Goal: Task Accomplishment & Management: Complete application form

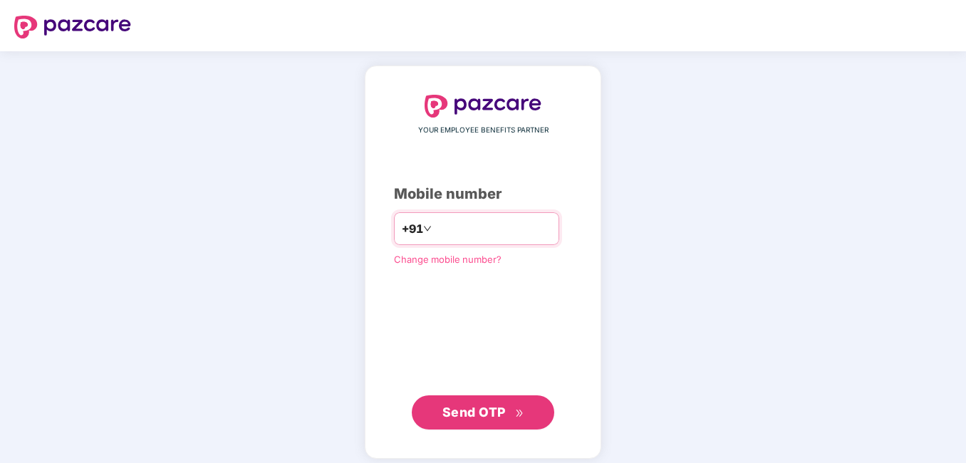
click at [435, 232] on input "number" at bounding box center [493, 228] width 117 height 23
type input "**********"
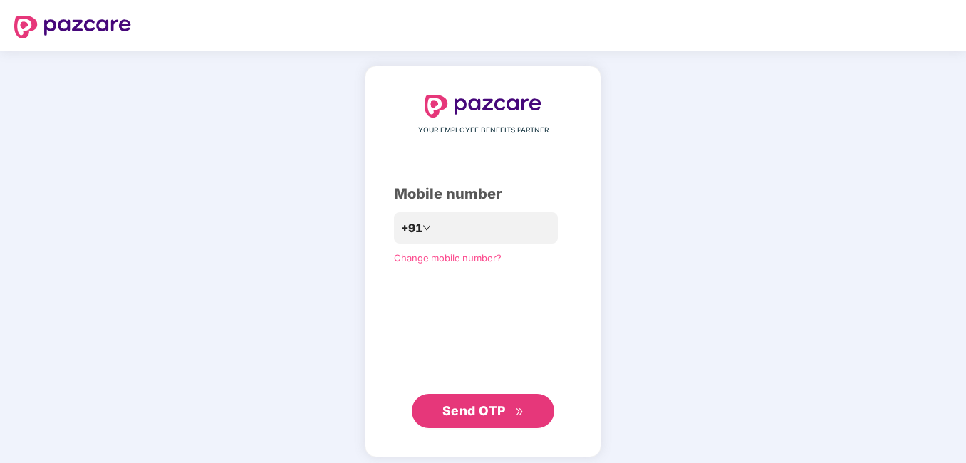
click at [463, 403] on span "Send OTP" at bounding box center [483, 411] width 82 height 20
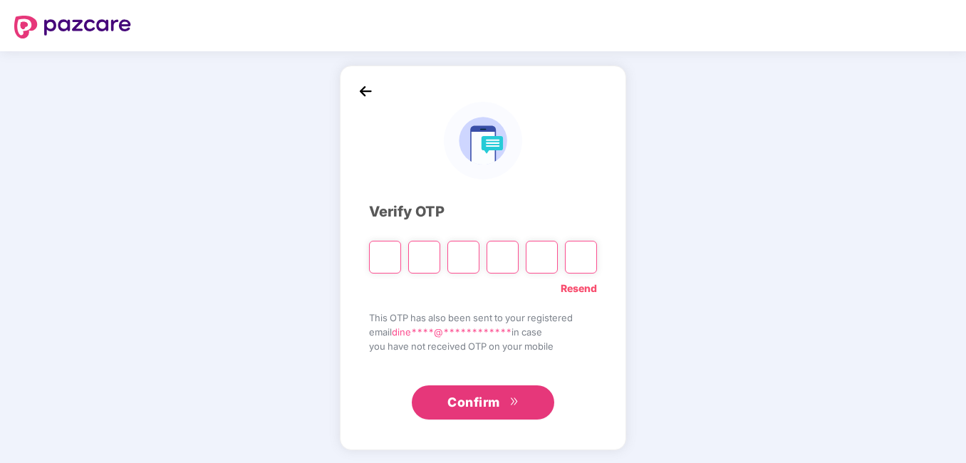
type input "*"
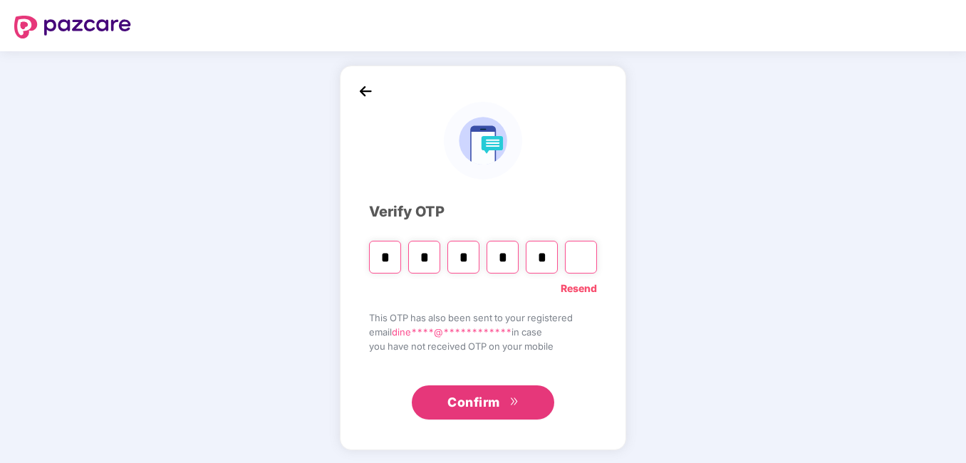
type input "*"
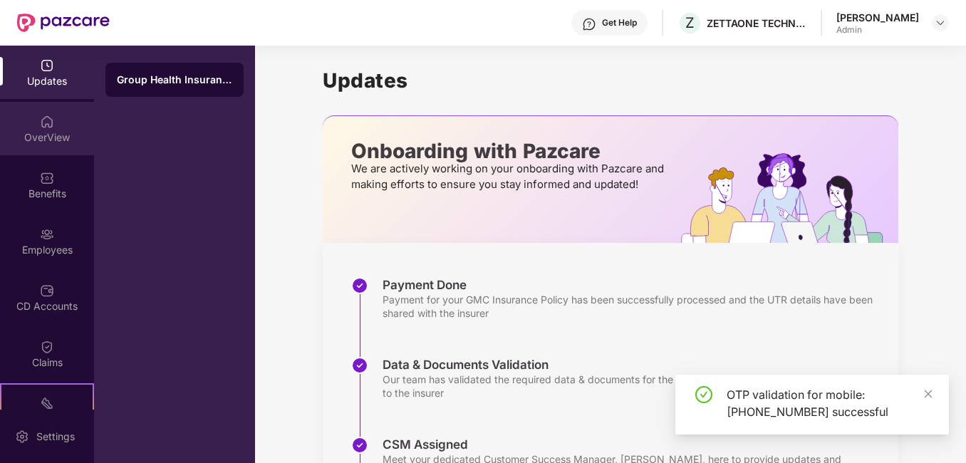
click at [43, 135] on div "OverView" at bounding box center [47, 137] width 94 height 14
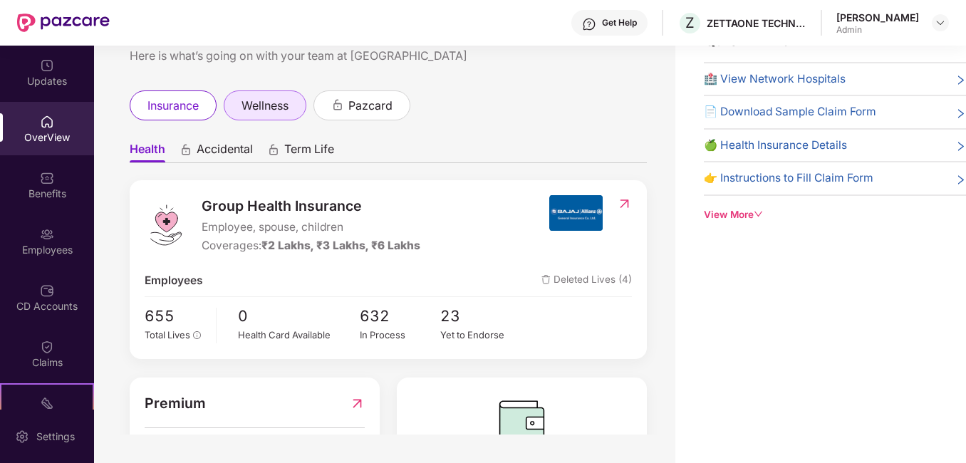
click at [268, 110] on span "wellness" at bounding box center [265, 106] width 47 height 18
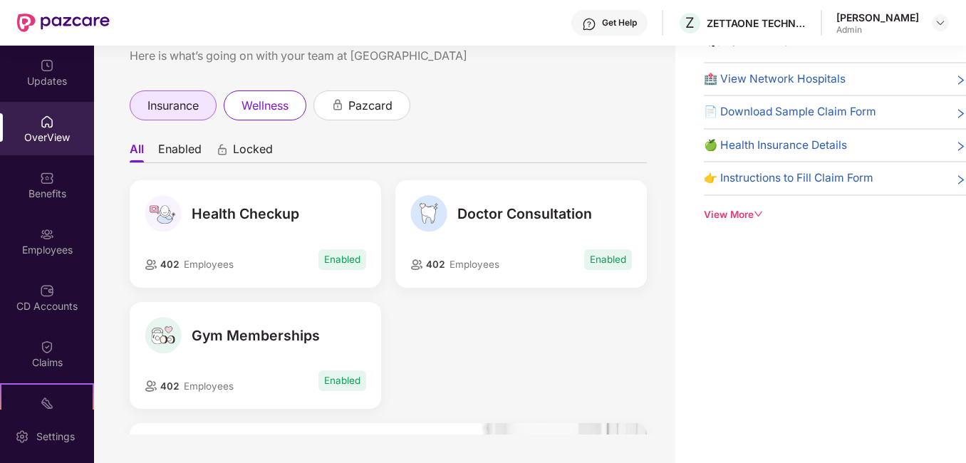
click at [172, 100] on span "insurance" at bounding box center [172, 106] width 51 height 18
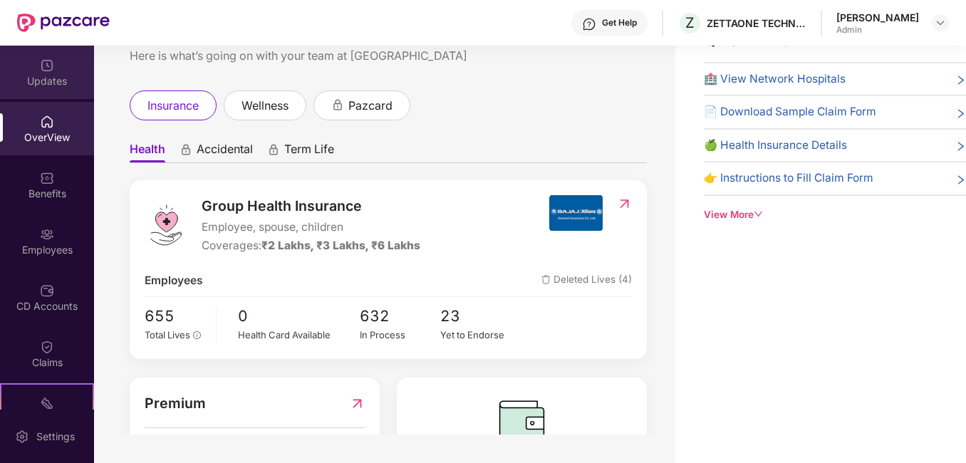
click at [69, 76] on div "Updates" at bounding box center [47, 81] width 94 height 14
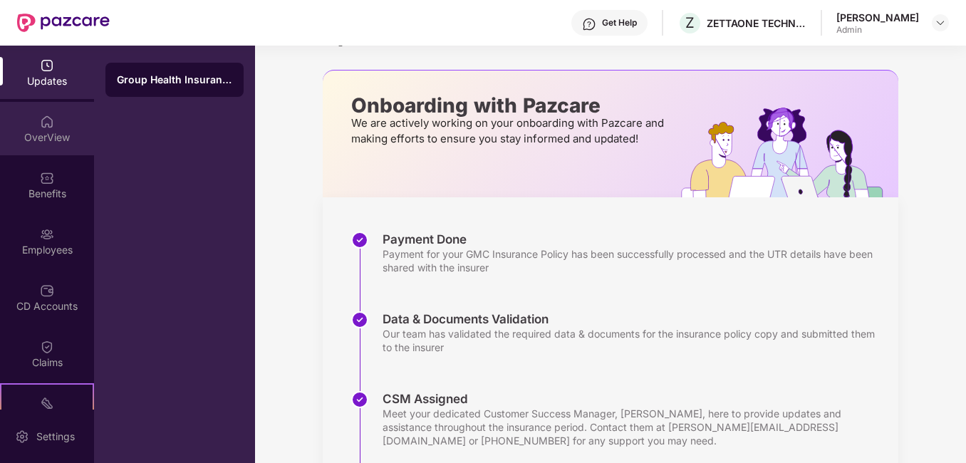
click at [46, 115] on img at bounding box center [47, 122] width 14 height 14
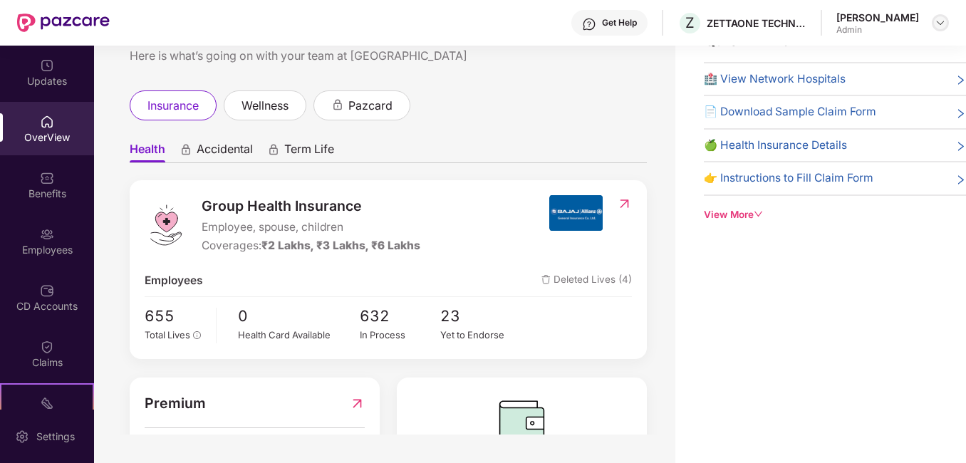
click at [938, 22] on img at bounding box center [940, 22] width 11 height 11
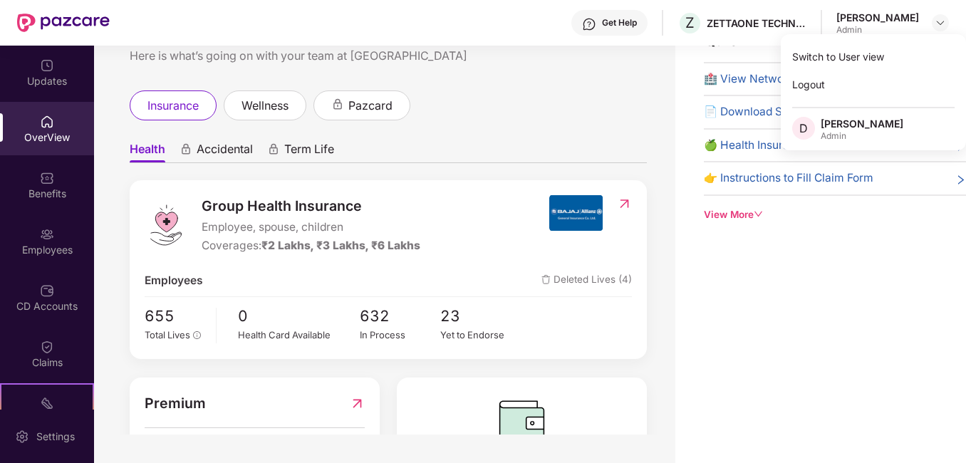
click at [718, 294] on div "Quick Links 🏥 View Network Hospitals 📄 Download Sample Claim Form 🍏 Health Insu…" at bounding box center [820, 231] width 291 height 463
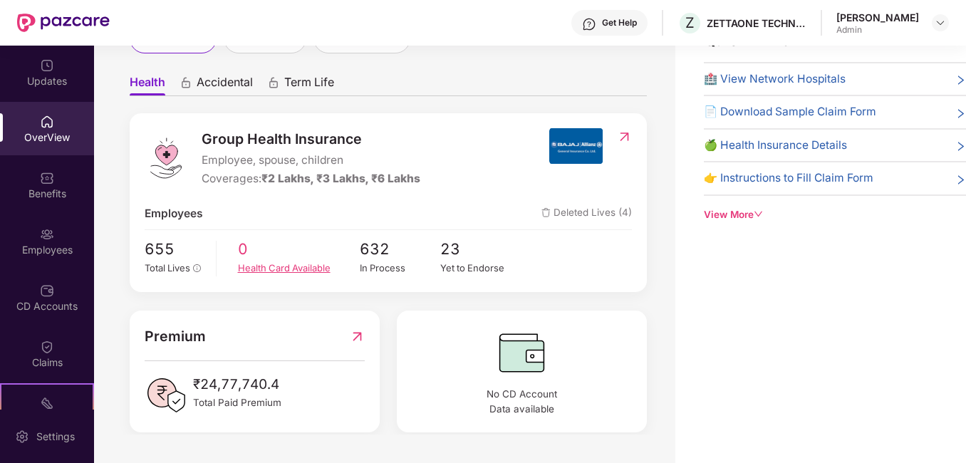
scroll to position [108, 0]
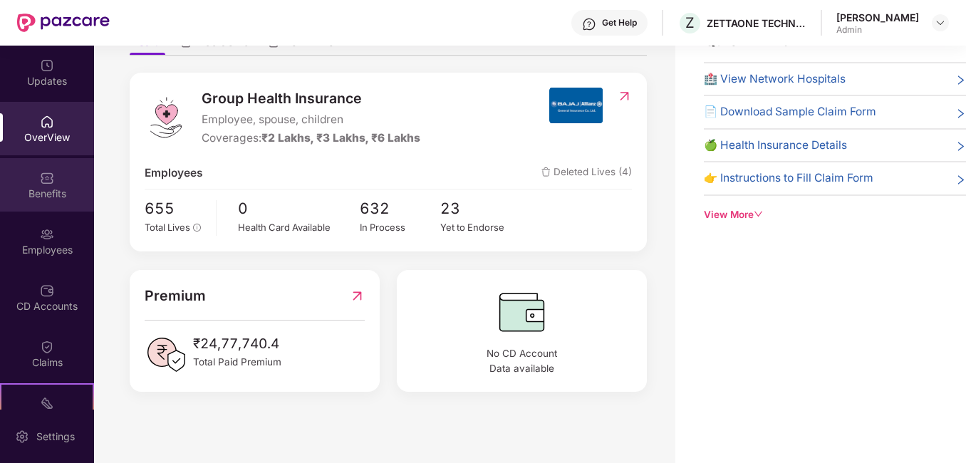
click at [30, 169] on div "Benefits" at bounding box center [47, 184] width 94 height 53
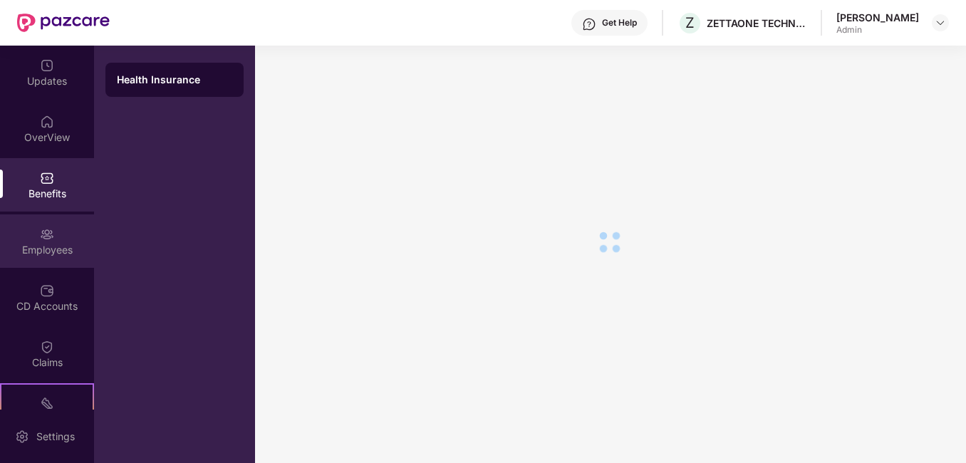
click at [26, 254] on div "Employees" at bounding box center [47, 250] width 94 height 14
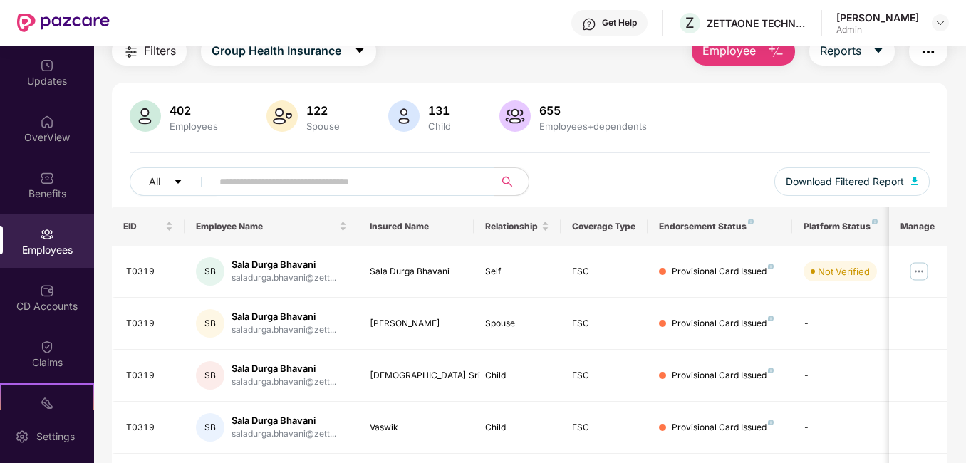
scroll to position [0, 0]
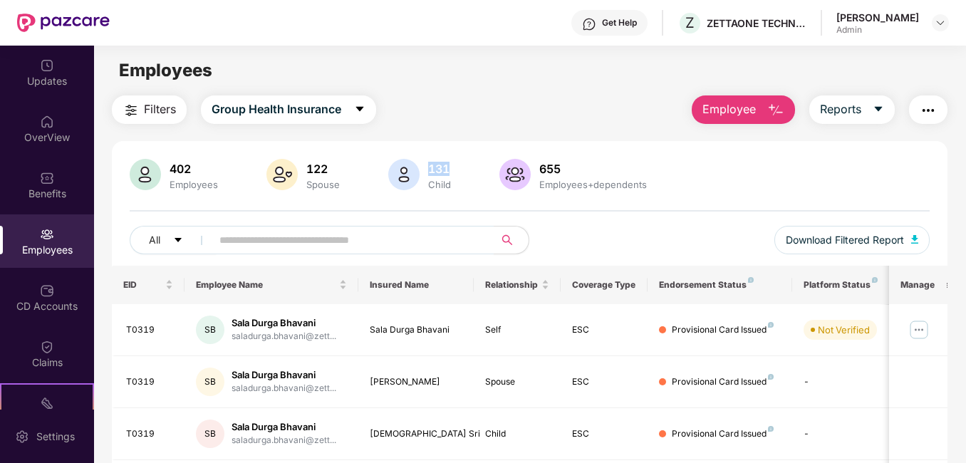
drag, startPoint x: 431, startPoint y: 171, endPoint x: 452, endPoint y: 173, distance: 21.5
click at [452, 173] on div "131" at bounding box center [439, 169] width 28 height 14
drag, startPoint x: 303, startPoint y: 170, endPoint x: 340, endPoint y: 167, distance: 37.2
click at [340, 167] on div "122" at bounding box center [322, 169] width 39 height 14
drag, startPoint x: 185, startPoint y: 167, endPoint x: 206, endPoint y: 170, distance: 21.5
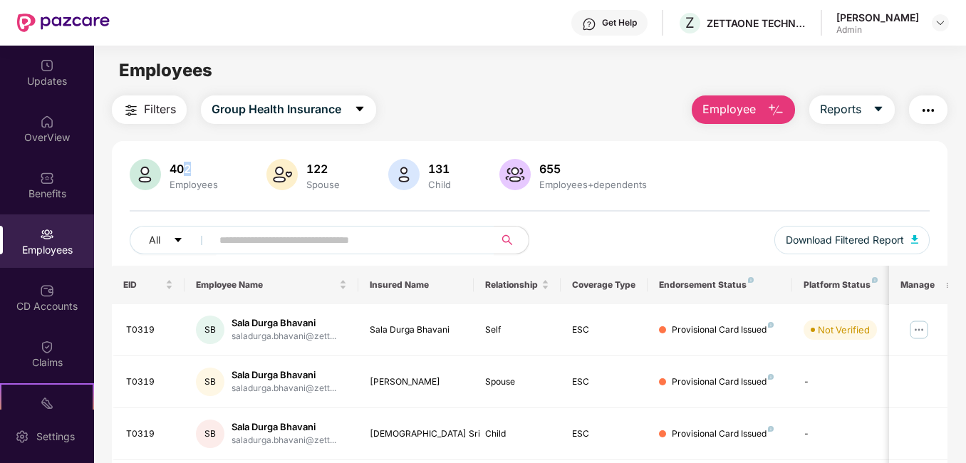
click at [206, 170] on div "402" at bounding box center [194, 169] width 54 height 14
drag, startPoint x: 206, startPoint y: 170, endPoint x: 217, endPoint y: 170, distance: 10.7
click at [217, 170] on div "402" at bounding box center [194, 169] width 54 height 14
drag, startPoint x: 168, startPoint y: 167, endPoint x: 198, endPoint y: 164, distance: 30.1
click at [198, 164] on div "402" at bounding box center [194, 169] width 54 height 14
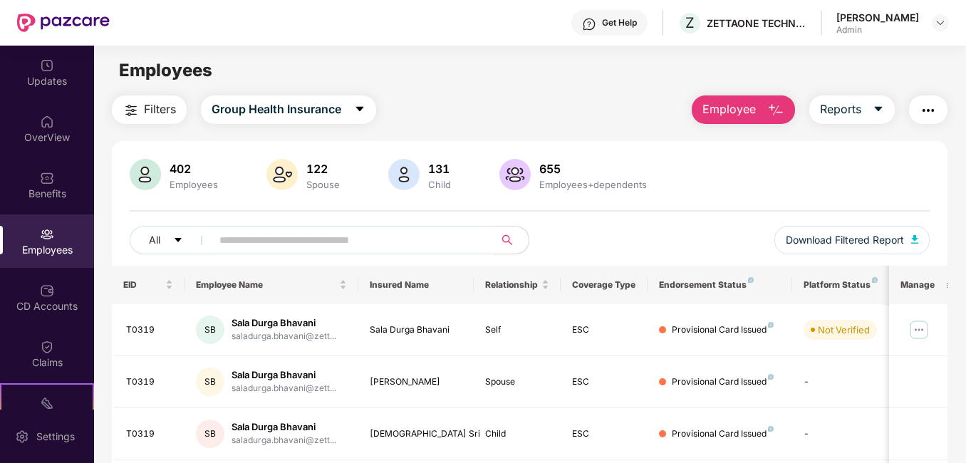
drag, startPoint x: 198, startPoint y: 164, endPoint x: 199, endPoint y: 185, distance: 21.4
click at [199, 185] on div "Employees" at bounding box center [194, 184] width 54 height 11
click at [150, 116] on span "Filters" at bounding box center [160, 109] width 32 height 18
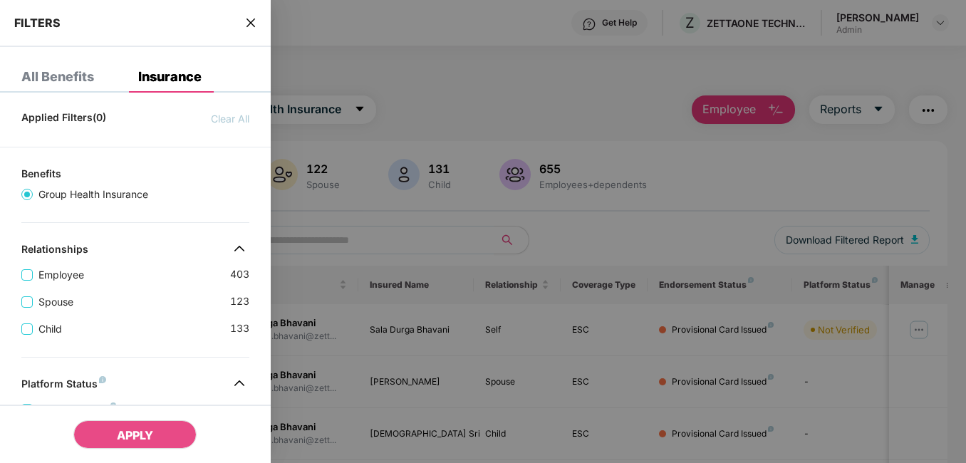
click at [336, 86] on div at bounding box center [483, 231] width 966 height 463
click at [42, 88] on div "All Benefits" at bounding box center [47, 76] width 94 height 31
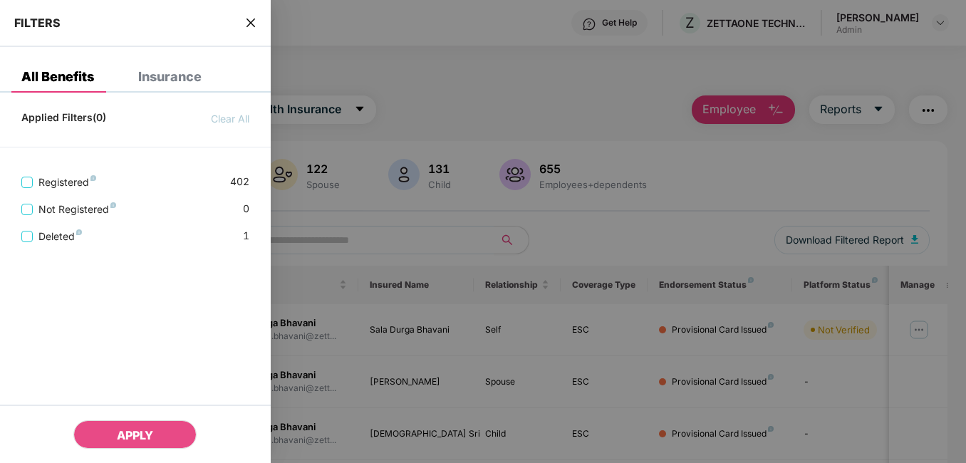
click at [247, 19] on icon "close" at bounding box center [250, 22] width 11 height 11
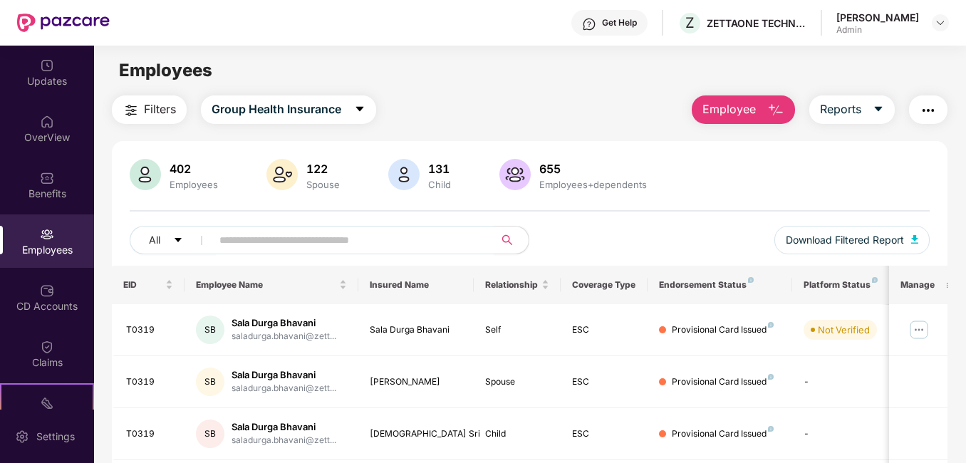
click at [901, 30] on div "Admin" at bounding box center [877, 29] width 83 height 11
click at [948, 26] on div at bounding box center [940, 22] width 17 height 17
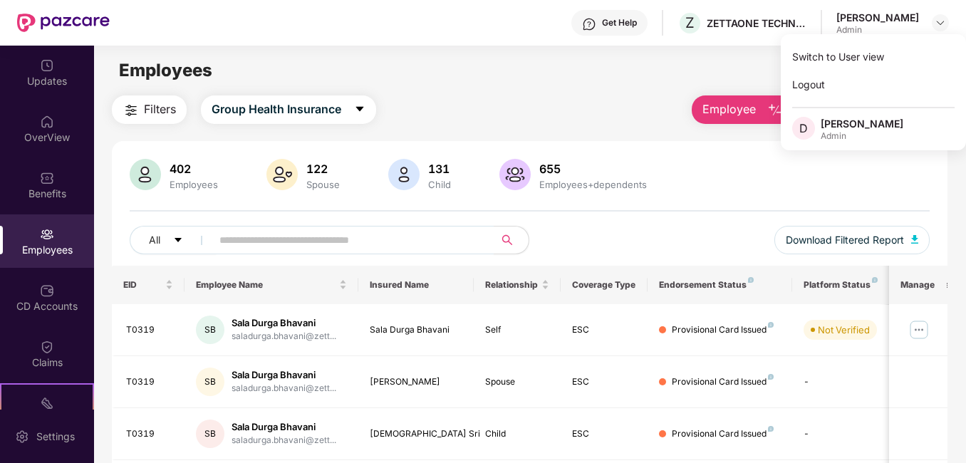
click at [722, 214] on div "402 Employees 122 Spouse 131 Child 655 Employees+dependents All Download Filter…" at bounding box center [529, 212] width 835 height 107
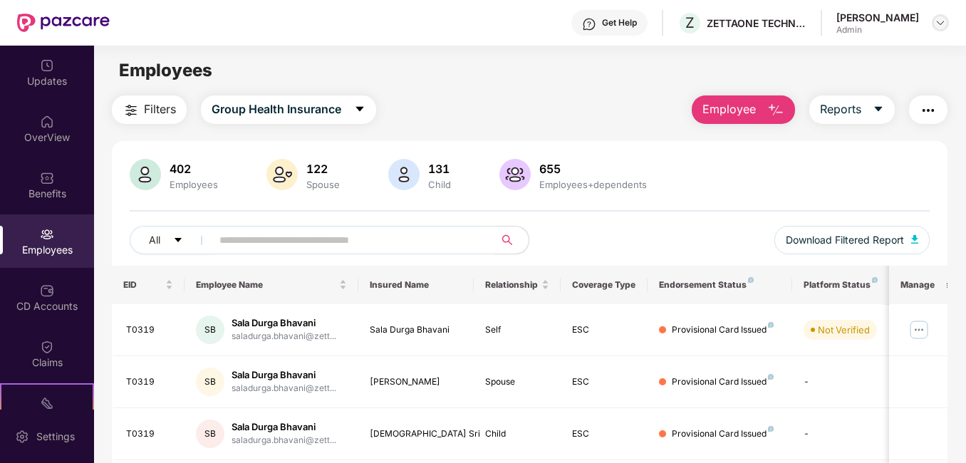
click at [949, 26] on header "Get Help Z ZETTAONE TECHNOLOGIES INDIA PRIVATE LIMITED Dinesh K Admin" at bounding box center [483, 23] width 966 height 46
click at [935, 18] on img at bounding box center [940, 22] width 11 height 11
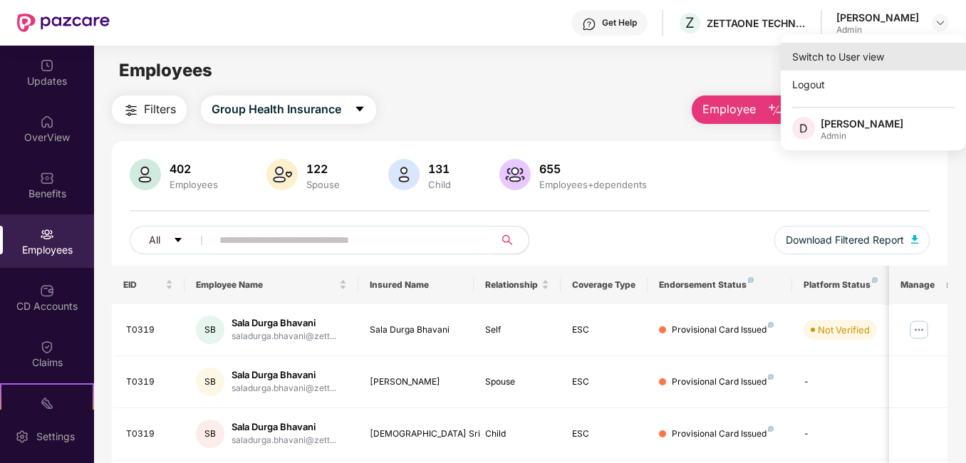
click at [836, 52] on div "Switch to User view" at bounding box center [873, 57] width 185 height 28
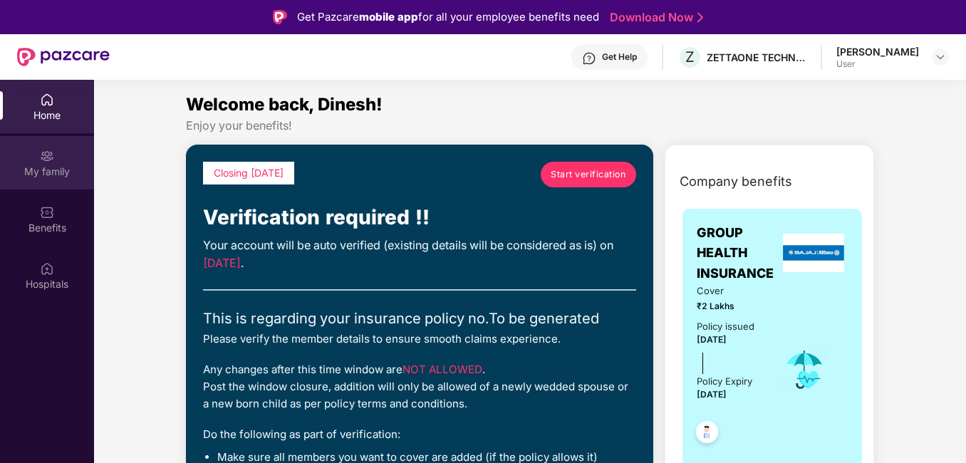
click at [63, 172] on div "My family" at bounding box center [47, 172] width 94 height 14
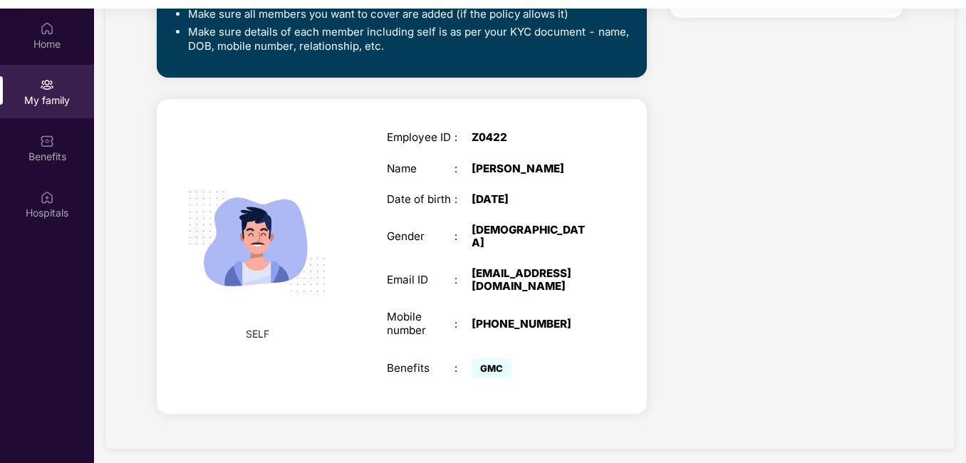
scroll to position [80, 0]
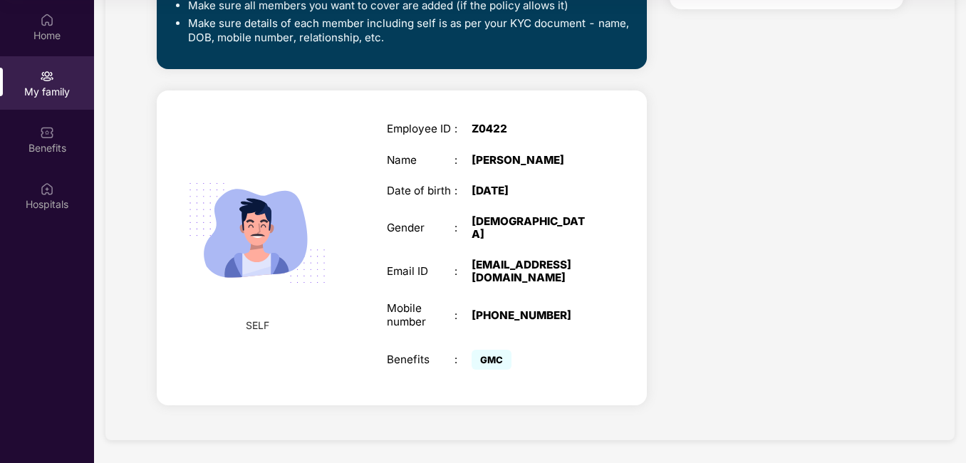
drag, startPoint x: 478, startPoint y: 203, endPoint x: 617, endPoint y: 202, distance: 138.9
click at [617, 202] on div "SELF Employee ID : Z0422 Name : Dinesh K Date of birth : 16 Dec 1999 Gender : M…" at bounding box center [402, 247] width 490 height 314
drag, startPoint x: 501, startPoint y: 242, endPoint x: 509, endPoint y: 237, distance: 10.3
click at [502, 242] on div "Employee ID : Z0422 Name : Dinesh K Date of birth : 16 Dec 1999 Gender : MALE E…" at bounding box center [488, 248] width 231 height 286
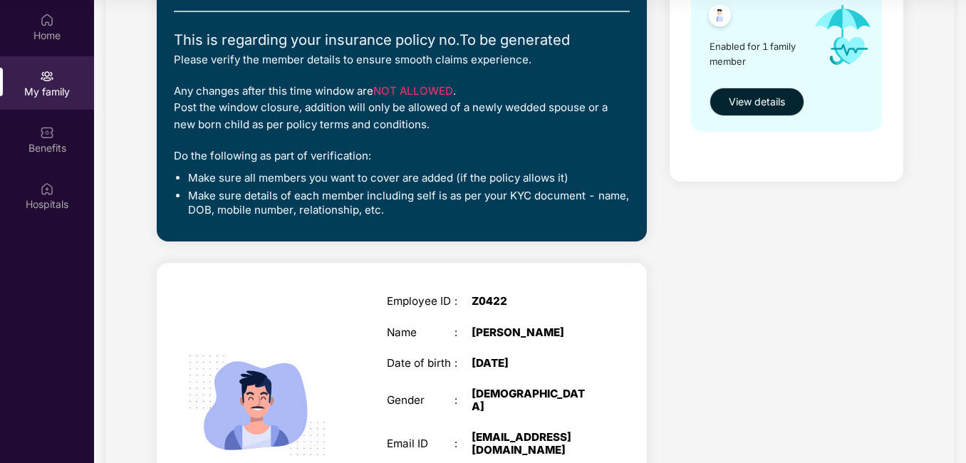
scroll to position [425, 0]
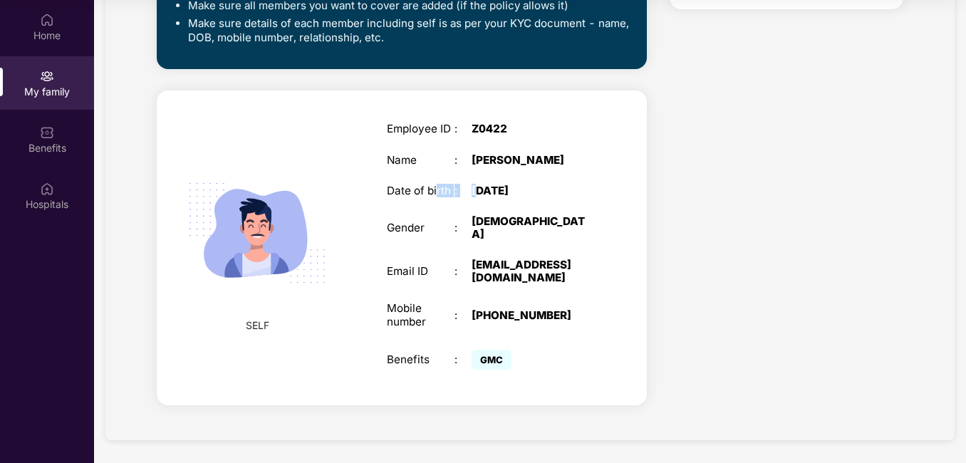
drag, startPoint x: 479, startPoint y: 205, endPoint x: 435, endPoint y: 204, distance: 43.5
click at [435, 197] on div "Date of birth : 16 Dec 1999" at bounding box center [488, 191] width 202 height 13
click at [463, 197] on div ":" at bounding box center [463, 191] width 17 height 13
click at [435, 234] on div "Employee ID : Z0422 Name : Dinesh K Date of birth : 16 Dec 1999 Gender : MALE E…" at bounding box center [488, 248] width 231 height 286
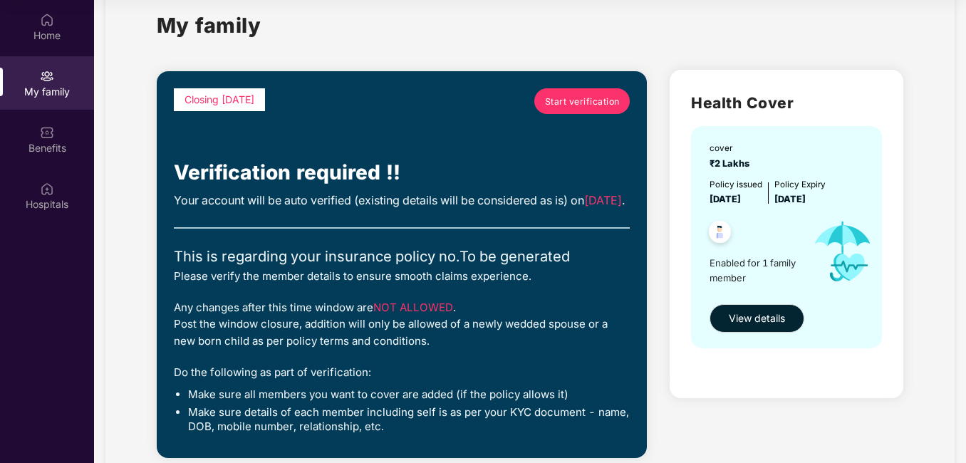
scroll to position [0, 0]
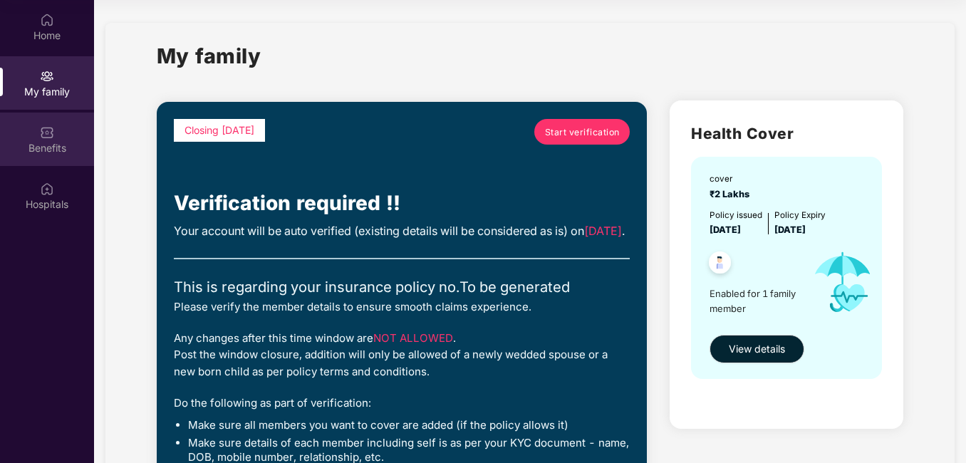
click at [38, 129] on div "Benefits" at bounding box center [47, 139] width 94 height 53
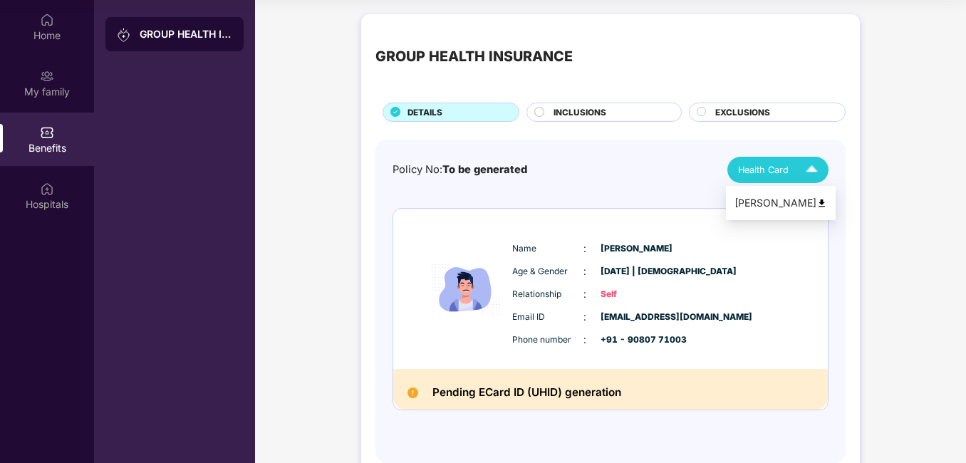
click at [813, 175] on img at bounding box center [811, 169] width 25 height 25
click at [816, 200] on img at bounding box center [821, 203] width 11 height 11
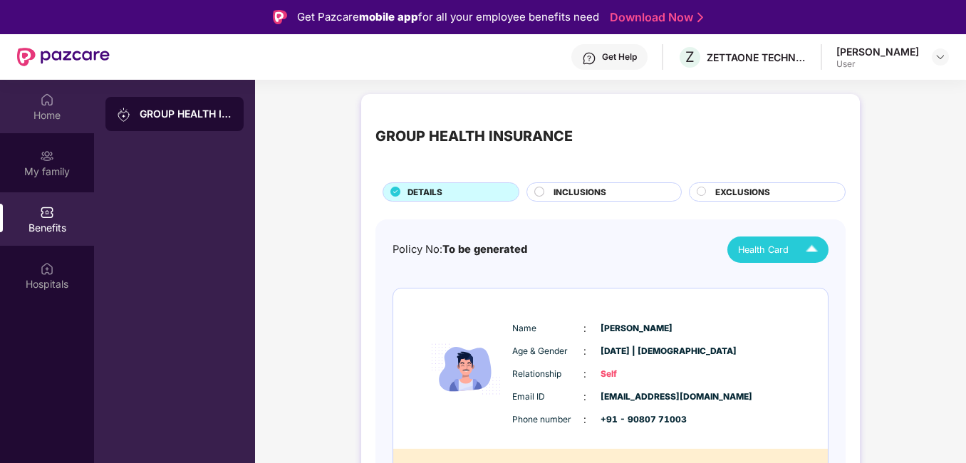
click at [27, 108] on div "Home" at bounding box center [47, 115] width 94 height 14
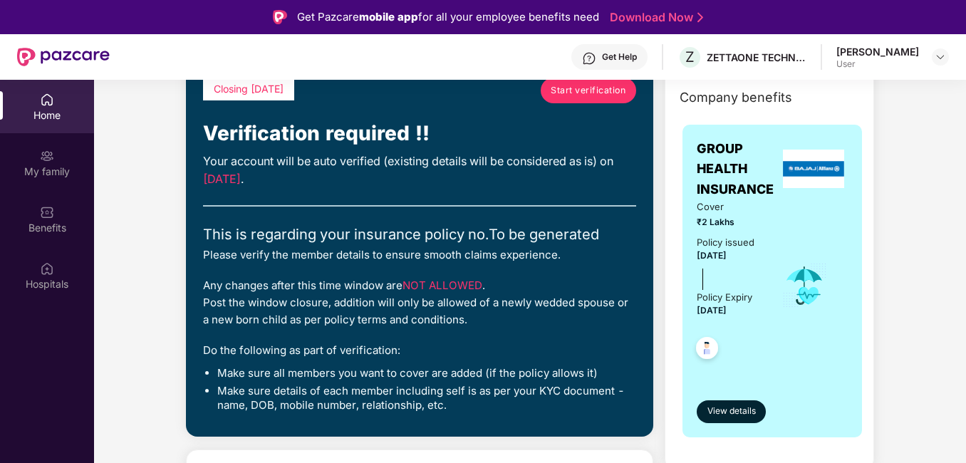
scroll to position [214, 0]
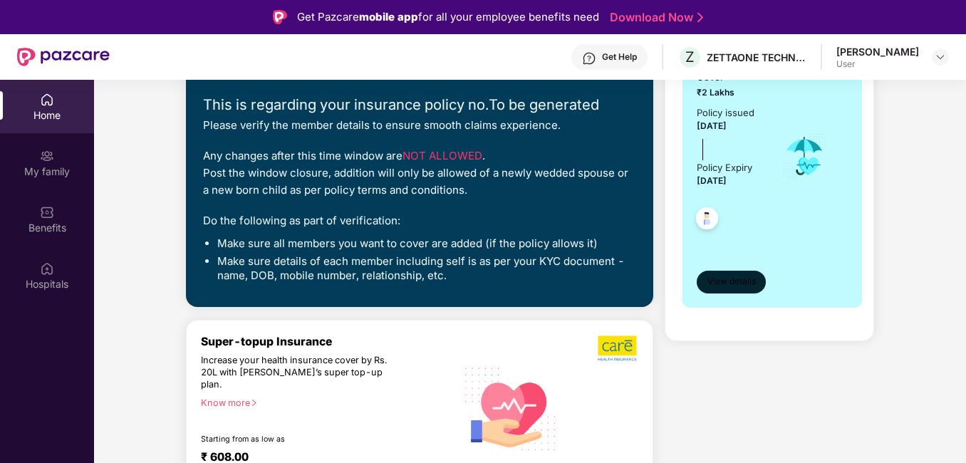
click at [737, 278] on span "View details" at bounding box center [731, 282] width 48 height 14
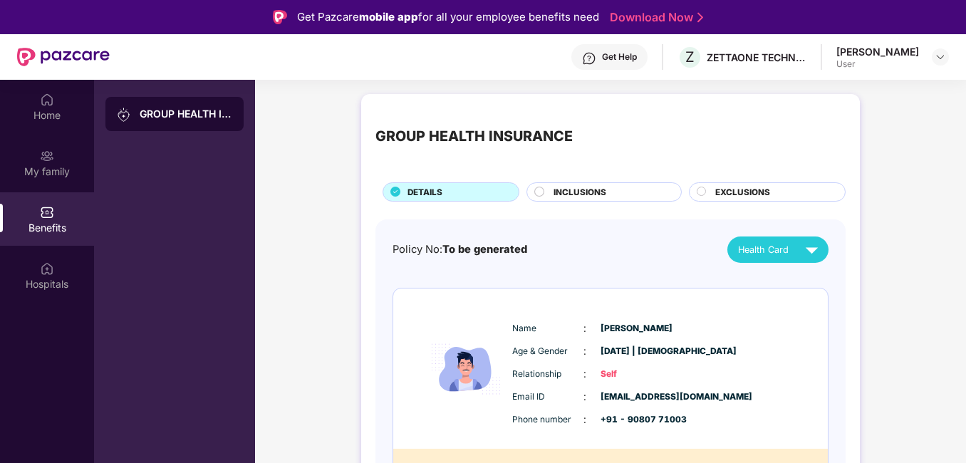
scroll to position [36, 0]
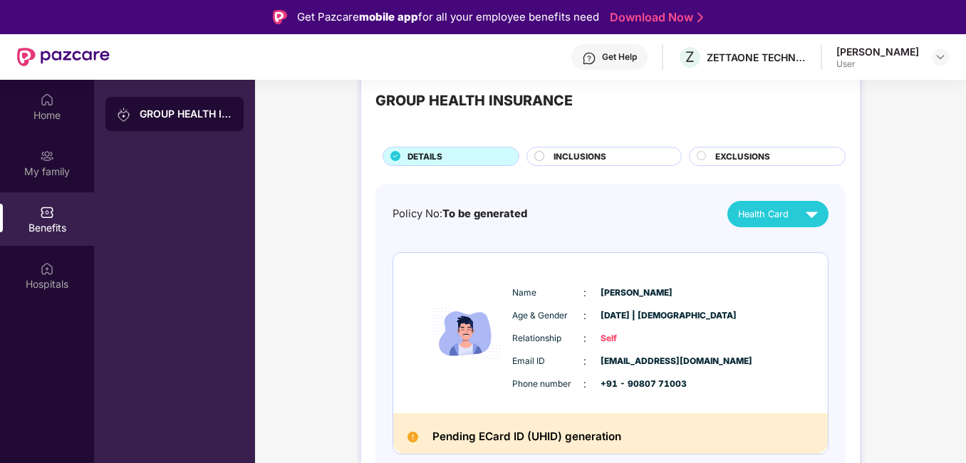
click at [604, 146] on div "GROUP HEALTH INSURANCE DETAILS INCLUSIONS EXCLUSIONS" at bounding box center [610, 119] width 470 height 93
click at [575, 165] on div "INCLUSIONS" at bounding box center [610, 157] width 128 height 15
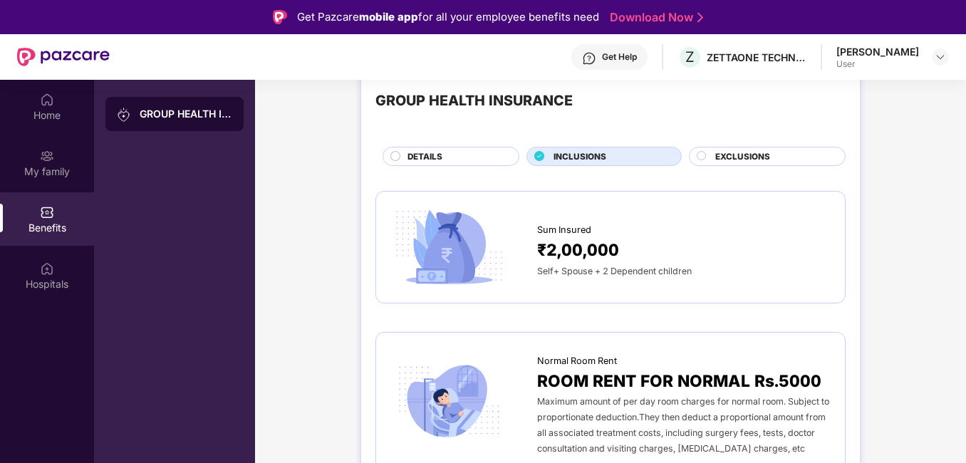
click at [575, 162] on span "INCLUSIONS" at bounding box center [580, 156] width 53 height 13
click at [732, 160] on span "EXCLUSIONS" at bounding box center [742, 156] width 55 height 13
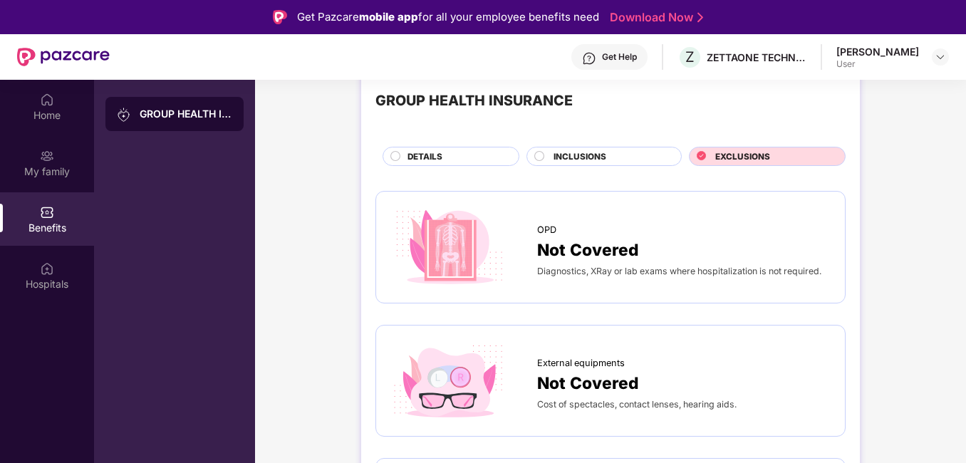
click at [418, 151] on span "DETAILS" at bounding box center [425, 156] width 35 height 13
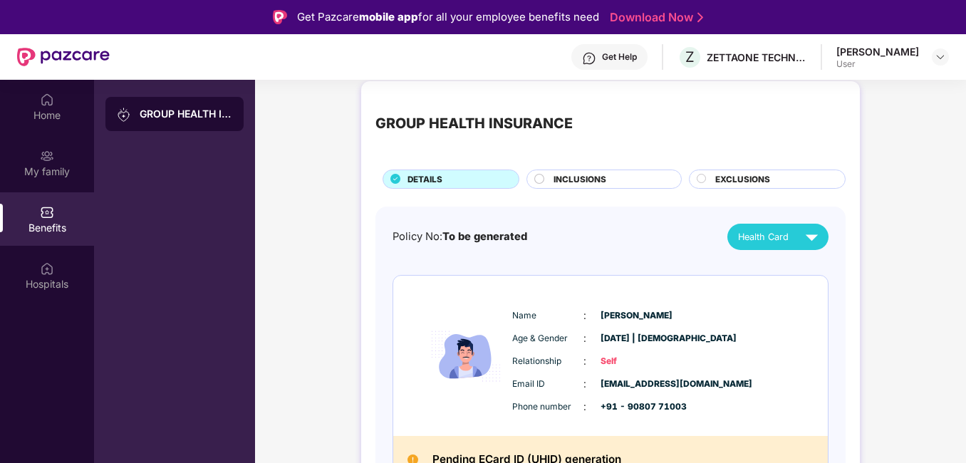
scroll to position [0, 0]
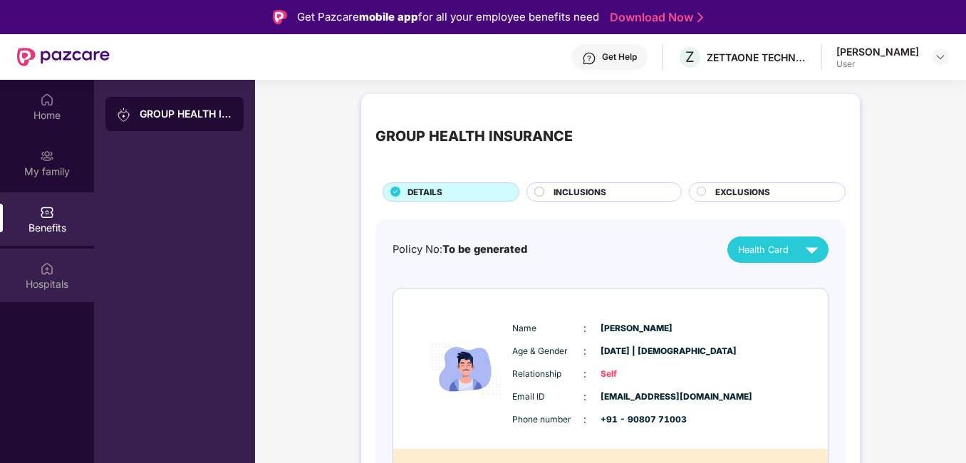
click at [48, 266] on img at bounding box center [47, 268] width 14 height 14
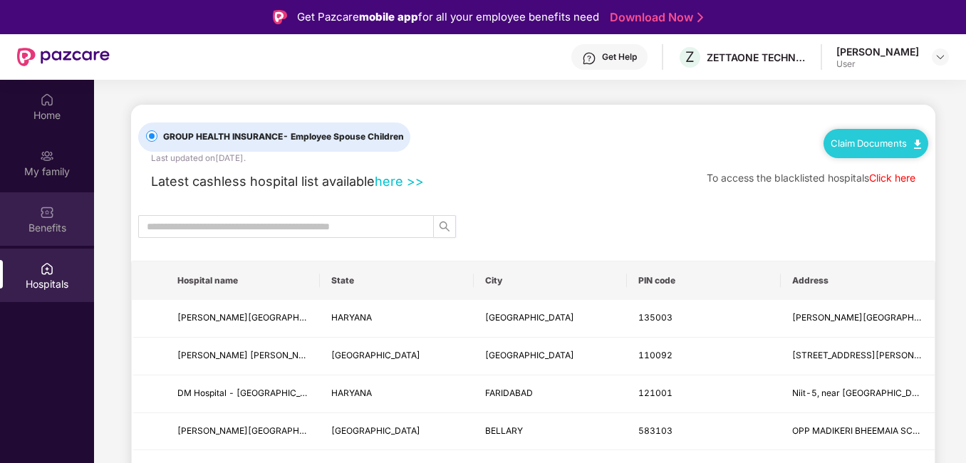
click at [36, 233] on div "Benefits" at bounding box center [47, 228] width 94 height 14
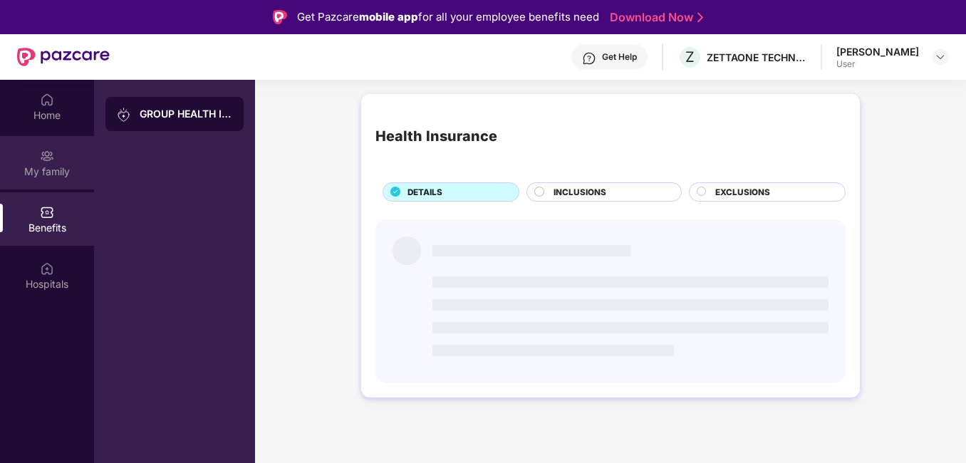
click at [58, 165] on div "My family" at bounding box center [47, 172] width 94 height 14
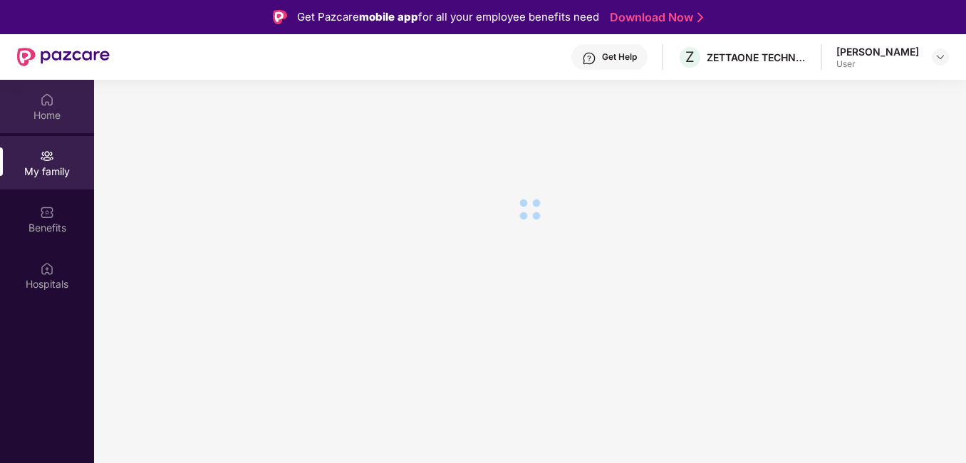
click at [45, 99] on img at bounding box center [47, 100] width 14 height 14
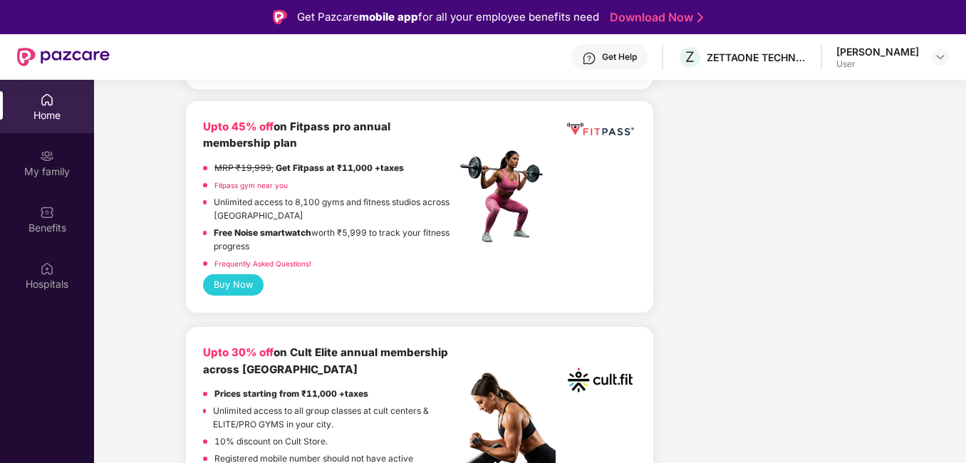
scroll to position [855, 0]
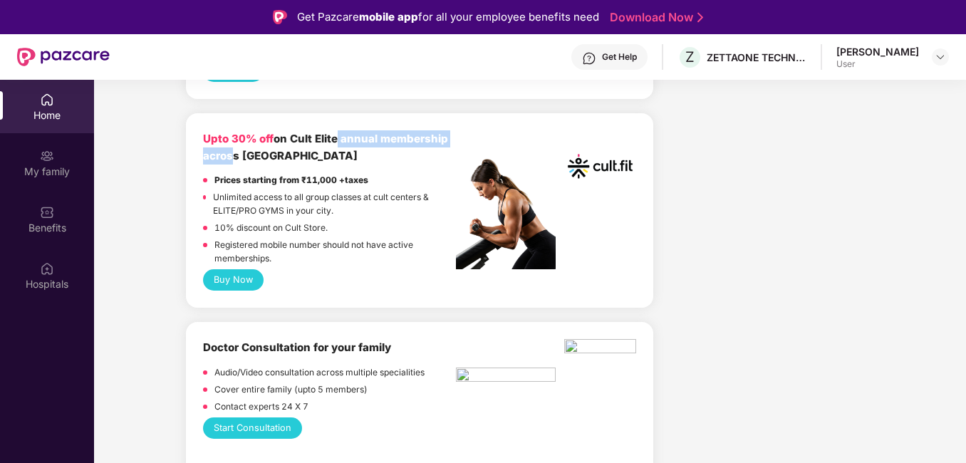
drag, startPoint x: 224, startPoint y: 136, endPoint x: 345, endPoint y: 131, distance: 120.5
click at [345, 131] on div "Upto 30% off on Cult Elite annual membership across India" at bounding box center [329, 146] width 252 height 33
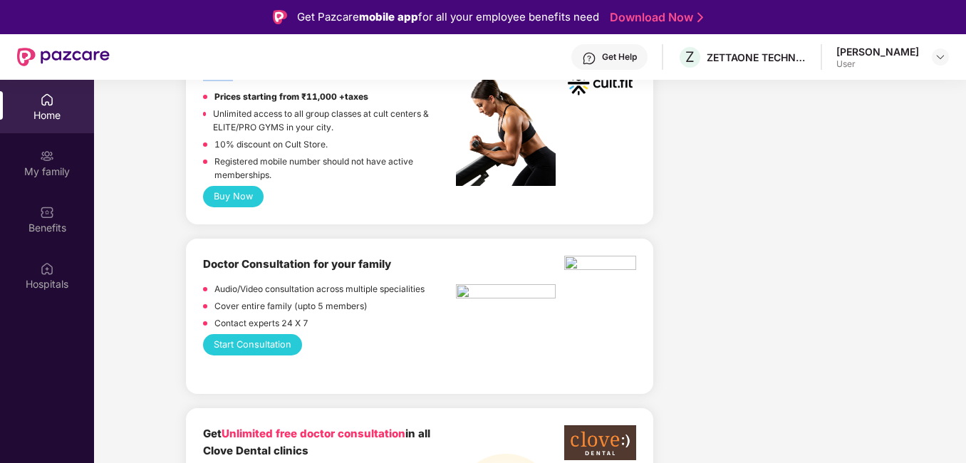
scroll to position [997, 0]
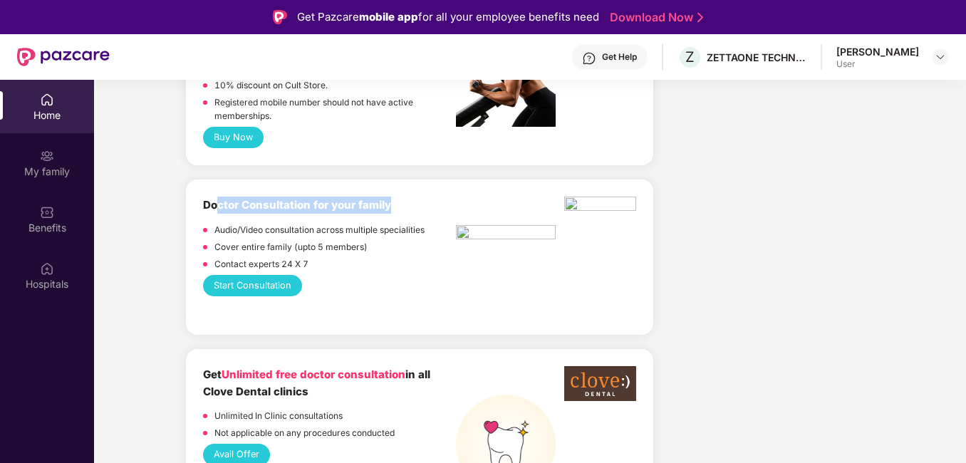
drag, startPoint x: 215, startPoint y: 196, endPoint x: 396, endPoint y: 187, distance: 181.2
click at [396, 197] on div "Doctor Consultation for your family" at bounding box center [329, 205] width 252 height 17
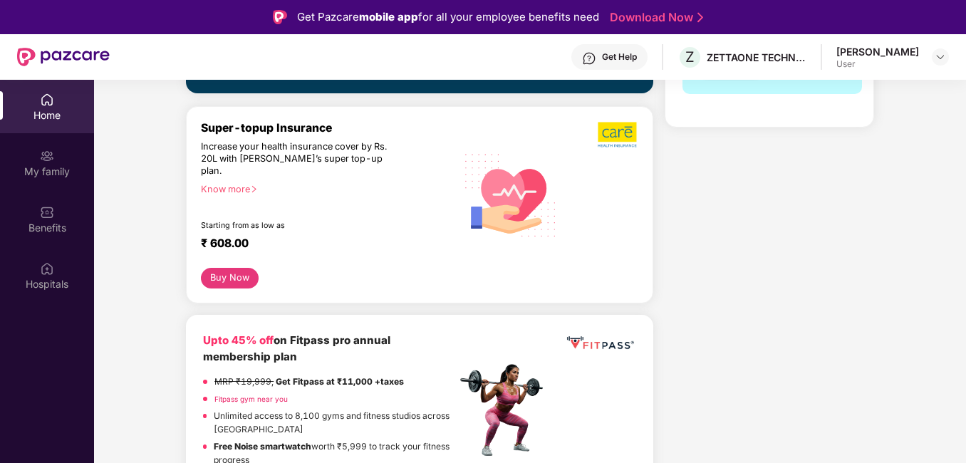
scroll to position [570, 0]
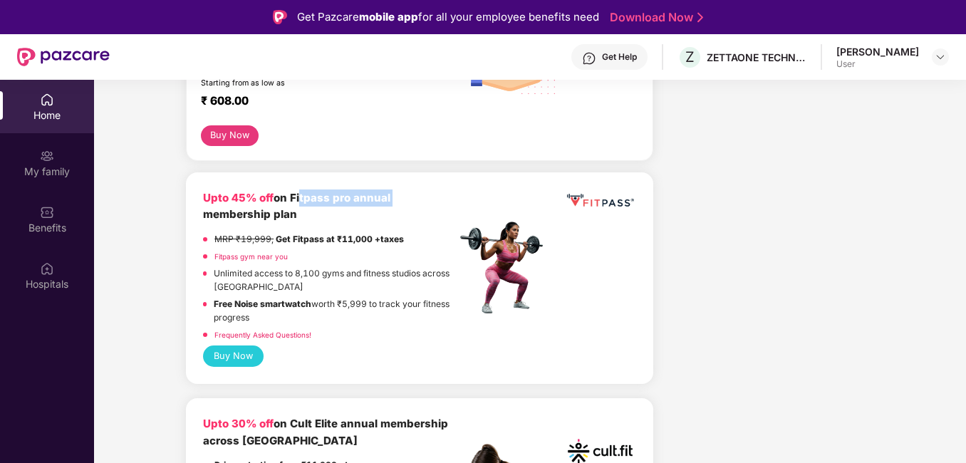
drag, startPoint x: 301, startPoint y: 185, endPoint x: 415, endPoint y: 191, distance: 114.1
click at [415, 191] on div "Upto 45% off on Fitpass pro annual membership plan" at bounding box center [329, 206] width 252 height 33
drag, startPoint x: 212, startPoint y: 206, endPoint x: 304, endPoint y: 200, distance: 92.8
click at [304, 200] on div "Upto 45% off on Fitpass pro annual membership plan" at bounding box center [329, 206] width 252 height 33
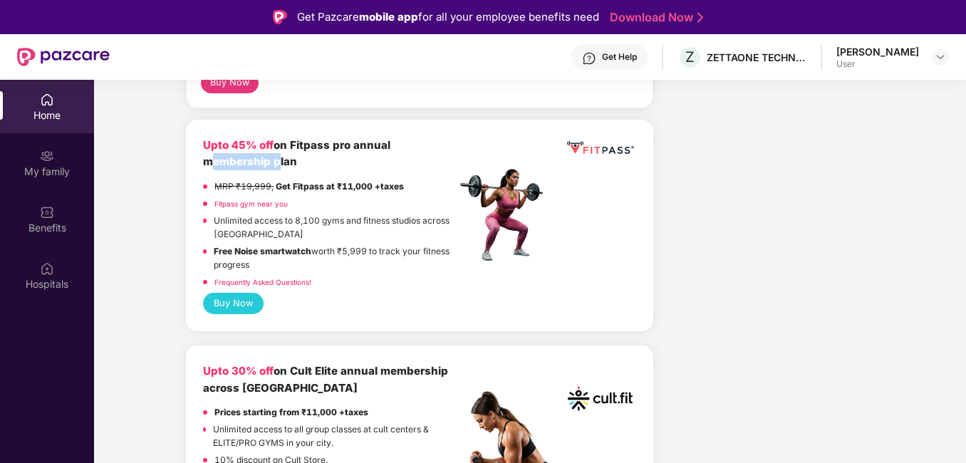
scroll to position [641, 0]
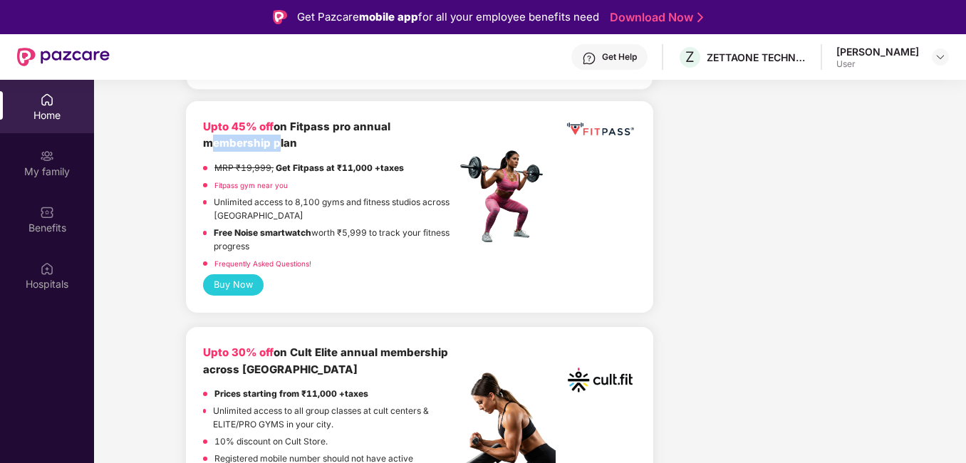
click at [239, 277] on button "Buy Now" at bounding box center [233, 284] width 60 height 21
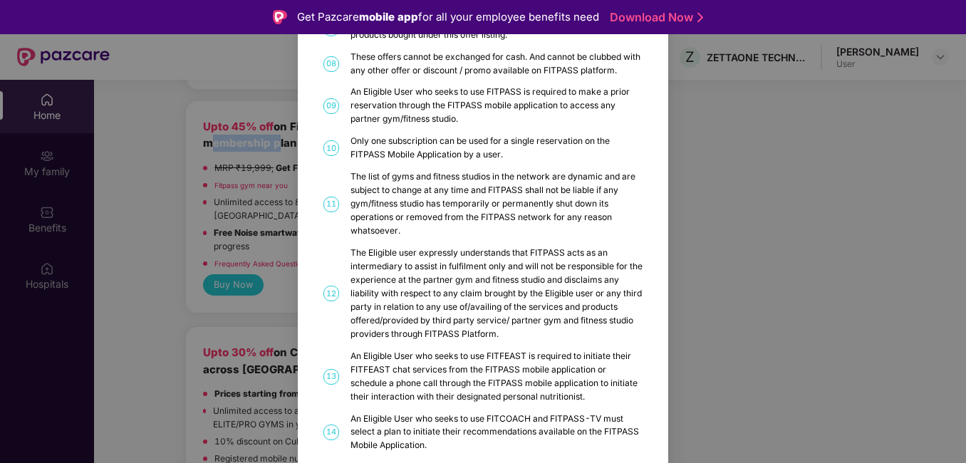
scroll to position [0, 0]
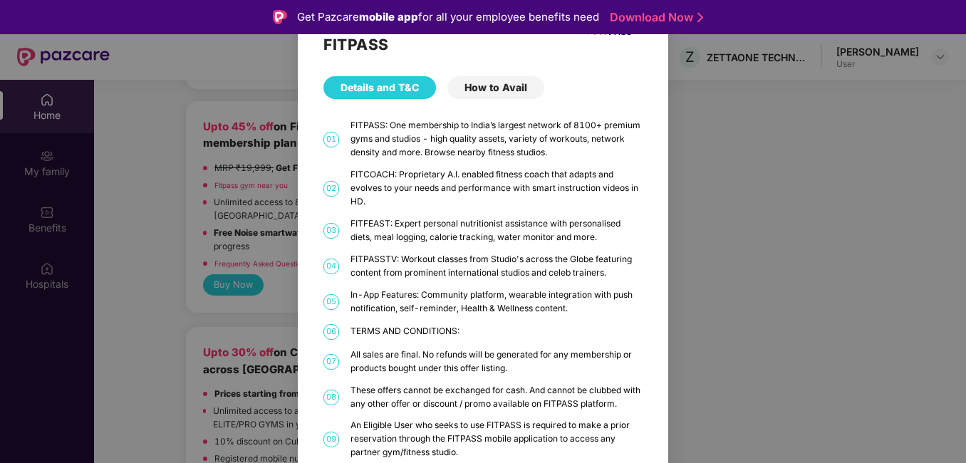
click at [510, 92] on div "How to Avail" at bounding box center [495, 87] width 97 height 23
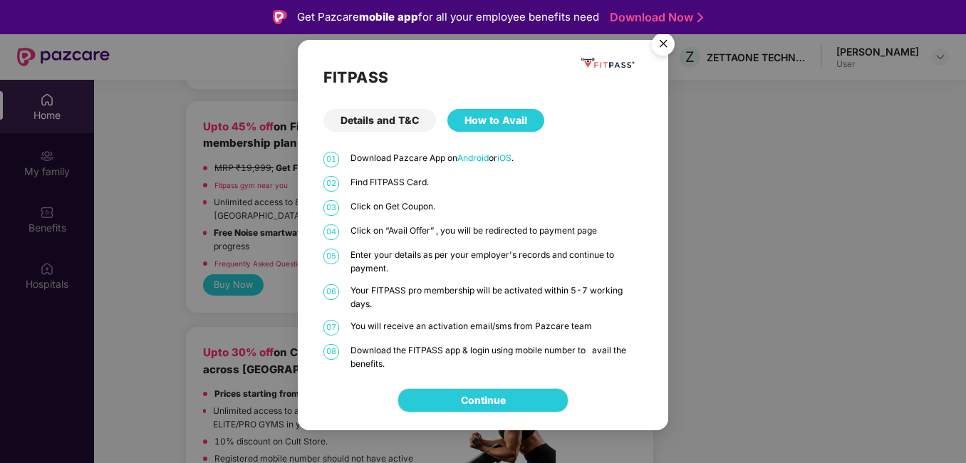
drag, startPoint x: 360, startPoint y: 155, endPoint x: 541, endPoint y: 150, distance: 181.0
click at [541, 150] on div "FITPASS Details and T&C How to Avail 01 Download Pazcare App on Android or iOS …" at bounding box center [483, 205] width 370 height 331
click at [256, 207] on div "FITPASS Details and T&C How to Avail 01 Download Pazcare App on Android or iOS …" at bounding box center [483, 231] width 966 height 463
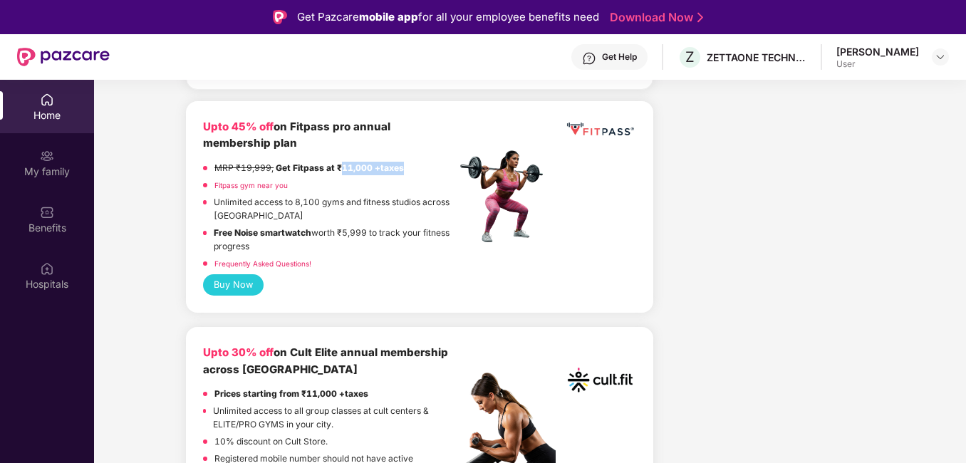
drag, startPoint x: 341, startPoint y: 156, endPoint x: 417, endPoint y: 152, distance: 77.0
click at [417, 162] on div "MRP ₹19,999, Get Fitpass at ₹11,000 +taxes" at bounding box center [329, 170] width 252 height 17
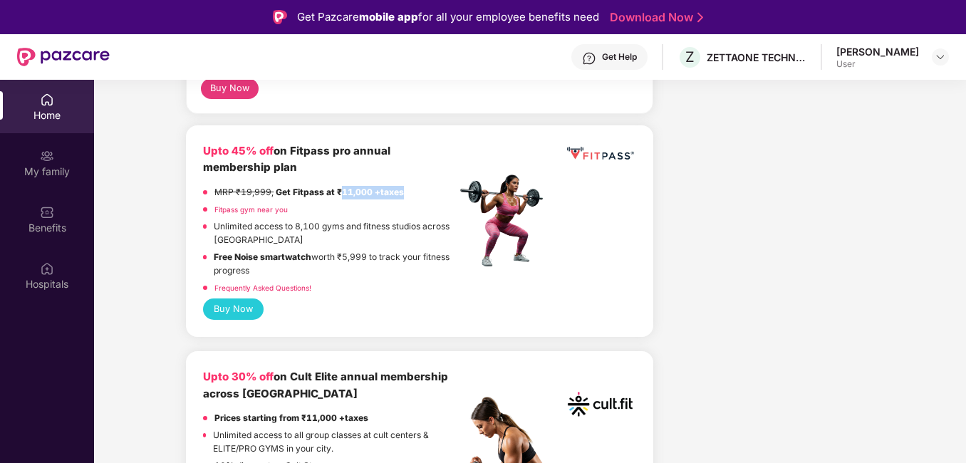
scroll to position [784, 0]
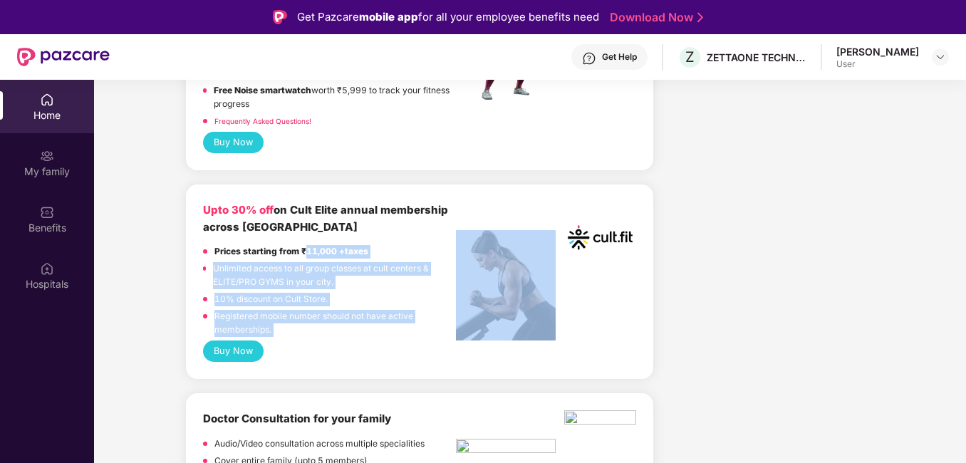
drag, startPoint x: 306, startPoint y: 238, endPoint x: 474, endPoint y: 239, distance: 168.1
click at [474, 239] on div "Upto 30% off on Cult Elite annual membership across India Prices starting from …" at bounding box center [419, 271] width 433 height 139
click at [231, 343] on button "Buy Now" at bounding box center [233, 351] width 60 height 21
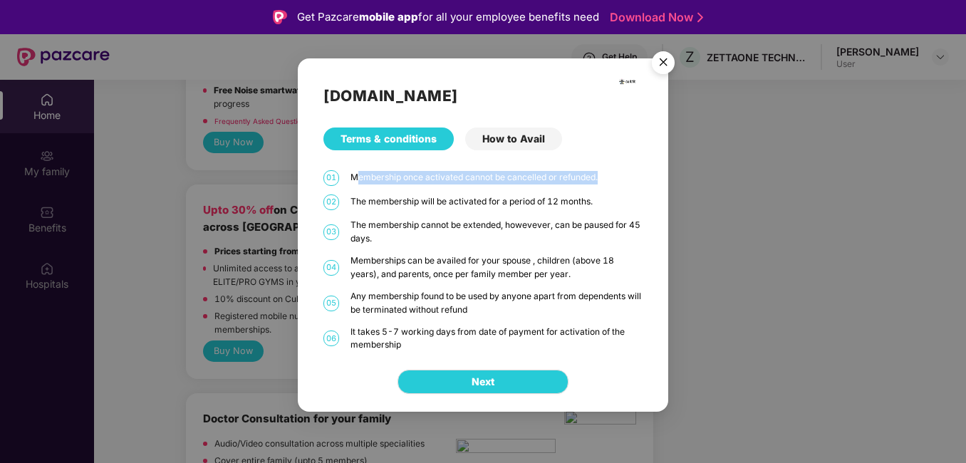
drag, startPoint x: 357, startPoint y: 180, endPoint x: 620, endPoint y: 179, distance: 262.9
click at [620, 179] on div "Membership once activated cannot be cancelled or refunded." at bounding box center [497, 178] width 292 height 14
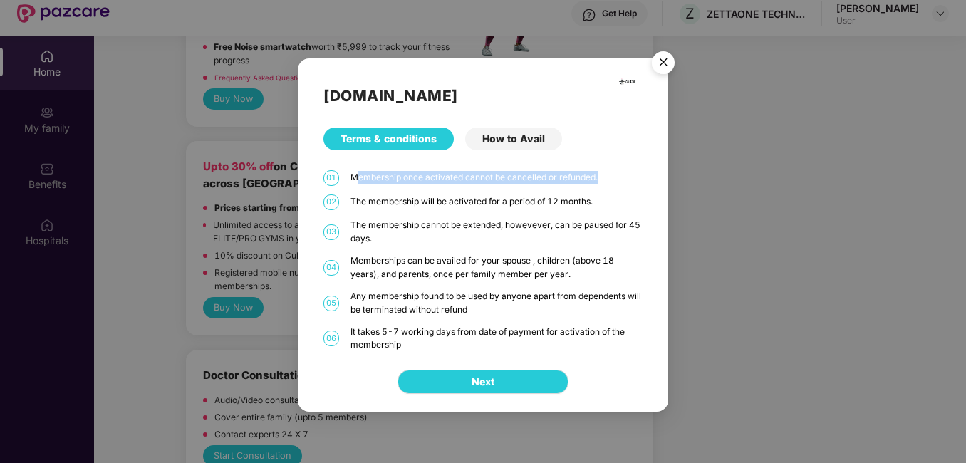
scroll to position [80, 0]
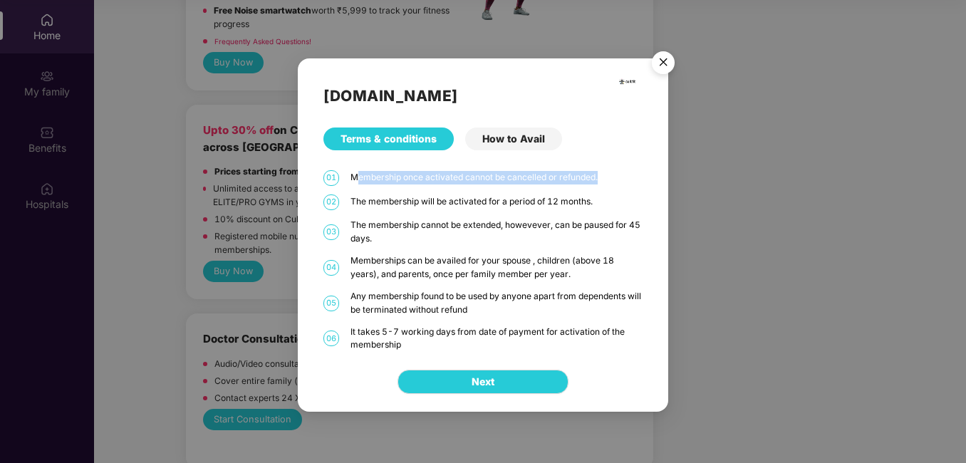
drag, startPoint x: 344, startPoint y: 347, endPoint x: 442, endPoint y: 351, distance: 98.4
click at [442, 351] on div "06 It takes 5-7 working days from date of payment for activation of the members…" at bounding box center [482, 339] width 319 height 27
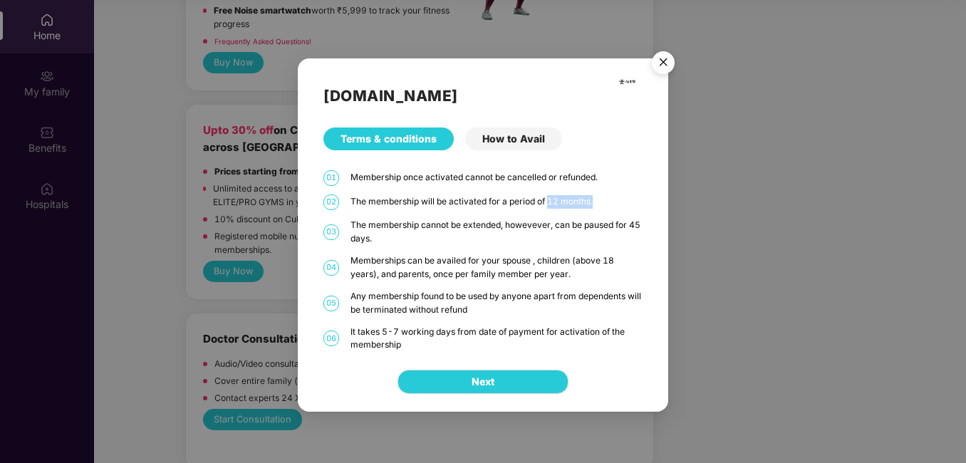
drag, startPoint x: 548, startPoint y: 200, endPoint x: 610, endPoint y: 200, distance: 62.0
click at [610, 200] on div "The membership will be activated for a period of 12 months." at bounding box center [497, 202] width 292 height 14
drag, startPoint x: 391, startPoint y: 225, endPoint x: 598, endPoint y: 208, distance: 207.3
click at [598, 208] on div "Cult.fit Terms & conditions How to Avail 01 Membership once activated cannot be…" at bounding box center [483, 205] width 370 height 294
drag, startPoint x: 598, startPoint y: 208, endPoint x: 656, endPoint y: 60, distance: 159.3
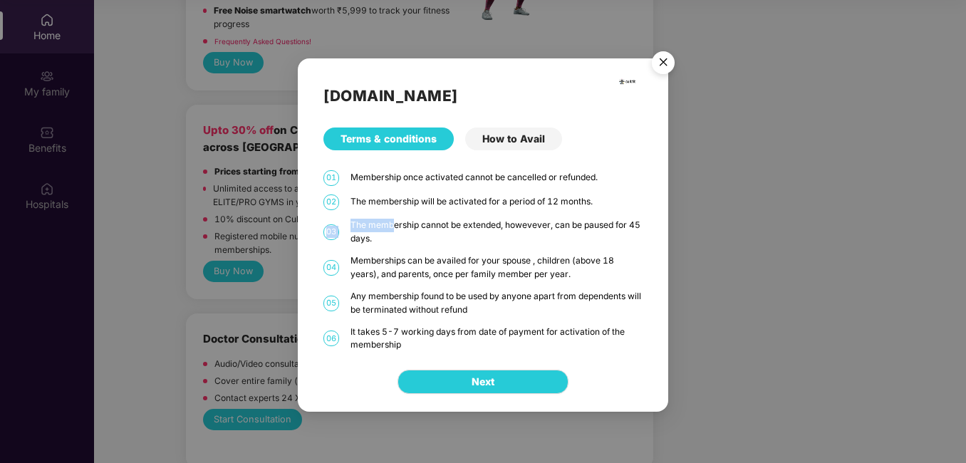
click at [655, 60] on img "Close" at bounding box center [663, 65] width 40 height 40
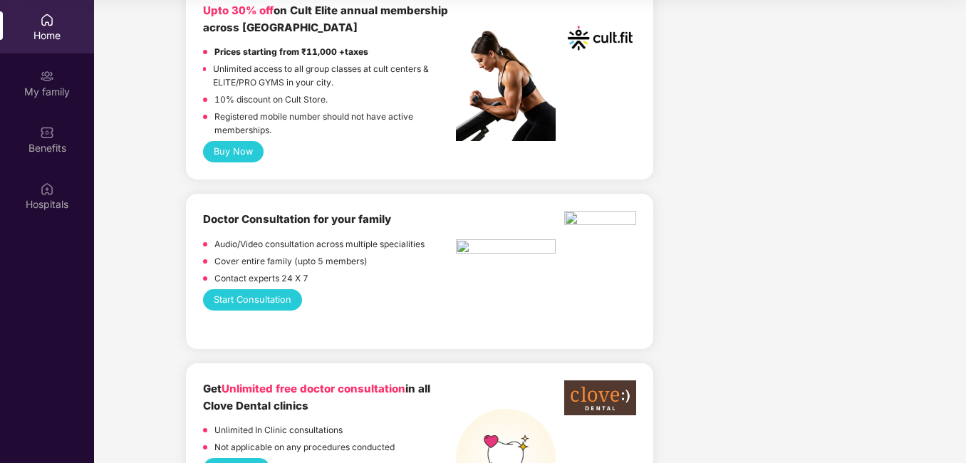
scroll to position [926, 0]
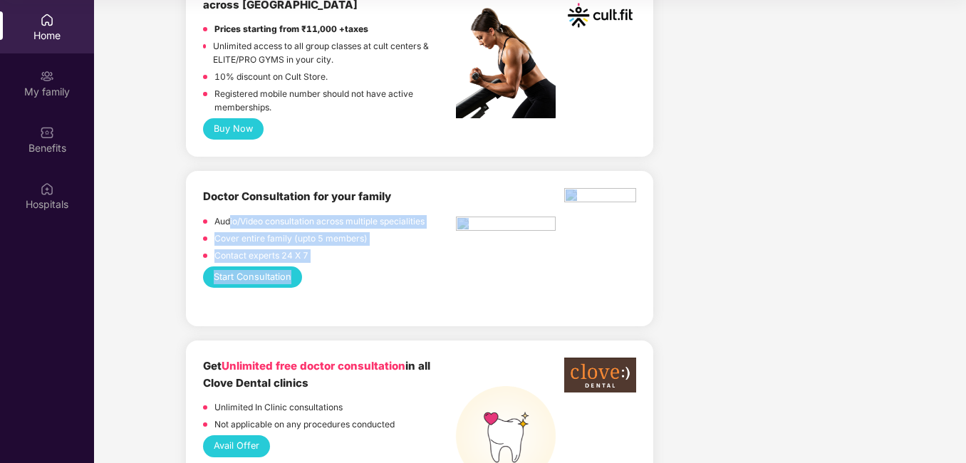
drag, startPoint x: 229, startPoint y: 261, endPoint x: 314, endPoint y: 257, distance: 85.6
click at [314, 257] on div "Doctor Consultation for your family Audio/Video consultation across multiple sp…" at bounding box center [419, 248] width 433 height 121
drag, startPoint x: 314, startPoint y: 257, endPoint x: 528, endPoint y: 171, distance: 230.5
click at [528, 171] on div "Doctor Consultation for your family Audio/Video consultation across multiple sp…" at bounding box center [419, 248] width 467 height 155
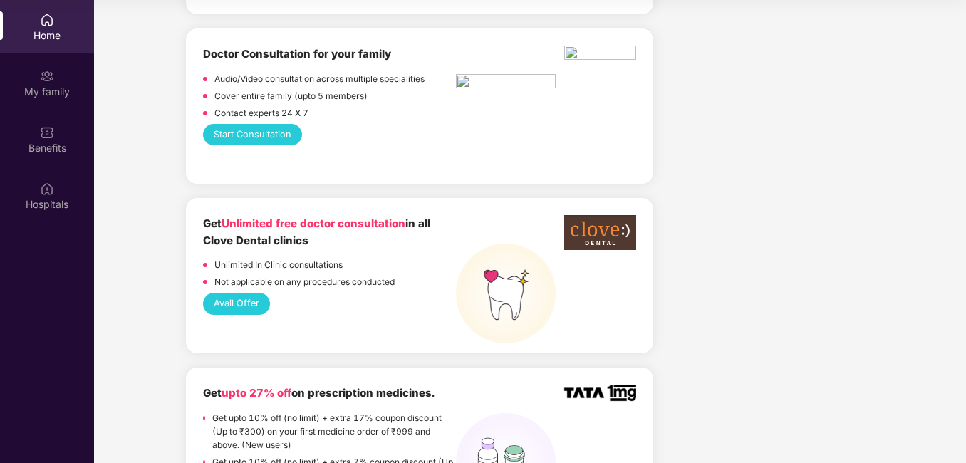
scroll to position [997, 0]
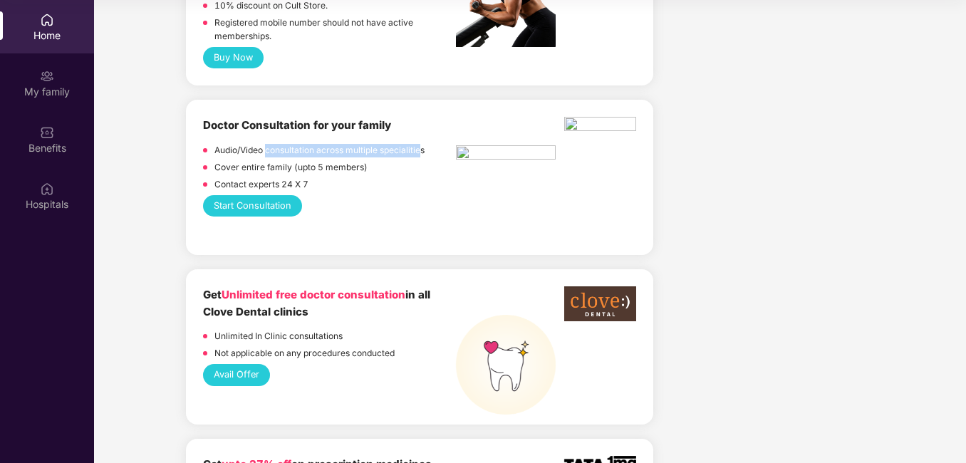
drag, startPoint x: 278, startPoint y: 130, endPoint x: 425, endPoint y: 135, distance: 146.8
click at [425, 135] on div "Doctor Consultation for your family Audio/Video consultation across multiple sp…" at bounding box center [329, 156] width 252 height 78
drag, startPoint x: 227, startPoint y: 156, endPoint x: 375, endPoint y: 155, distance: 148.9
click at [375, 161] on div "Cover entire family (upto 5 members)" at bounding box center [329, 169] width 252 height 17
drag, startPoint x: 375, startPoint y: 155, endPoint x: 265, endPoint y: 202, distance: 120.0
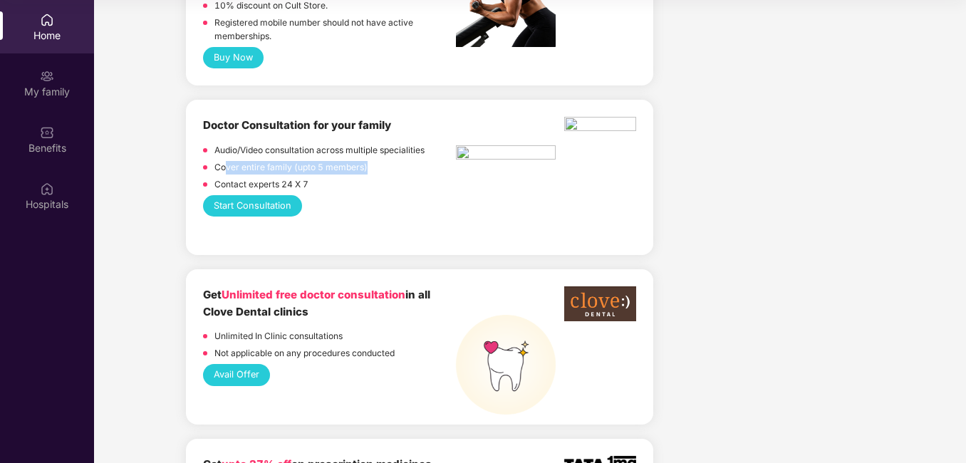
click at [265, 202] on button "Start Consultation" at bounding box center [252, 205] width 98 height 21
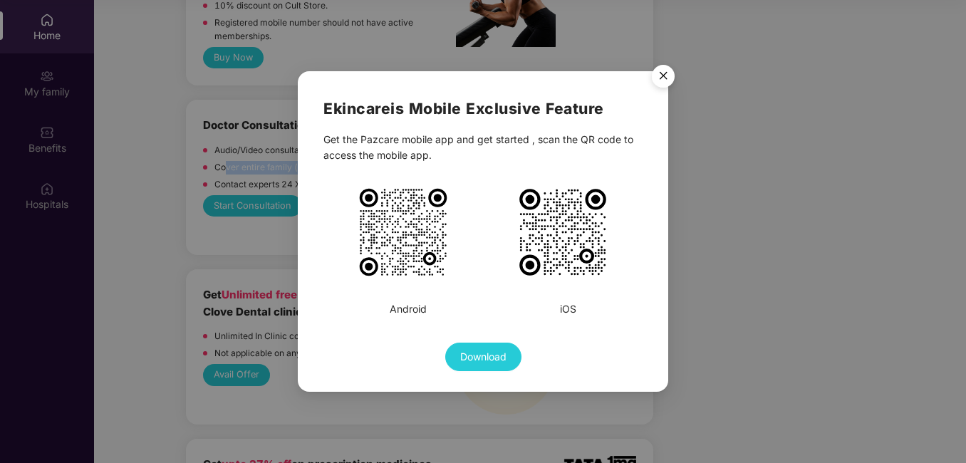
click at [662, 78] on img "Close" at bounding box center [663, 78] width 40 height 40
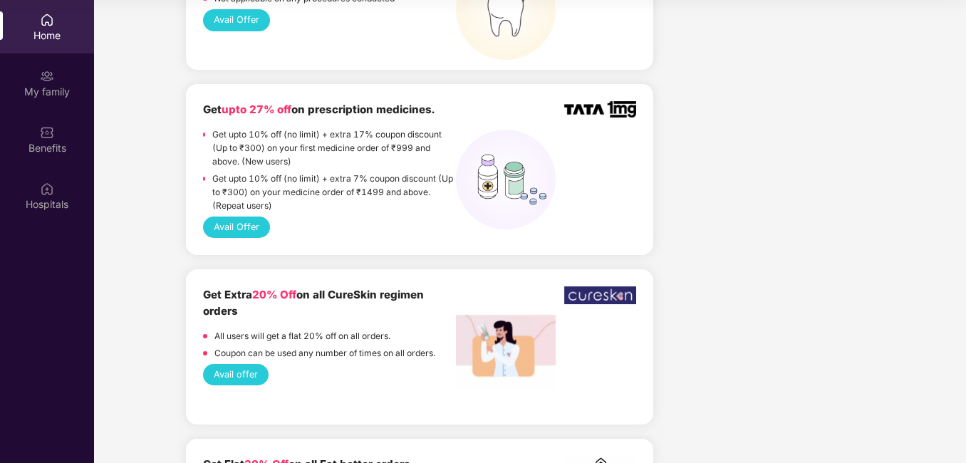
scroll to position [1354, 0]
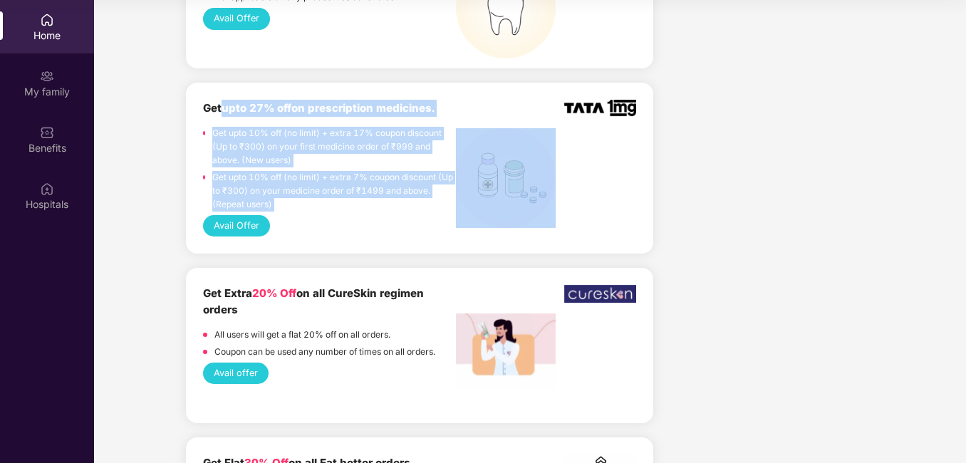
drag, startPoint x: 227, startPoint y: 97, endPoint x: 479, endPoint y: 103, distance: 253.0
click at [479, 103] on div "Get upto 27% off on prescription medicines. Get upto 10% off (no limit) + extra…" at bounding box center [419, 157] width 433 height 115
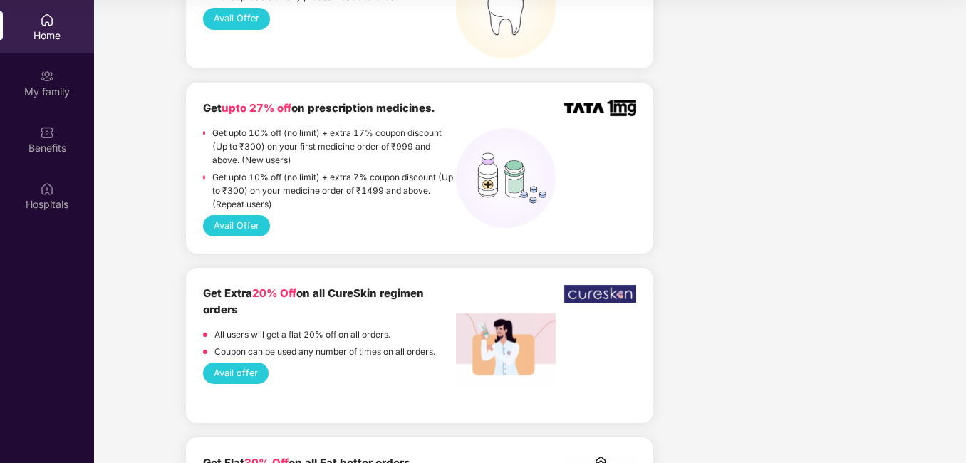
click at [317, 215] on div "Avail Offer" at bounding box center [419, 225] width 433 height 21
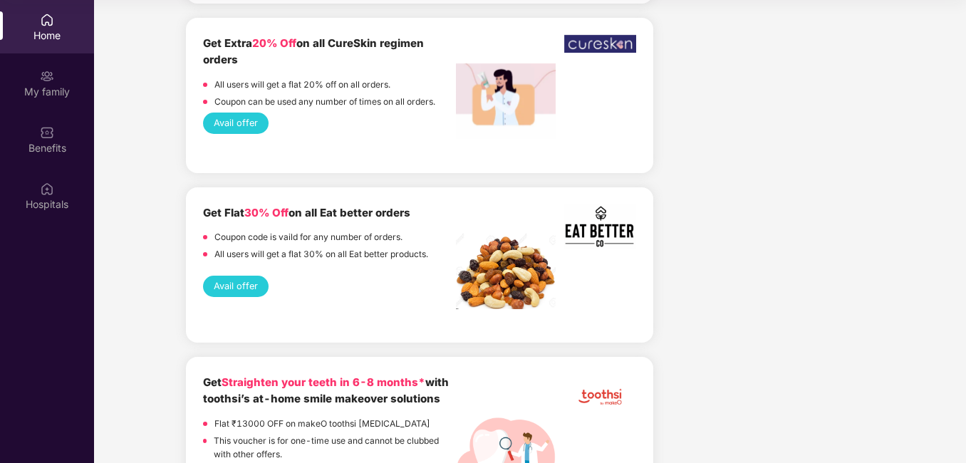
scroll to position [1639, 0]
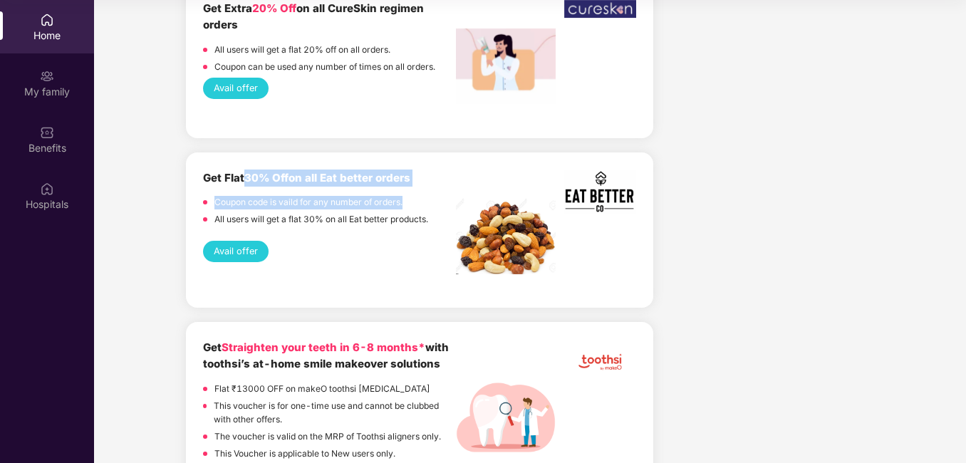
drag, startPoint x: 256, startPoint y: 172, endPoint x: 420, endPoint y: 181, distance: 163.4
click at [420, 181] on div "Get Flat 30% Off on all Eat better orders Coupon code is vaild for any number o…" at bounding box center [329, 200] width 252 height 61
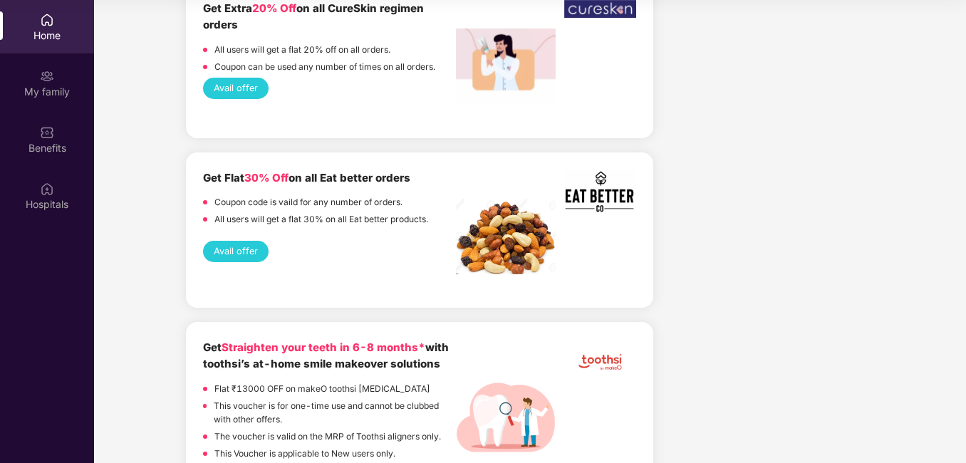
drag, startPoint x: 420, startPoint y: 181, endPoint x: 335, endPoint y: 251, distance: 110.3
click at [348, 260] on div "Get Flat 30% Off on all Eat better orders Coupon code is vaild for any number o…" at bounding box center [419, 230] width 433 height 121
drag, startPoint x: 251, startPoint y: 182, endPoint x: 415, endPoint y: 182, distance: 163.9
click at [415, 182] on div "Get Flat 30% Off on all Eat better orders Coupon code is vaild for any number o…" at bounding box center [329, 200] width 252 height 61
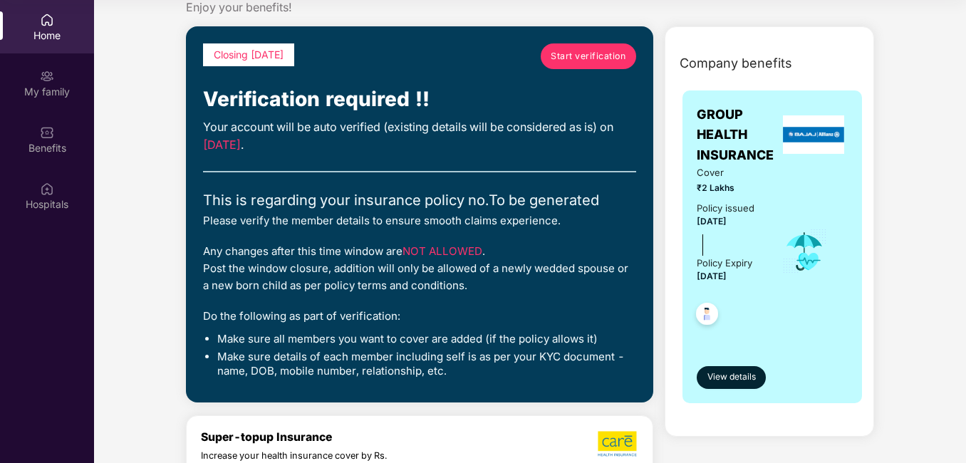
scroll to position [0, 0]
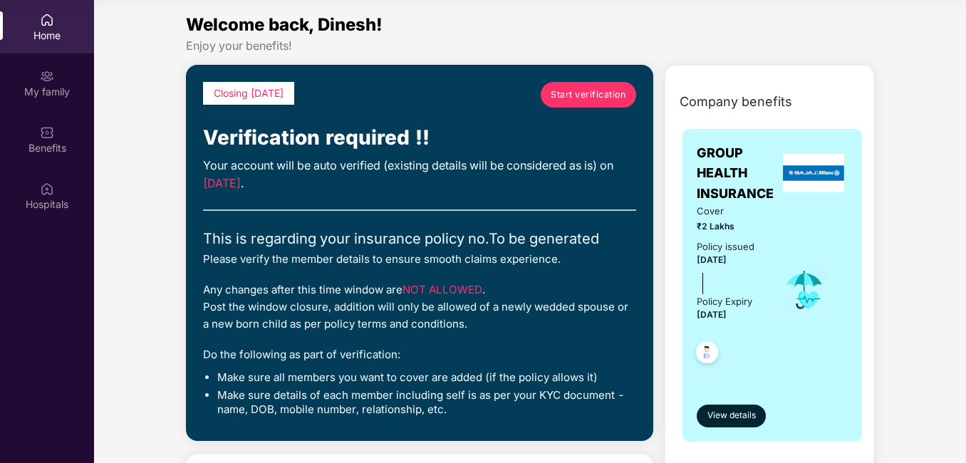
click at [578, 88] on span "Start verification" at bounding box center [588, 95] width 75 height 14
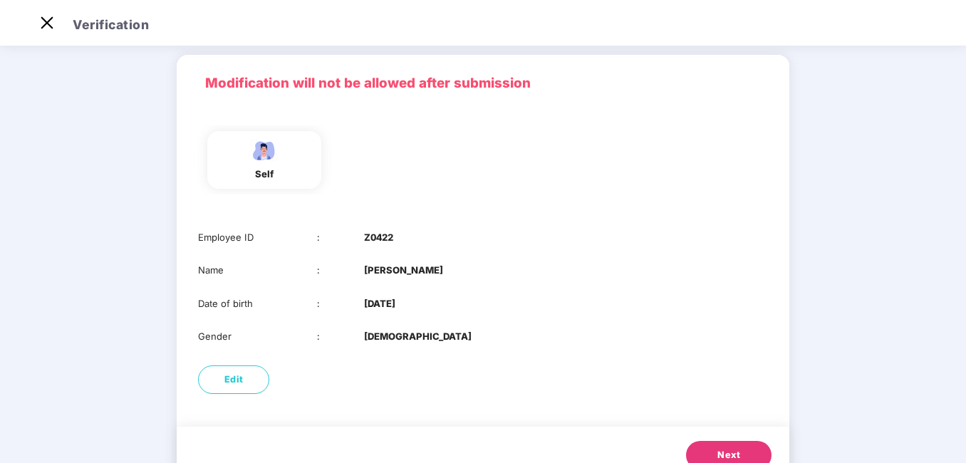
scroll to position [100, 0]
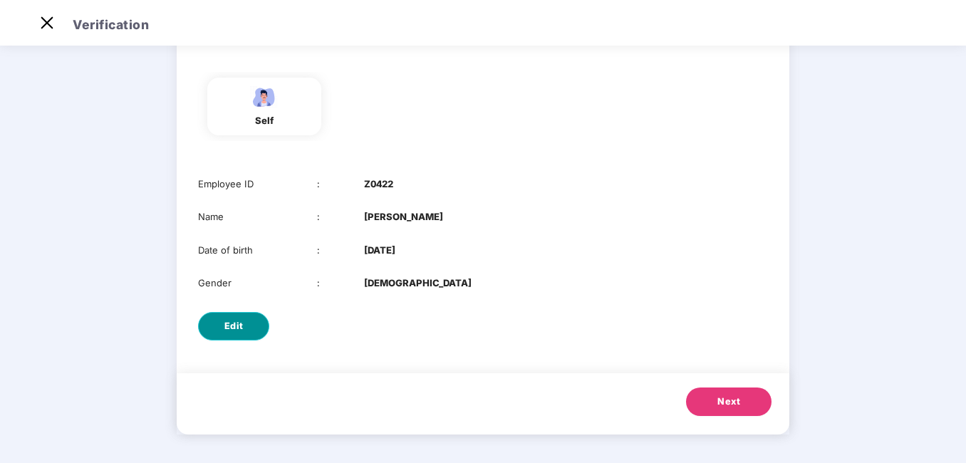
click at [214, 322] on button "Edit" at bounding box center [233, 326] width 71 height 28
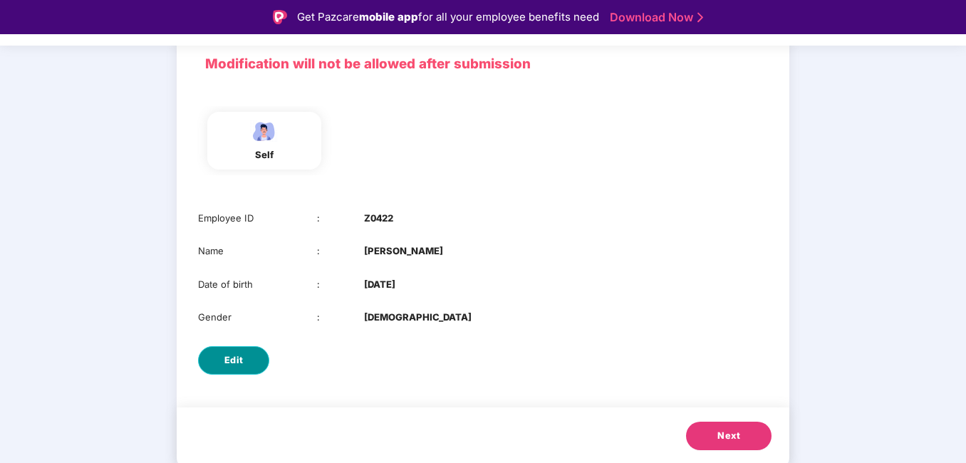
select select "****"
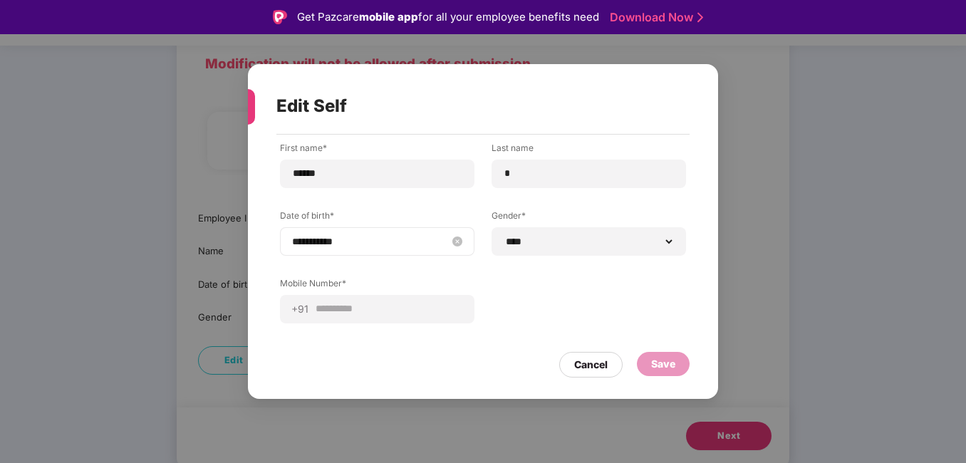
click at [301, 239] on input "**********" at bounding box center [370, 242] width 156 height 16
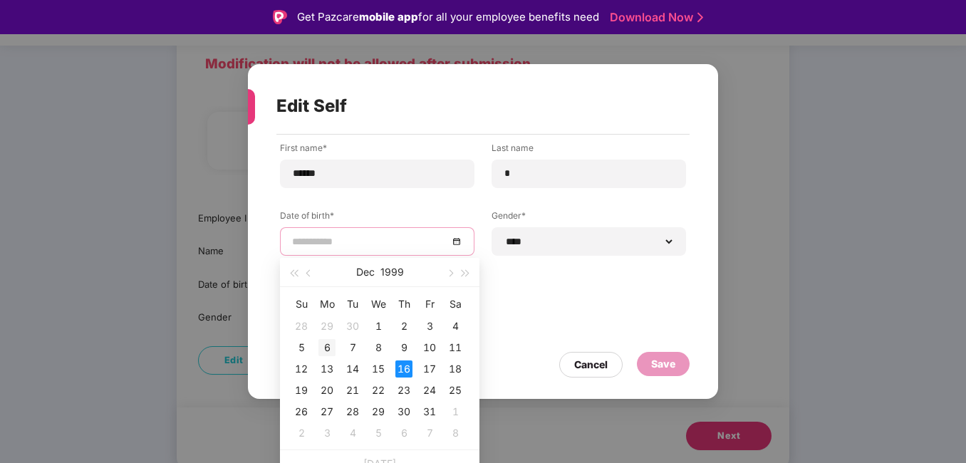
type input "**********"
click at [319, 347] on div "6" at bounding box center [326, 347] width 17 height 17
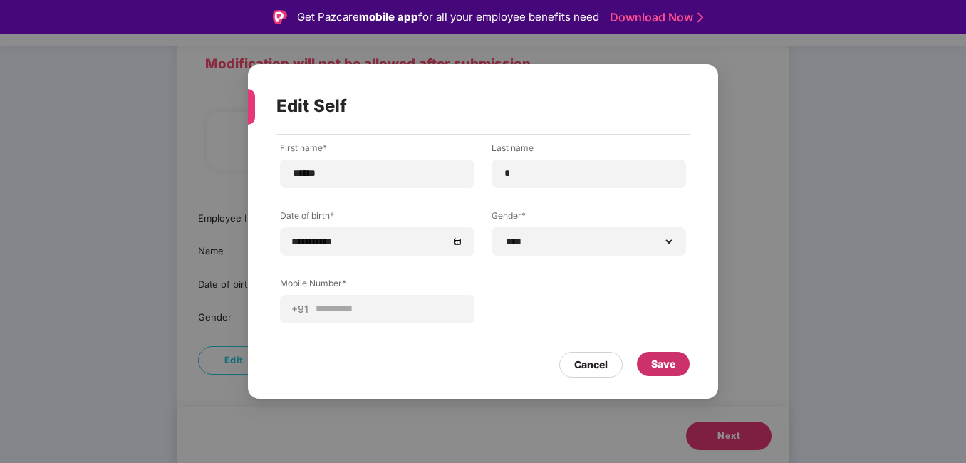
click at [657, 365] on div "Save" at bounding box center [663, 364] width 24 height 16
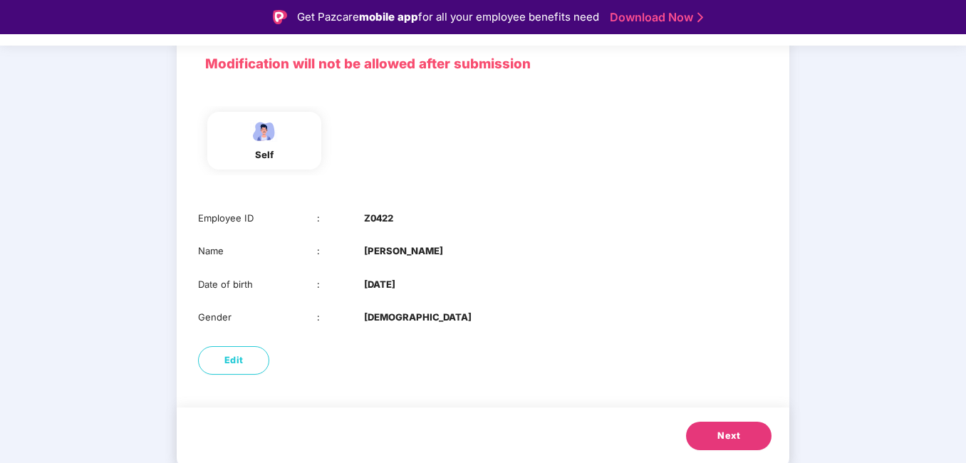
click at [710, 435] on button "Next" at bounding box center [728, 436] width 85 height 28
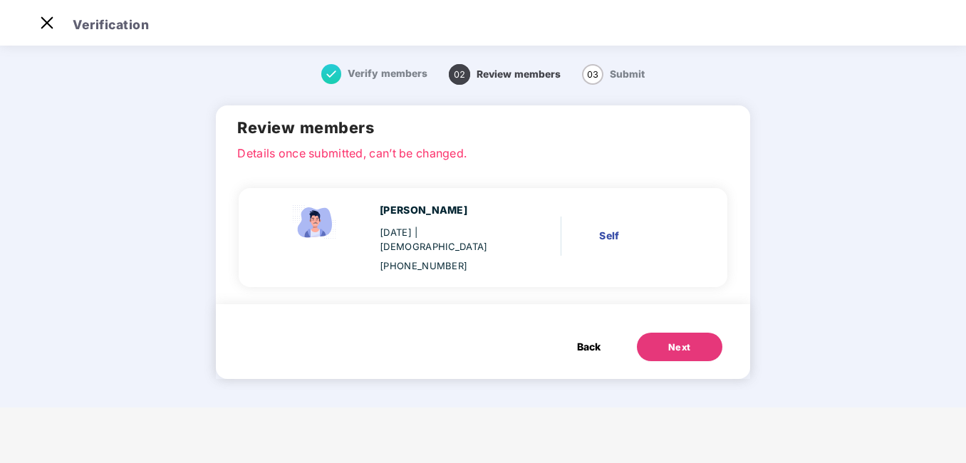
click at [687, 333] on button "Next" at bounding box center [679, 347] width 85 height 28
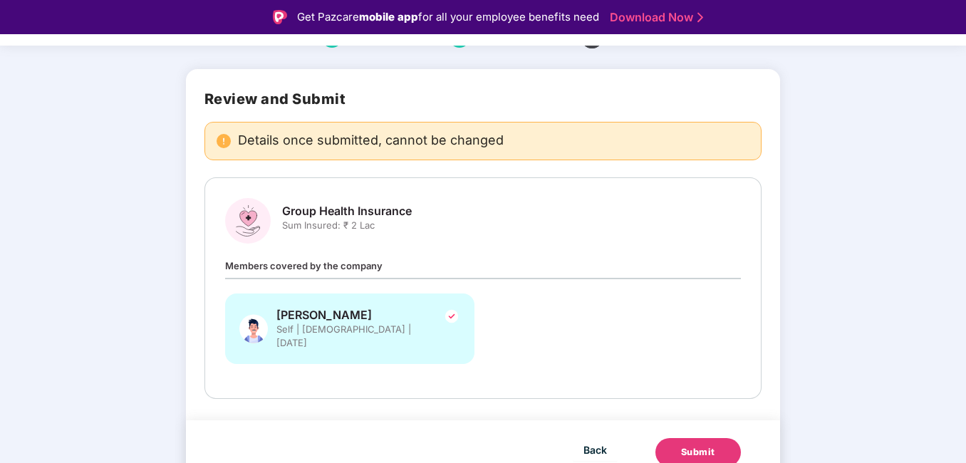
scroll to position [73, 0]
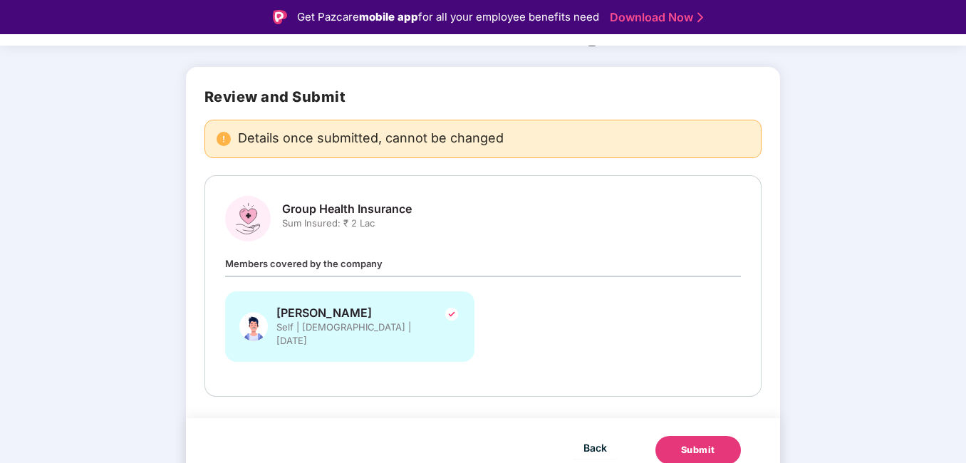
click at [707, 446] on button "Submit" at bounding box center [697, 450] width 85 height 28
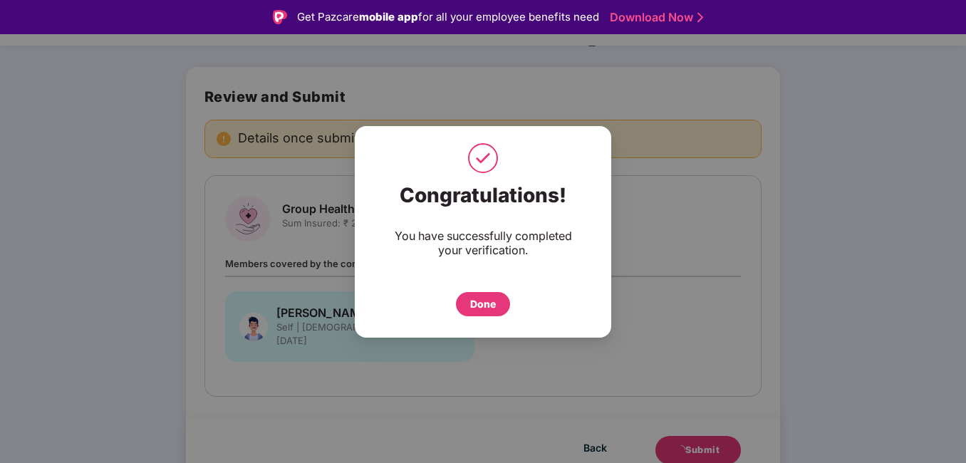
click at [476, 303] on div "Done" at bounding box center [483, 304] width 26 height 16
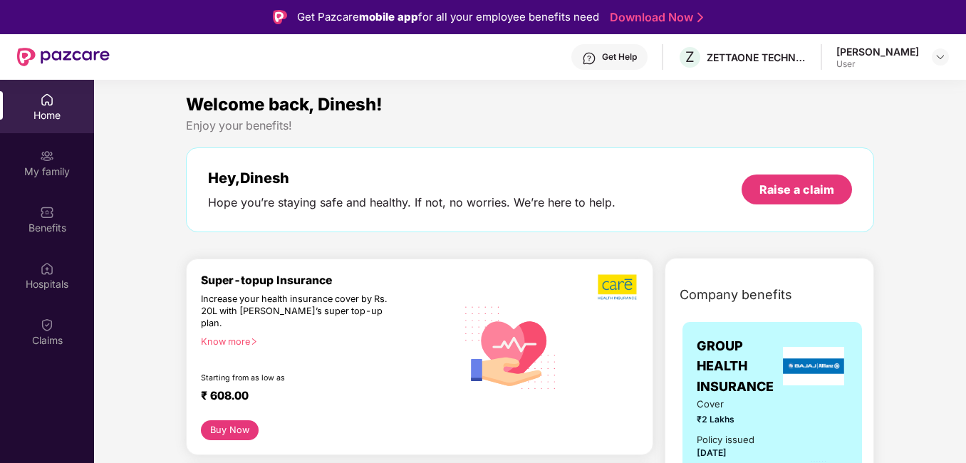
click at [918, 58] on div "[PERSON_NAME]" at bounding box center [877, 52] width 83 height 14
click at [938, 56] on img at bounding box center [940, 56] width 11 height 11
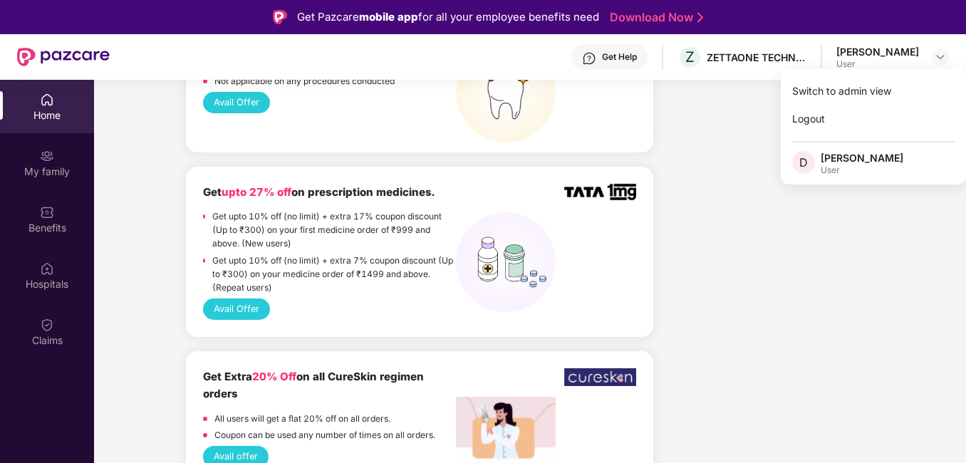
scroll to position [1069, 0]
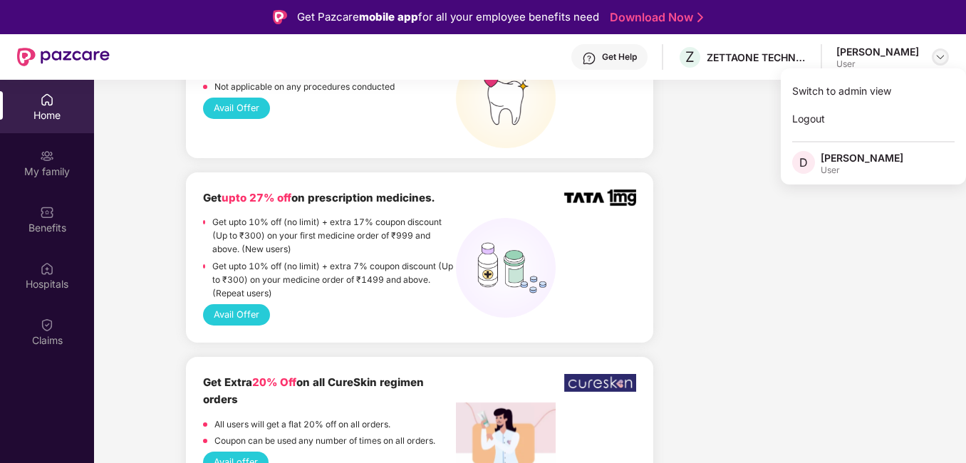
click at [946, 56] on div at bounding box center [940, 56] width 17 height 17
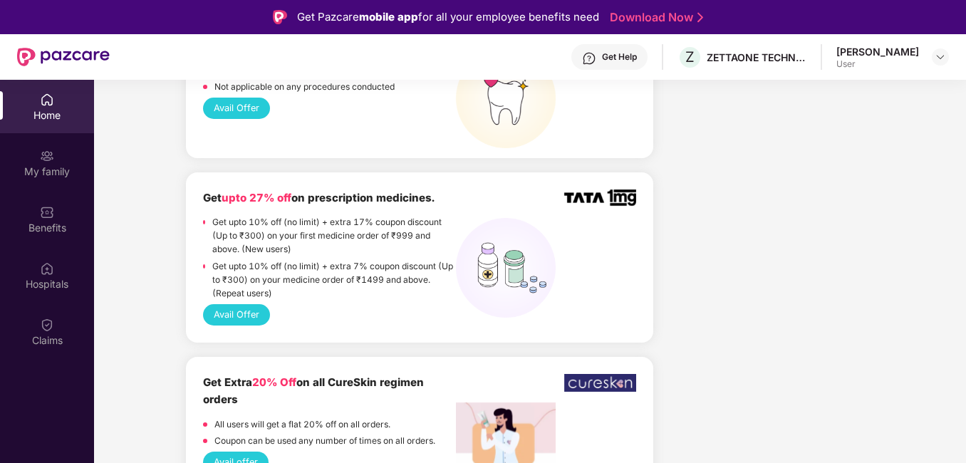
click at [955, 50] on header "Get Help Z ZETTAONE TECHNOLOGIES INDIA PRIVATE LIMITED Dinesh K User" at bounding box center [483, 57] width 966 height 46
click at [938, 59] on img at bounding box center [940, 56] width 11 height 11
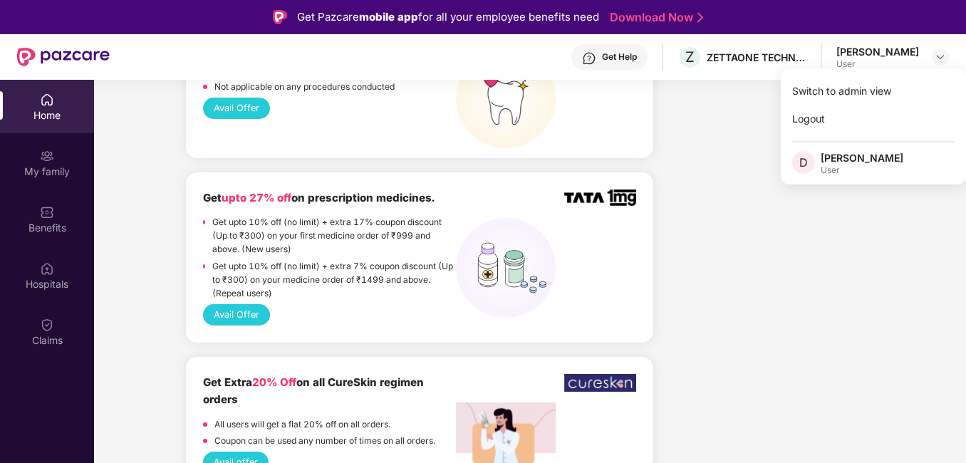
click at [913, 50] on div "[PERSON_NAME]" at bounding box center [877, 52] width 83 height 14
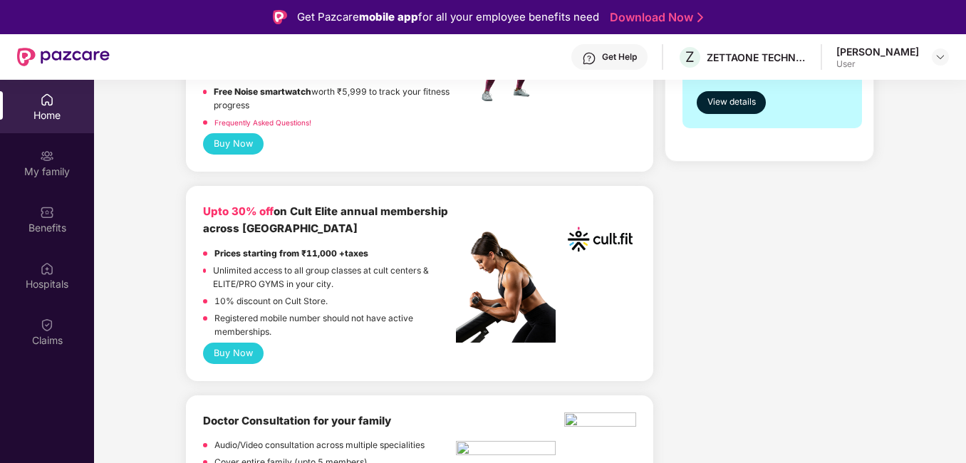
scroll to position [499, 0]
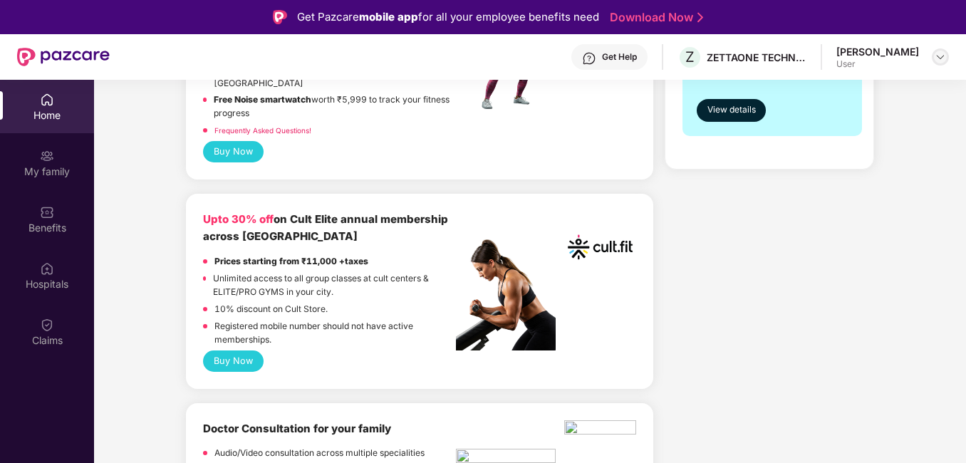
click at [935, 54] on img at bounding box center [940, 56] width 11 height 11
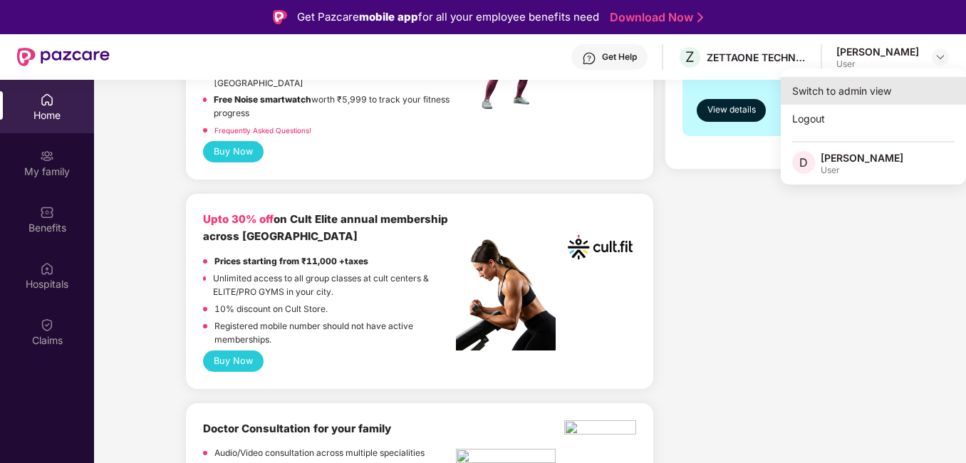
click at [850, 93] on div "Switch to admin view" at bounding box center [873, 91] width 185 height 28
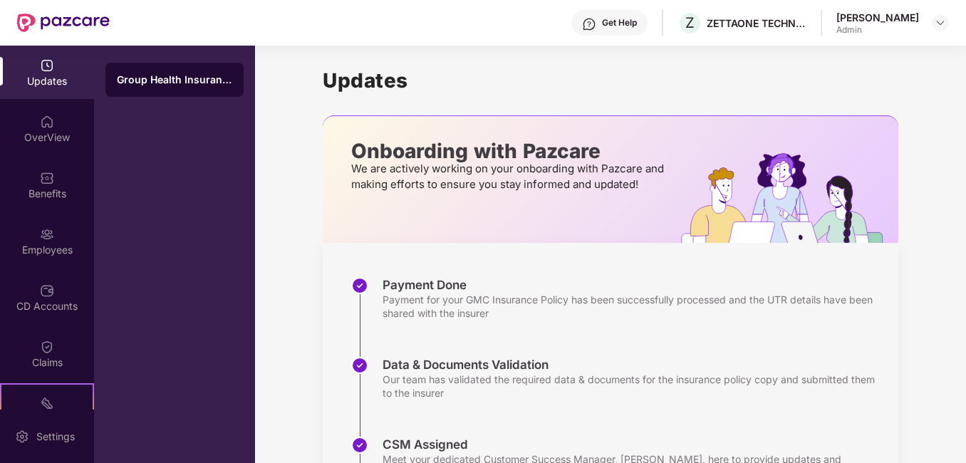
scroll to position [294, 0]
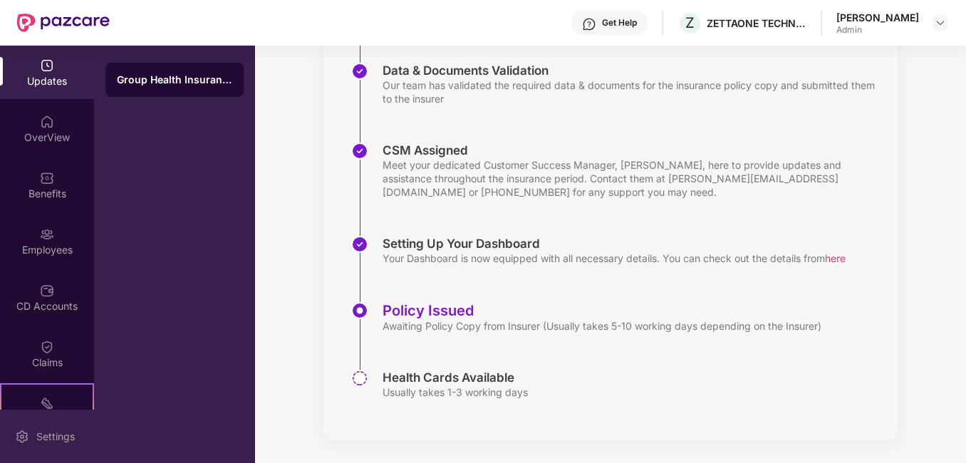
click at [34, 417] on div "Settings" at bounding box center [47, 436] width 94 height 53
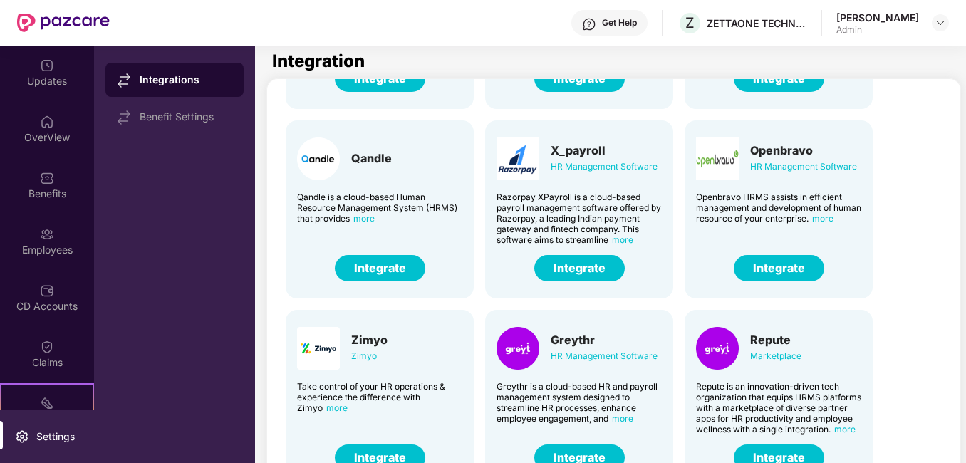
scroll to position [214, 0]
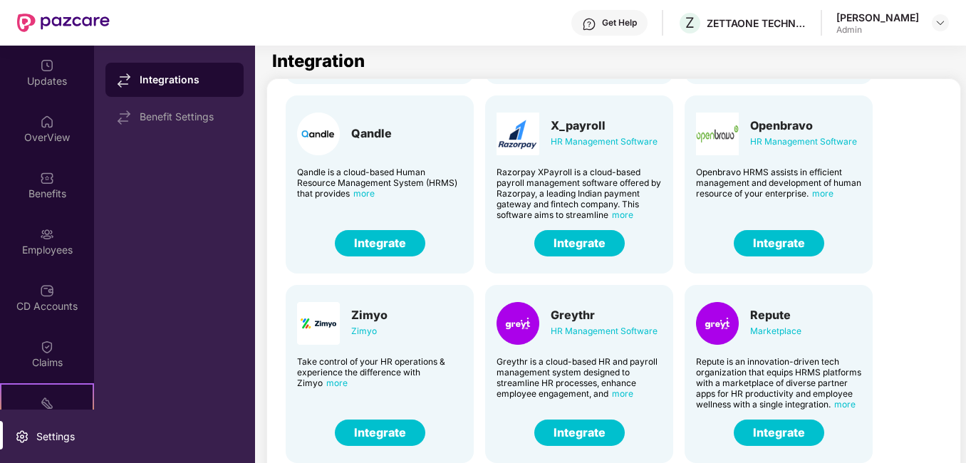
drag, startPoint x: 321, startPoint y: 284, endPoint x: 315, endPoint y: 280, distance: 7.3
click at [315, 280] on div "Darwin HR Management Software Discover the true meaning of human potential with…" at bounding box center [615, 274] width 683 height 758
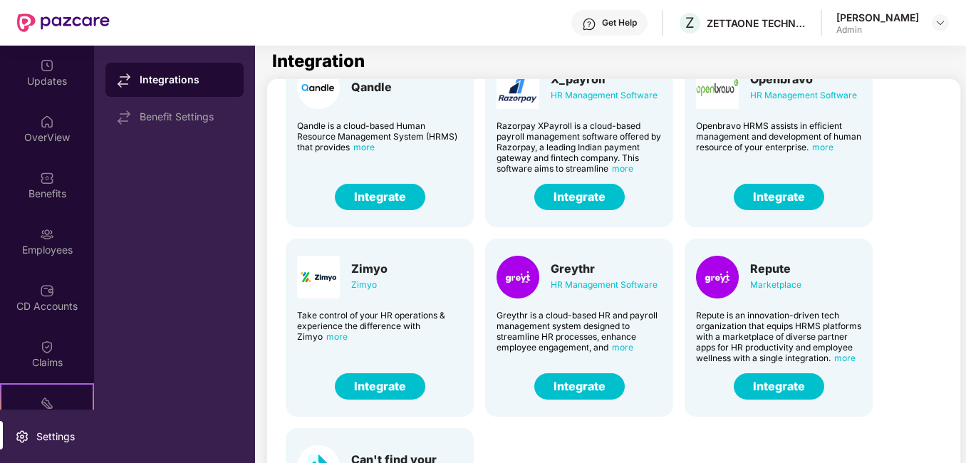
scroll to position [285, 0]
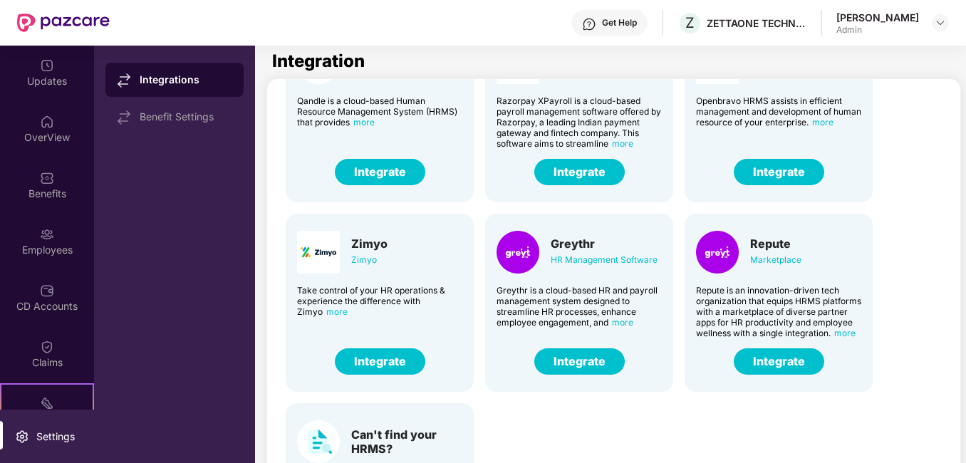
click at [621, 317] on span "more" at bounding box center [622, 322] width 21 height 11
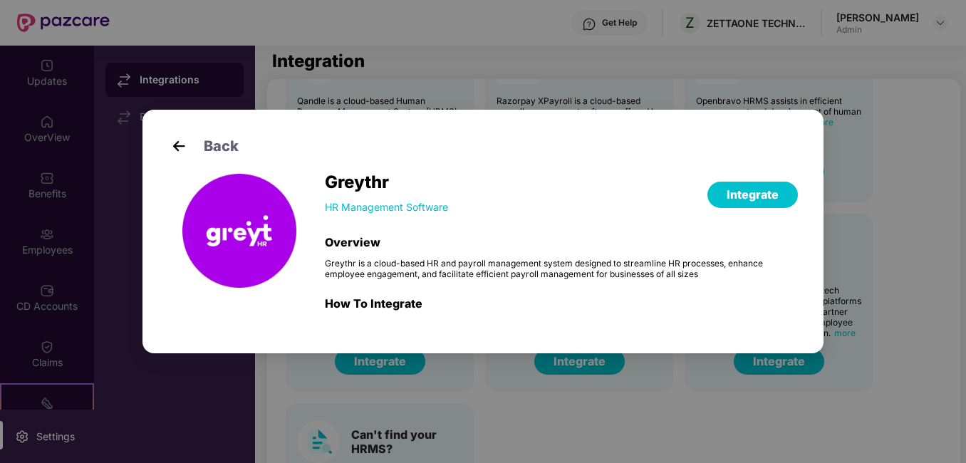
click at [175, 145] on img at bounding box center [178, 145] width 21 height 21
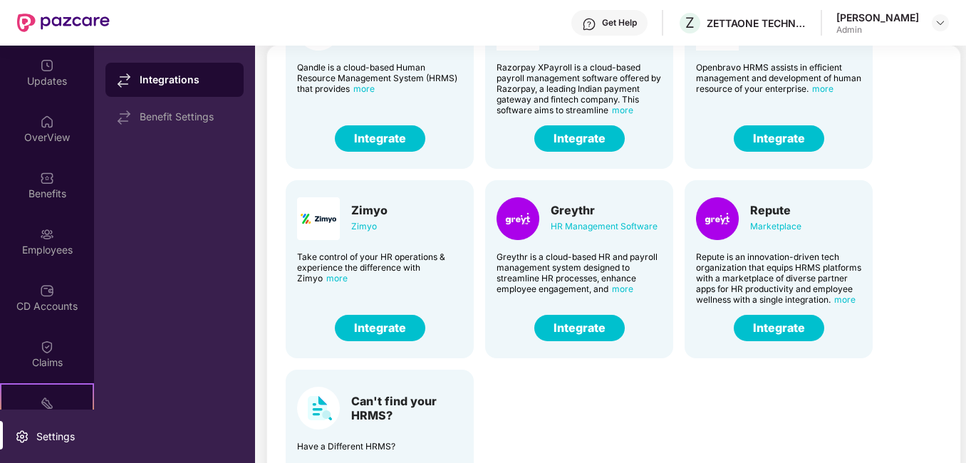
scroll to position [51, 0]
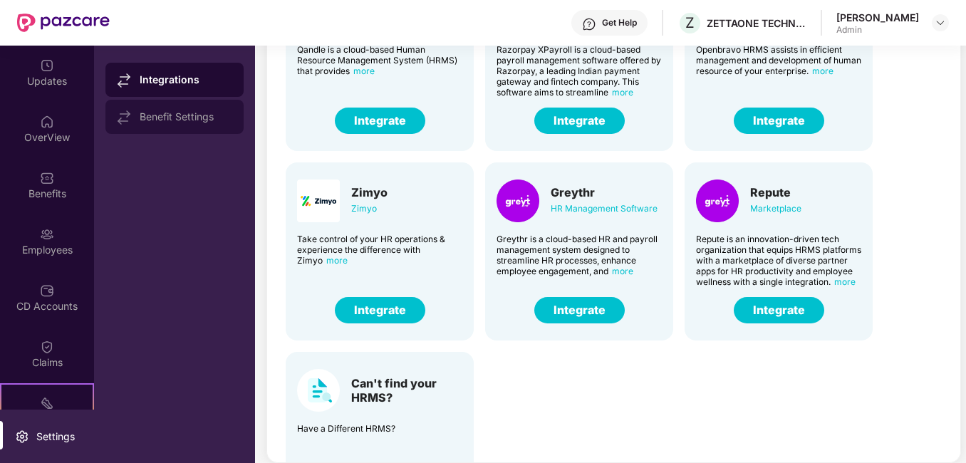
click at [118, 113] on img at bounding box center [124, 117] width 14 height 14
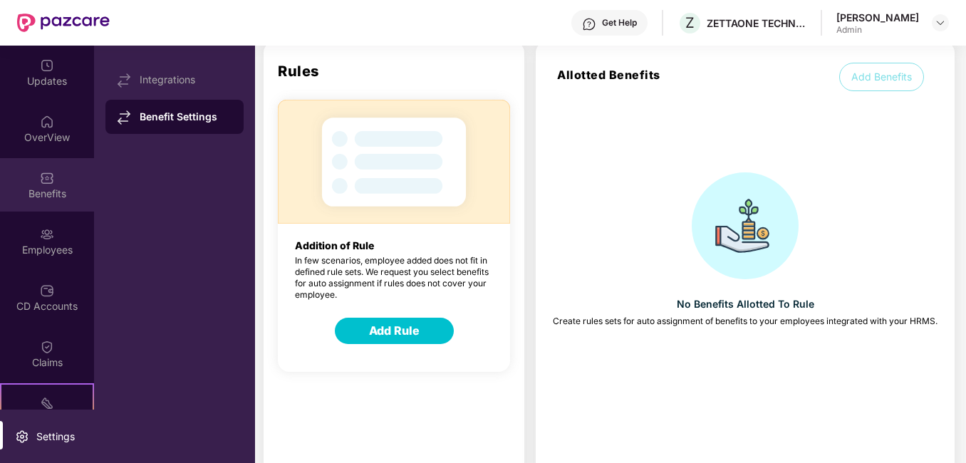
click at [38, 204] on div "Benefits" at bounding box center [47, 184] width 94 height 53
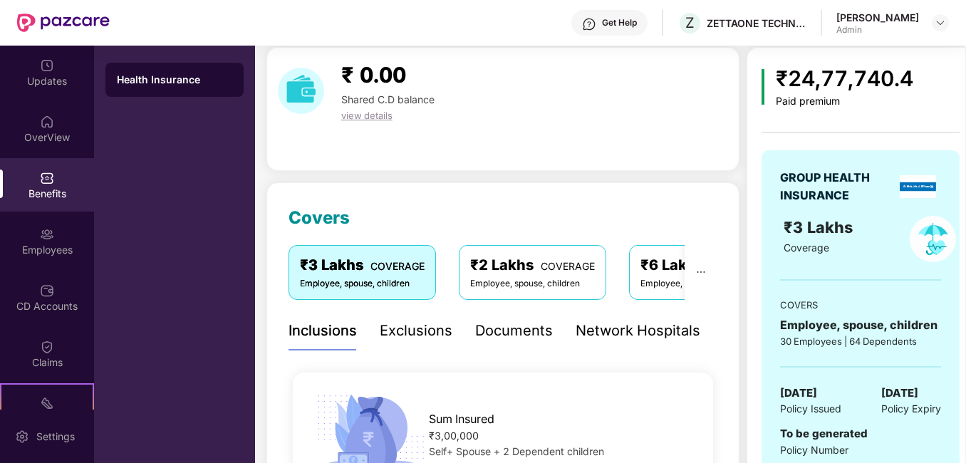
scroll to position [71, 0]
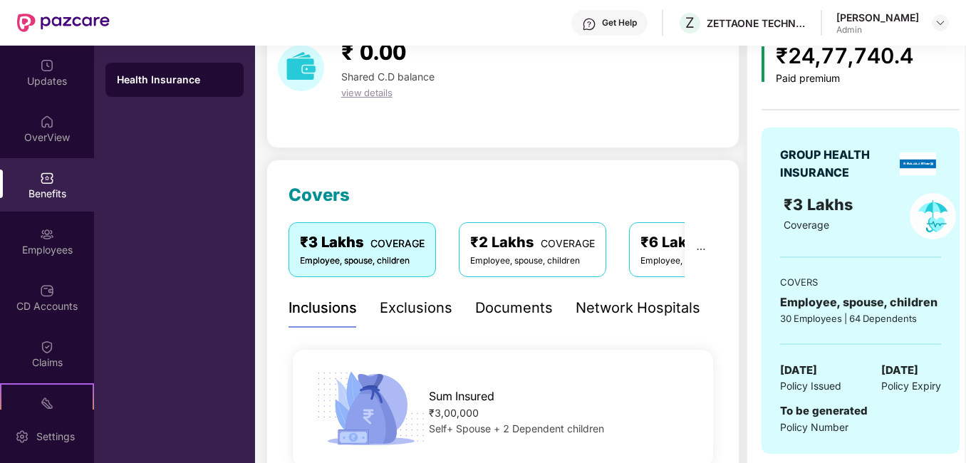
click at [524, 249] on div "₹2 Lakhs COVERAGE" at bounding box center [532, 243] width 125 height 22
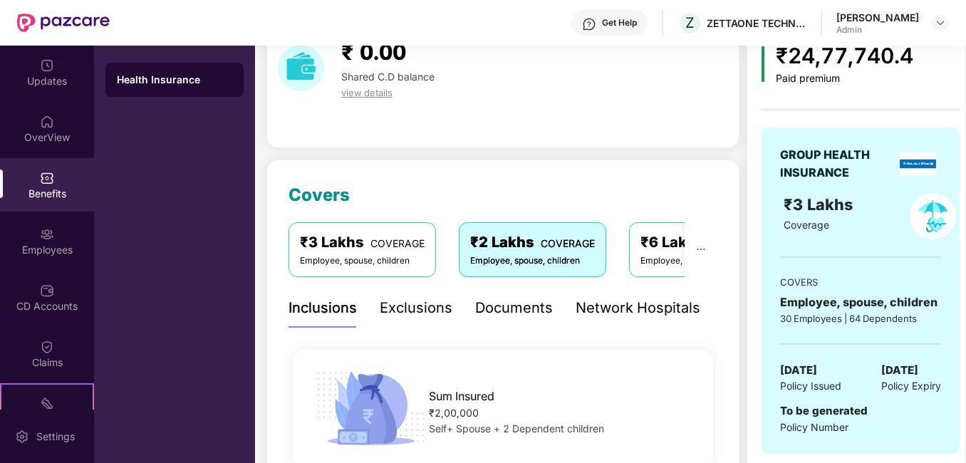
click at [664, 256] on div "Employee, spouse, children" at bounding box center [702, 261] width 125 height 14
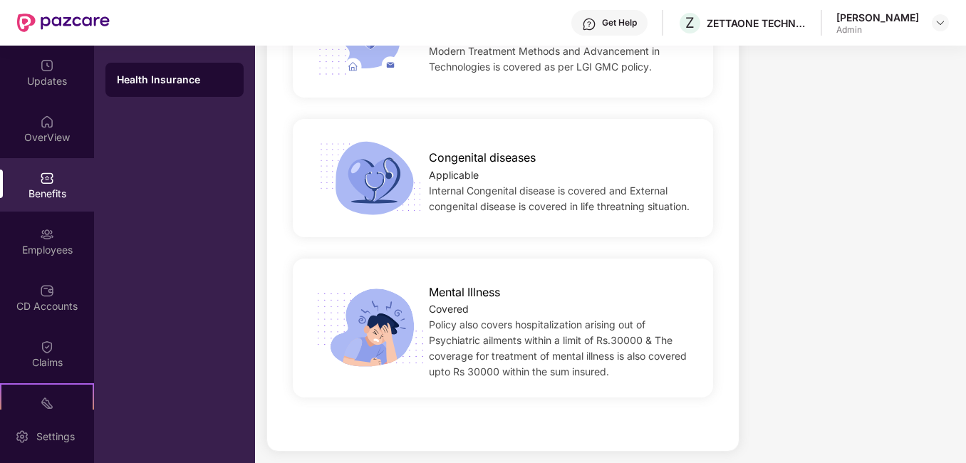
scroll to position [2939, 0]
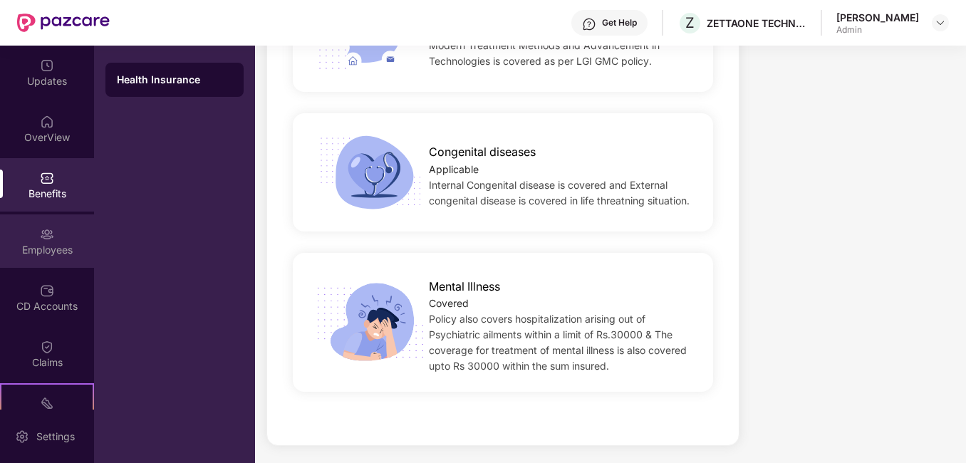
click at [66, 232] on div "Employees" at bounding box center [47, 240] width 94 height 53
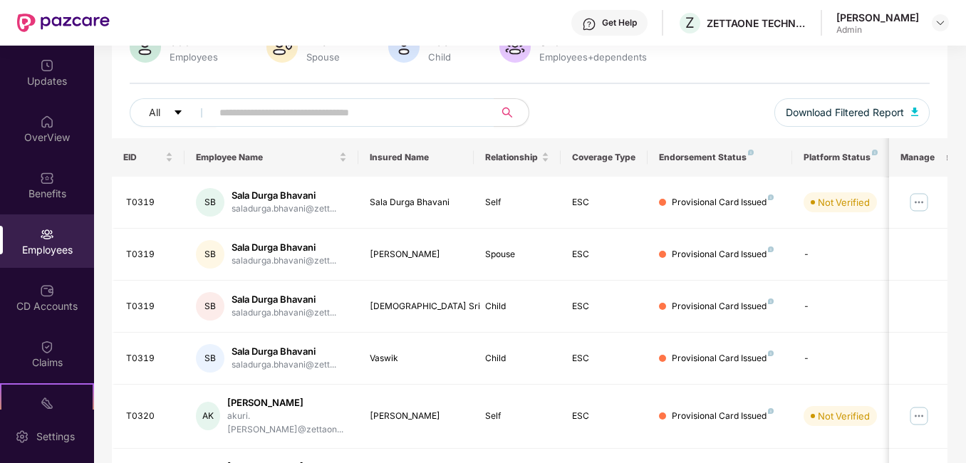
scroll to position [0, 0]
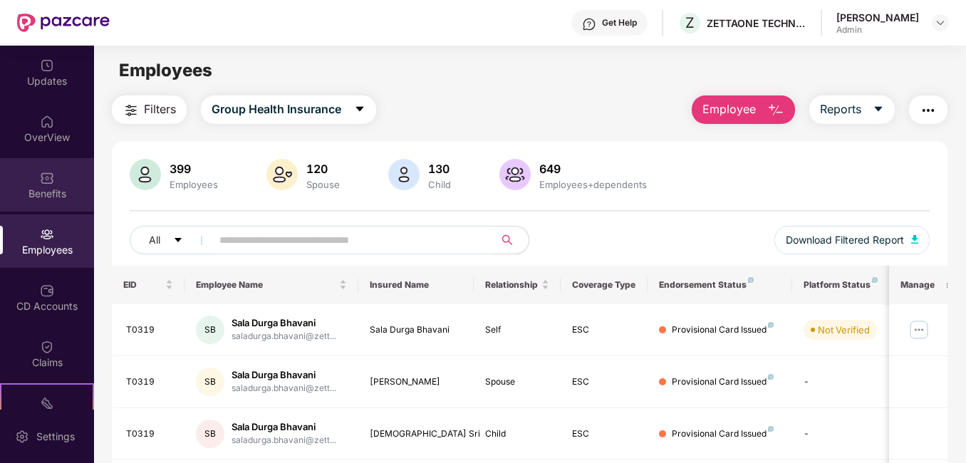
click at [60, 174] on div "Benefits" at bounding box center [47, 184] width 94 height 53
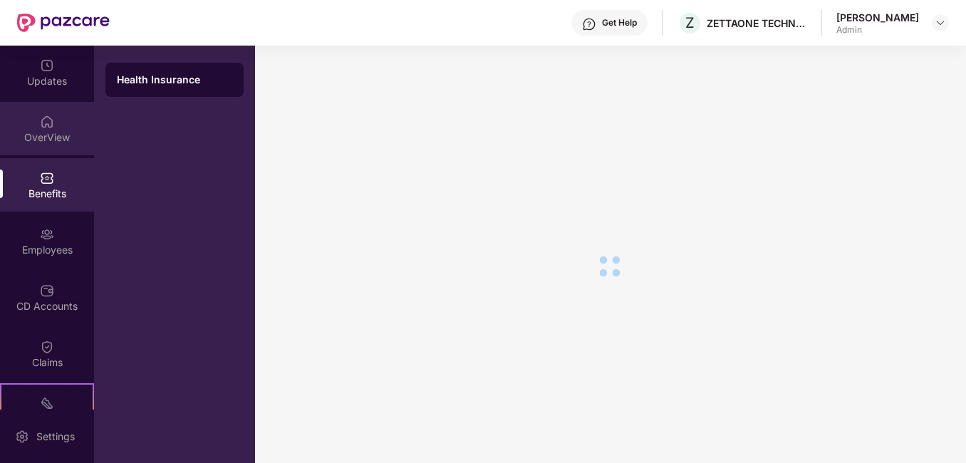
click at [53, 125] on div "OverView" at bounding box center [47, 128] width 94 height 53
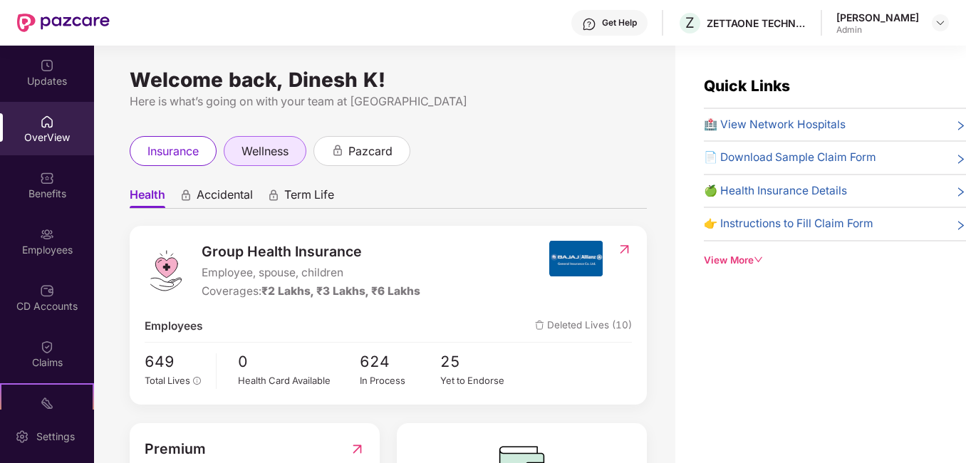
click at [257, 159] on span "wellness" at bounding box center [265, 151] width 47 height 18
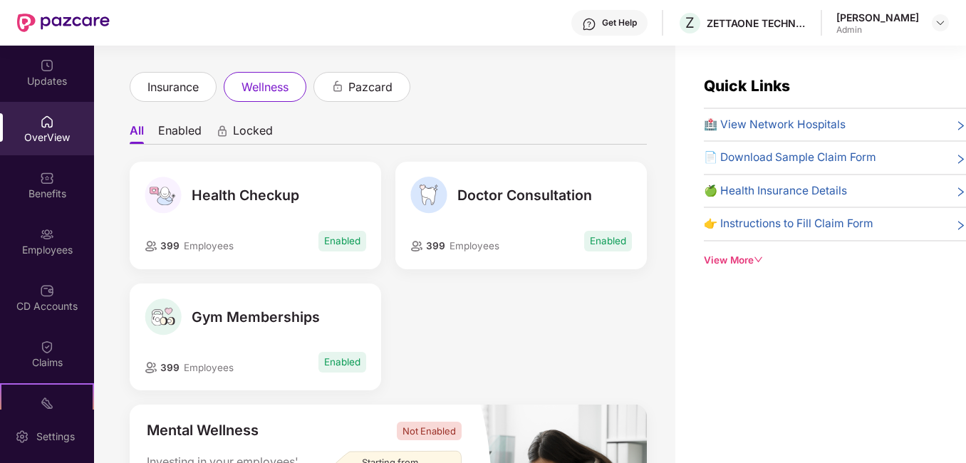
scroll to position [142, 0]
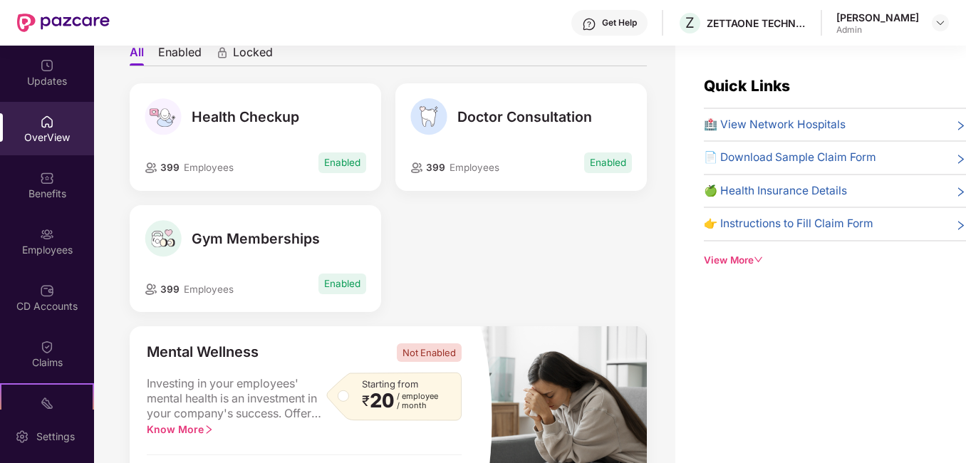
click at [254, 236] on span "Gym Memberships" at bounding box center [256, 238] width 128 height 17
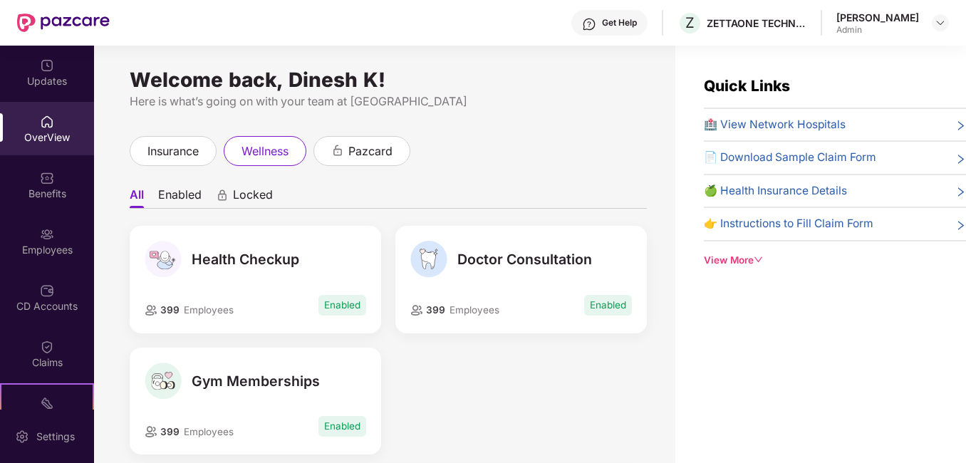
click at [175, 202] on li "Enabled" at bounding box center [179, 197] width 43 height 21
click at [148, 199] on ul "All Enabled Locked" at bounding box center [388, 194] width 517 height 28
click at [228, 386] on span "Gym Memberships" at bounding box center [256, 381] width 128 height 17
click at [249, 192] on span "Locked" at bounding box center [253, 197] width 40 height 21
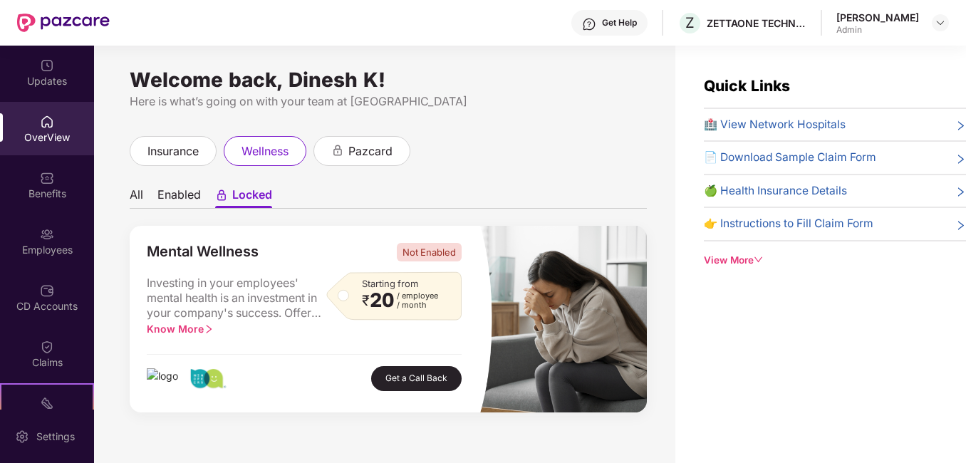
click at [129, 192] on div "Welcome back, Dinesh K! Here is what’s going on with your team at Pazcare insur…" at bounding box center [384, 263] width 581 height 435
click at [142, 196] on li "All" at bounding box center [137, 197] width 14 height 21
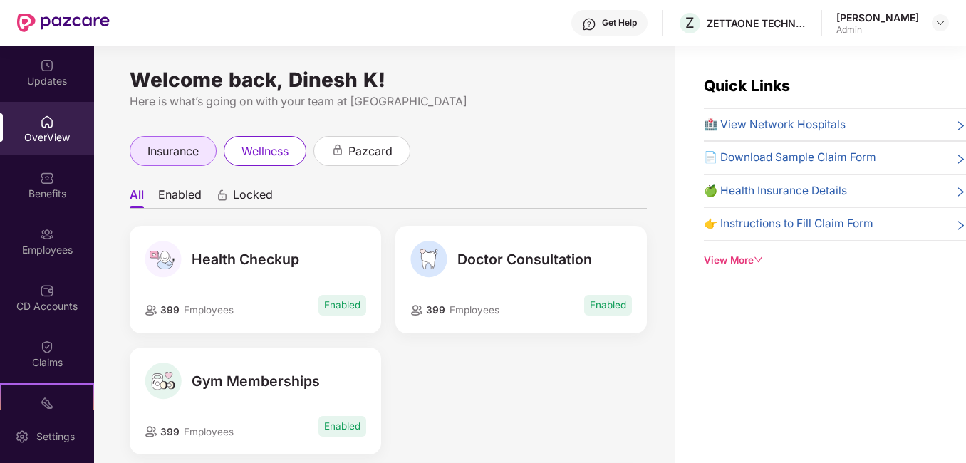
click at [182, 149] on span "insurance" at bounding box center [172, 151] width 51 height 18
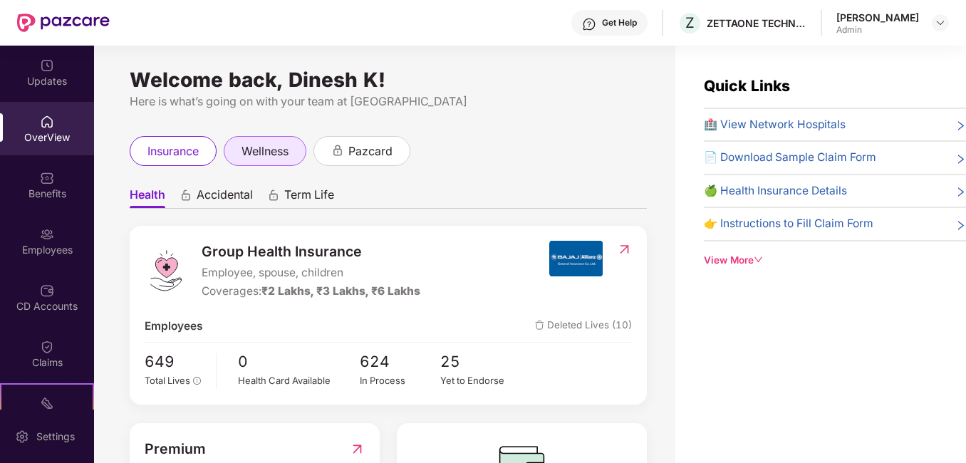
click at [275, 152] on span "wellness" at bounding box center [265, 151] width 47 height 18
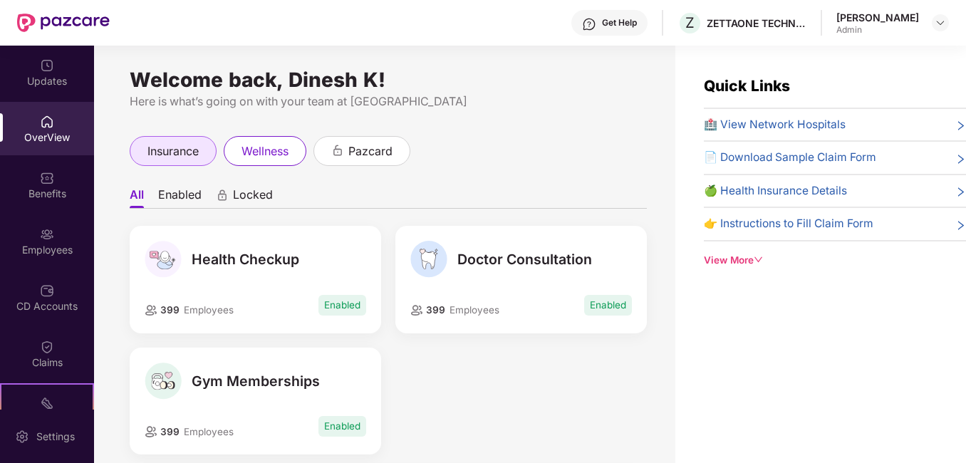
click at [192, 150] on span "insurance" at bounding box center [172, 151] width 51 height 18
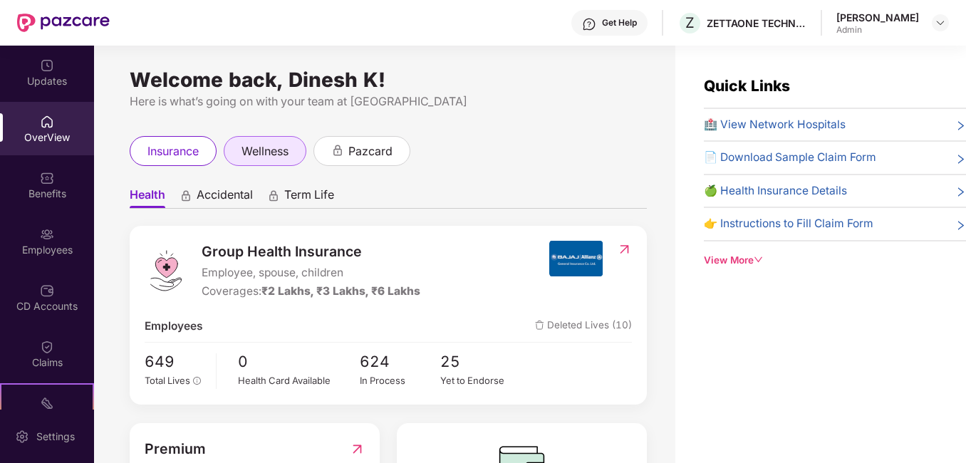
click at [264, 153] on span "wellness" at bounding box center [265, 151] width 47 height 18
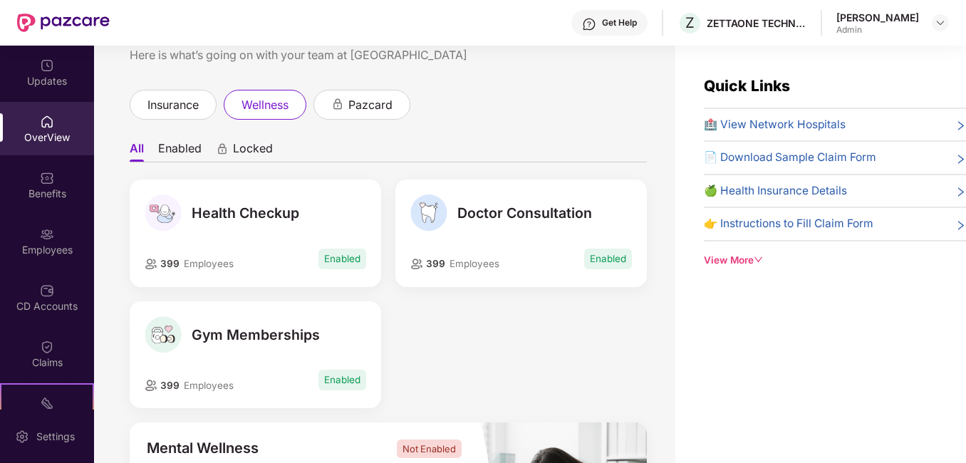
scroll to position [71, 0]
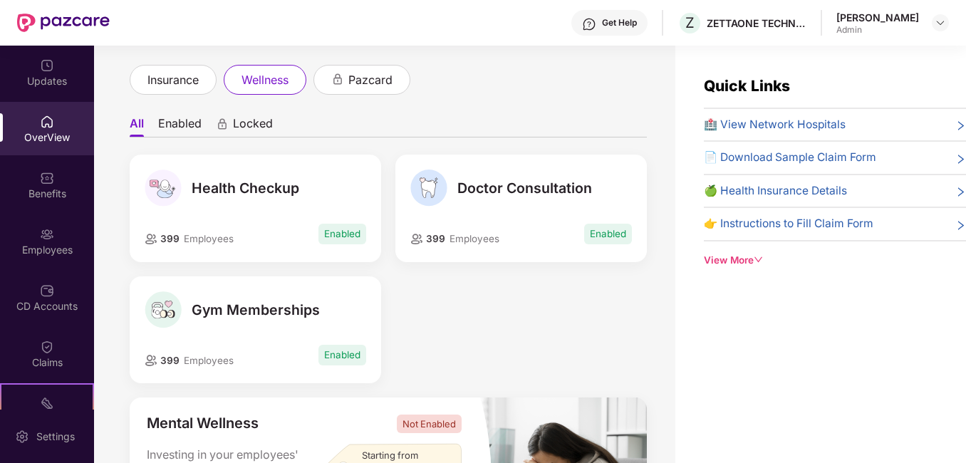
click at [321, 355] on span "Enabled" at bounding box center [342, 355] width 48 height 21
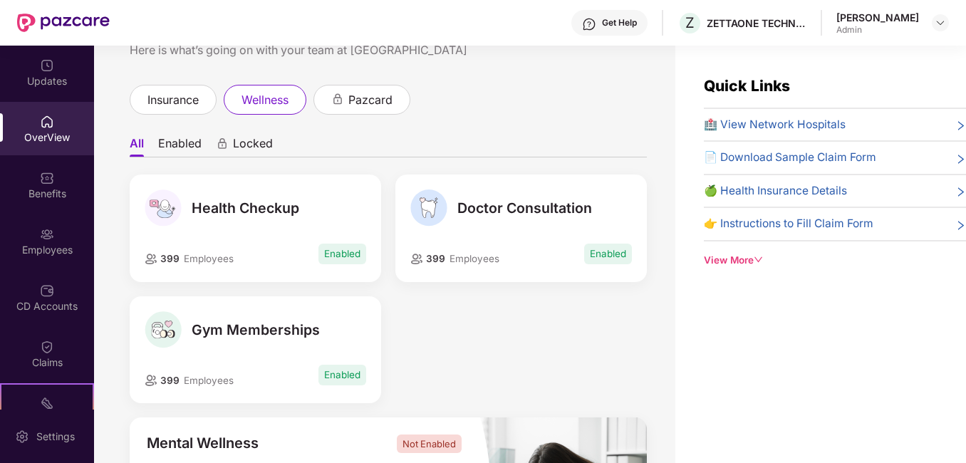
scroll to position [0, 0]
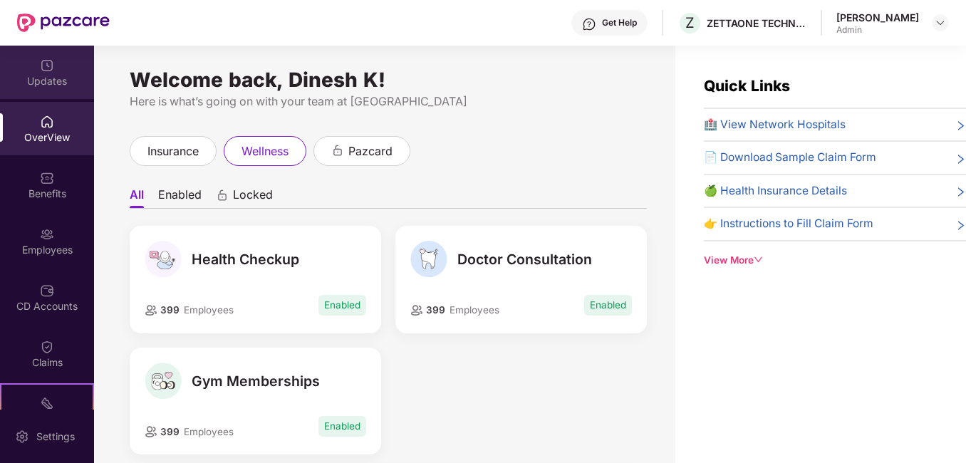
click at [68, 85] on div "Updates" at bounding box center [47, 81] width 94 height 14
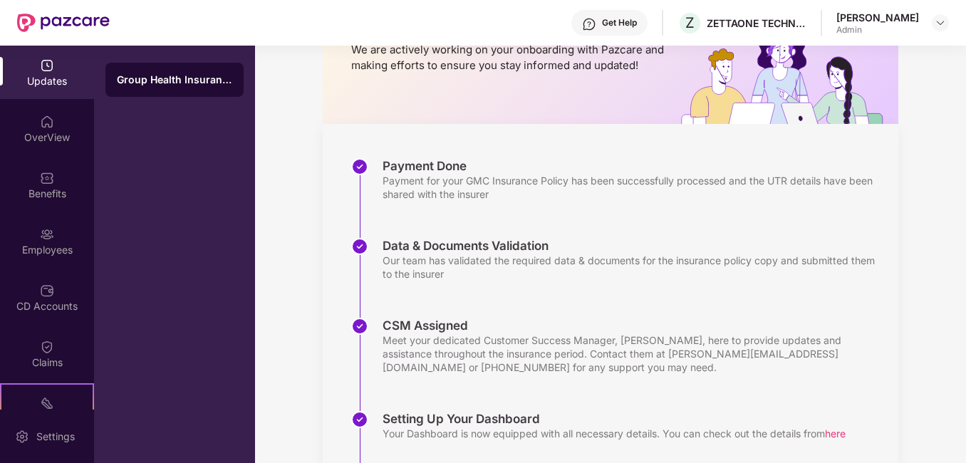
scroll to position [294, 0]
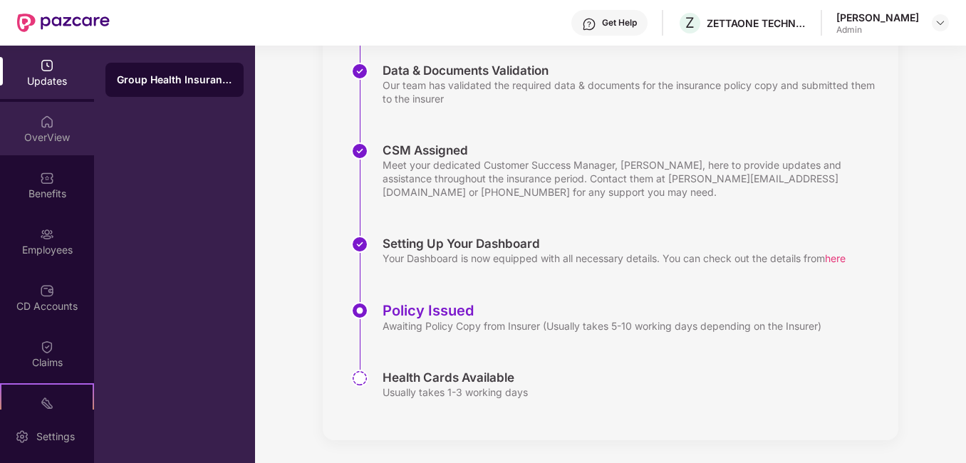
click at [49, 108] on div "OverView" at bounding box center [47, 128] width 94 height 53
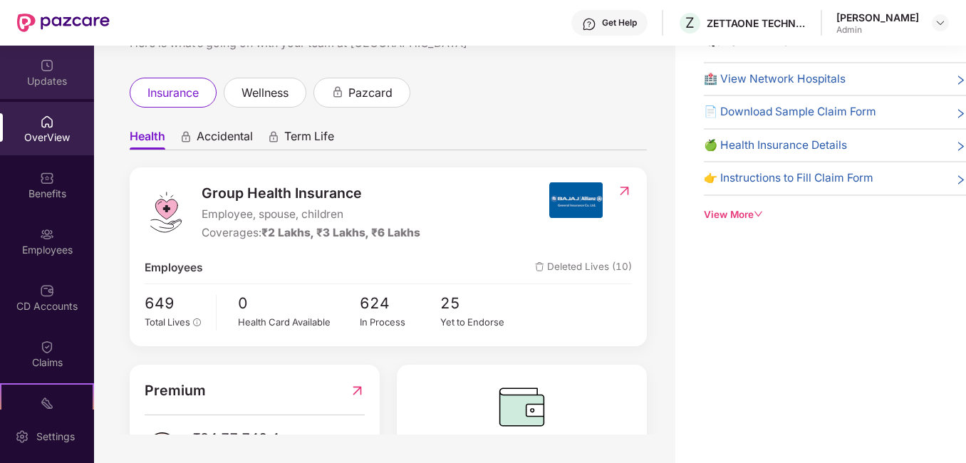
scroll to position [0, 0]
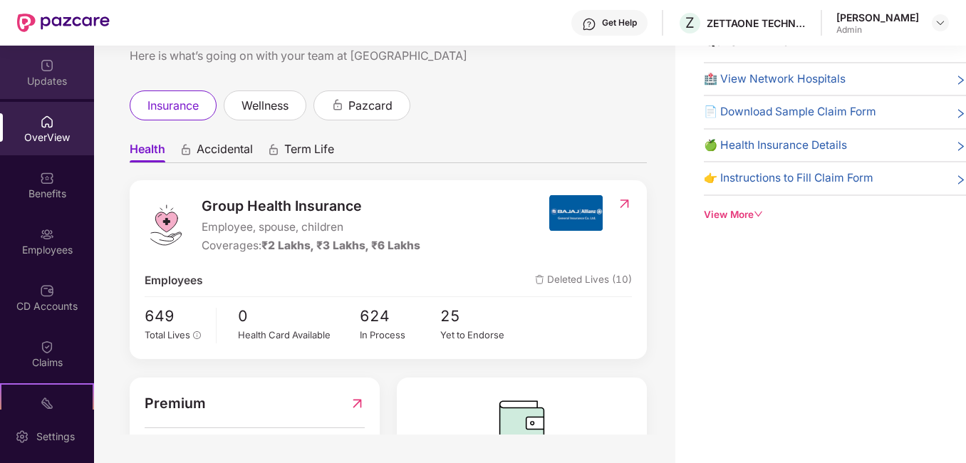
click at [46, 70] on img at bounding box center [47, 65] width 14 height 14
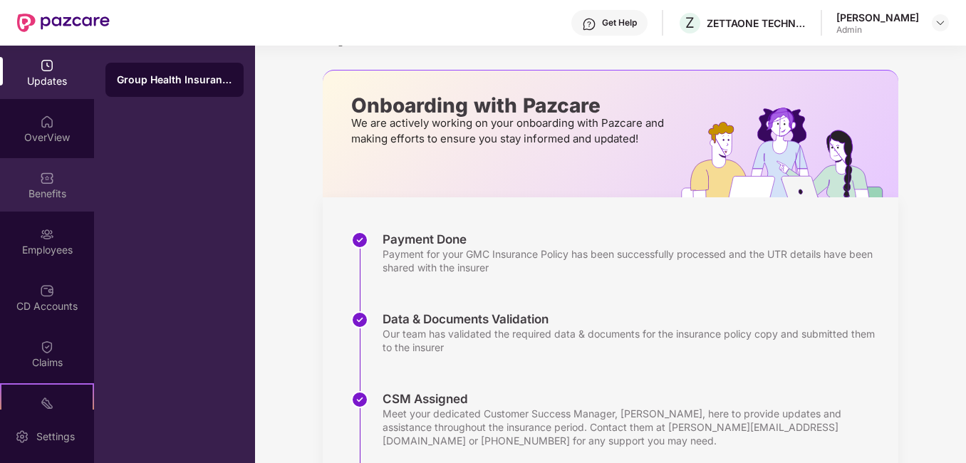
click at [36, 158] on div "Benefits" at bounding box center [47, 184] width 94 height 53
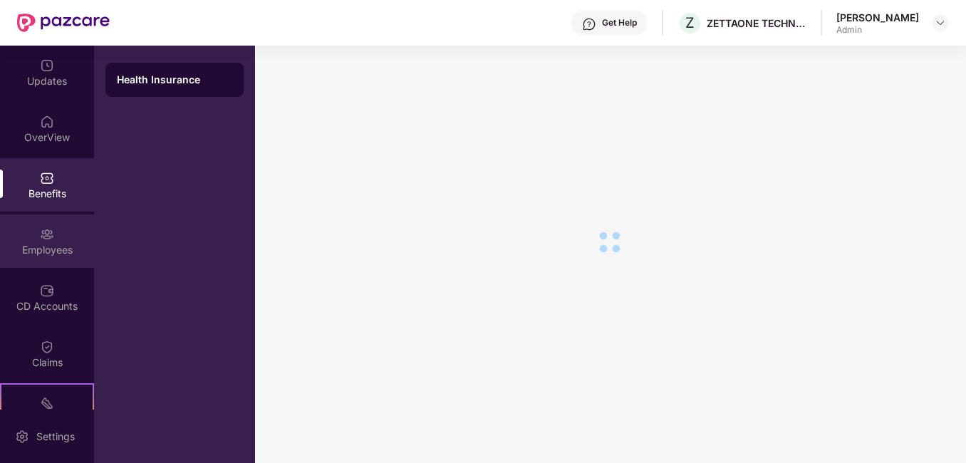
click at [41, 219] on div "Employees" at bounding box center [47, 240] width 94 height 53
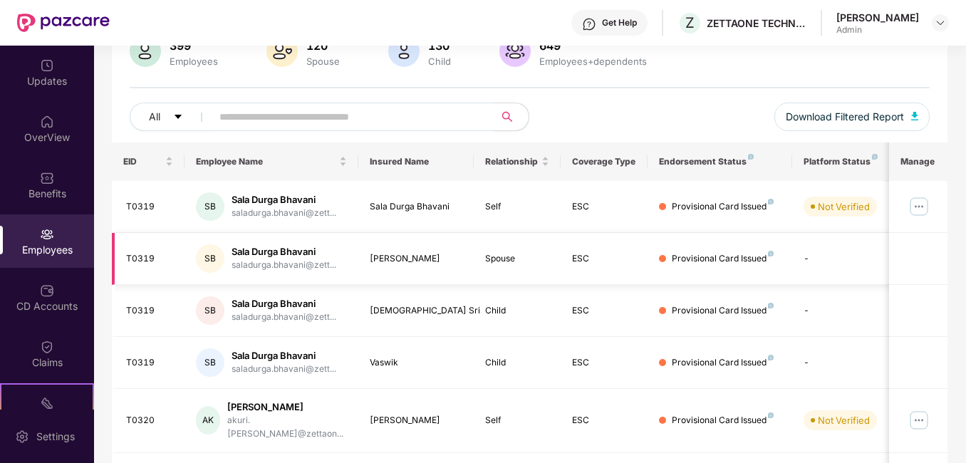
scroll to position [117, 0]
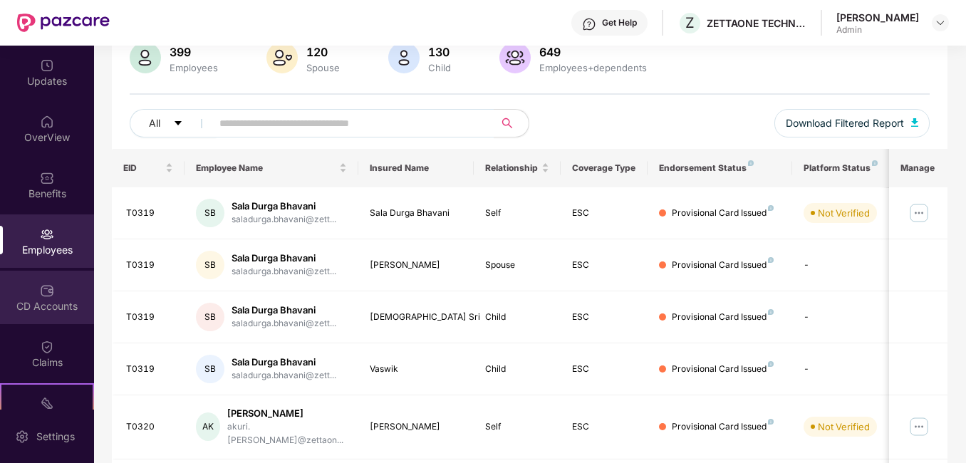
click at [31, 291] on div "CD Accounts" at bounding box center [47, 297] width 94 height 53
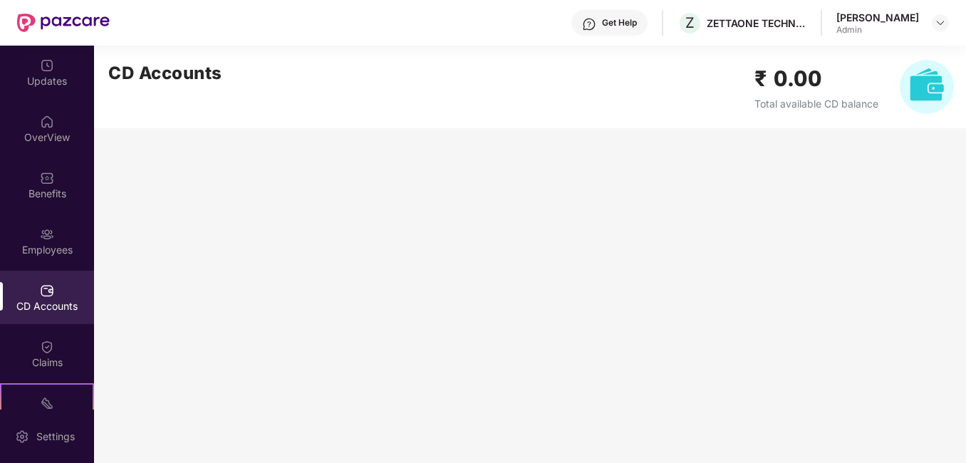
scroll to position [0, 0]
click at [56, 351] on div "Claims" at bounding box center [47, 353] width 94 height 53
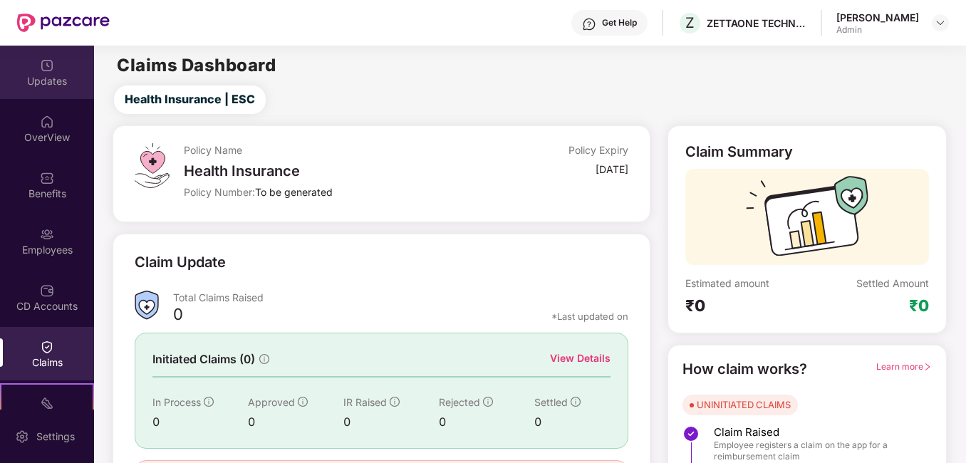
click at [44, 81] on div "Updates" at bounding box center [47, 81] width 94 height 14
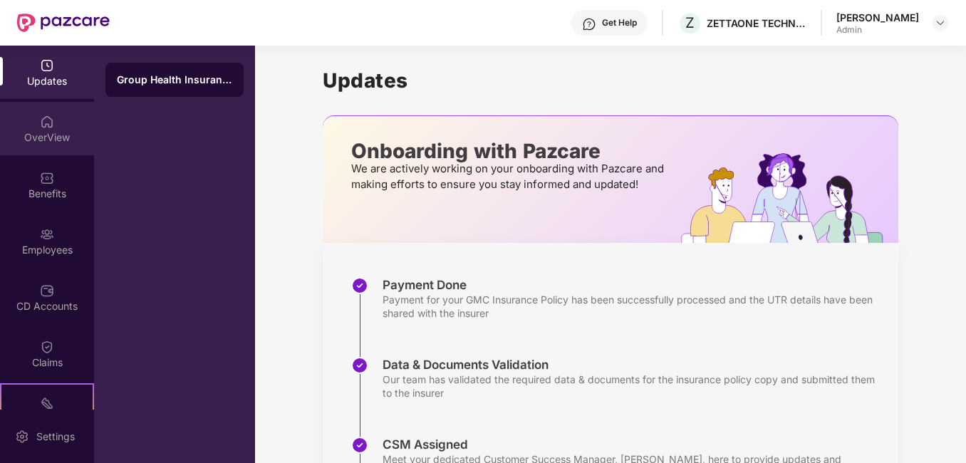
click at [36, 137] on div "OverView" at bounding box center [47, 137] width 94 height 14
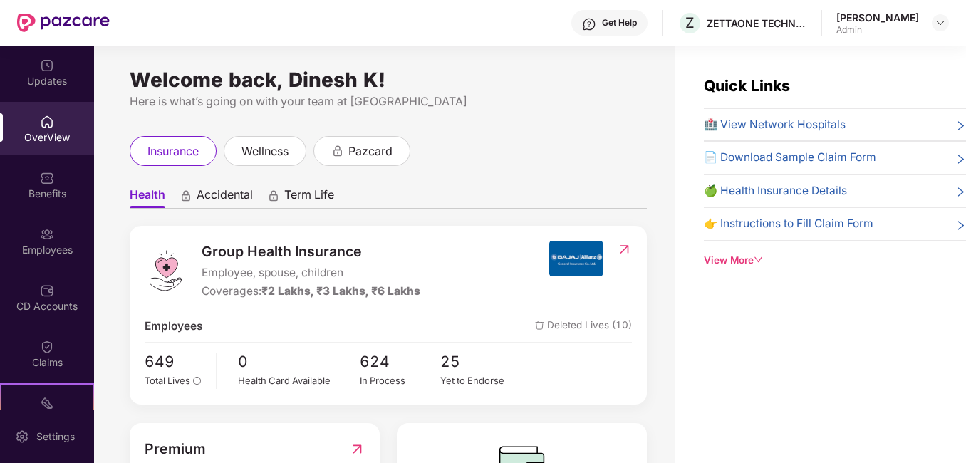
click at [35, 190] on div "Benefits" at bounding box center [47, 194] width 94 height 14
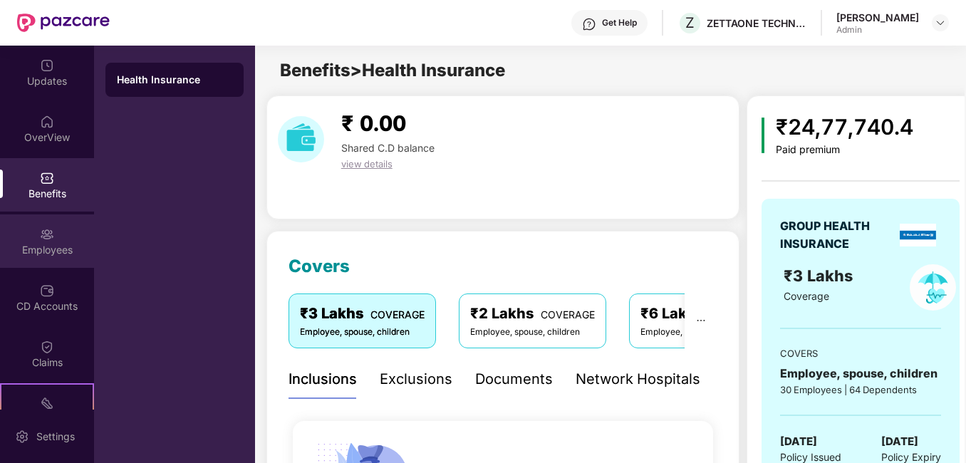
click at [40, 229] on img at bounding box center [47, 234] width 14 height 14
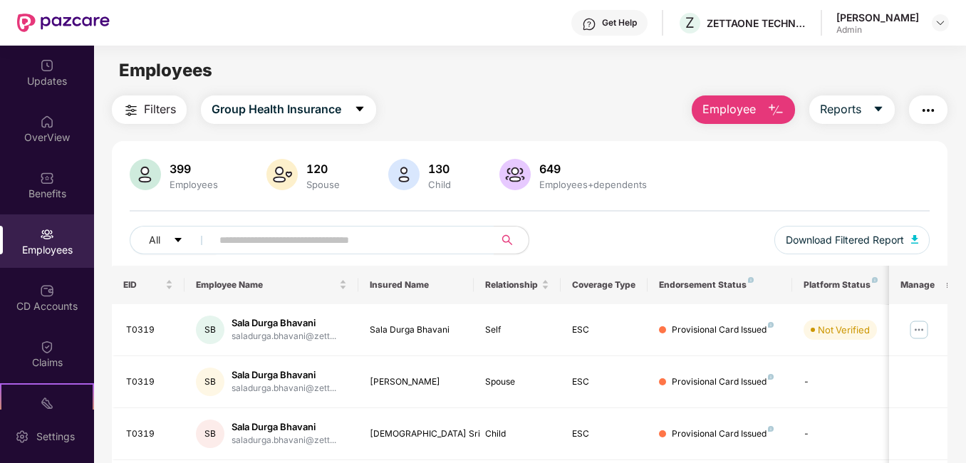
click at [774, 108] on img "button" at bounding box center [775, 110] width 17 height 17
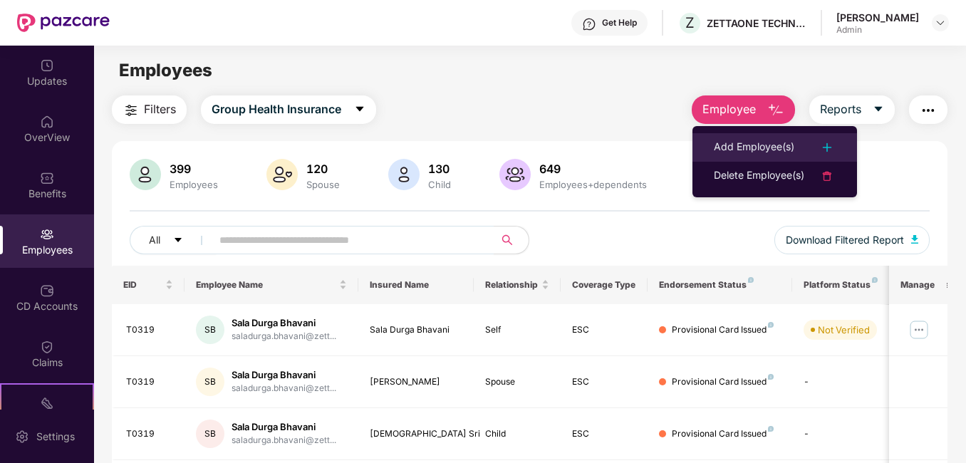
click at [758, 145] on div "Add Employee(s)" at bounding box center [754, 147] width 81 height 17
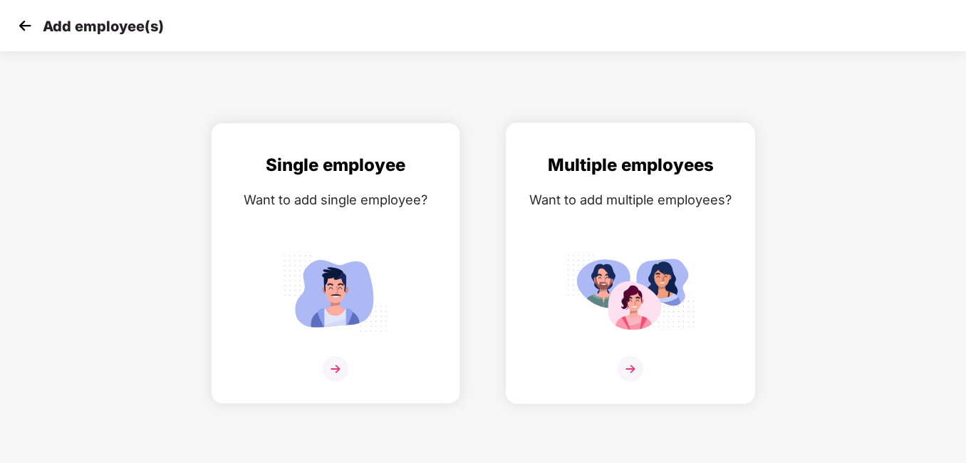
click at [592, 259] on img at bounding box center [630, 293] width 128 height 89
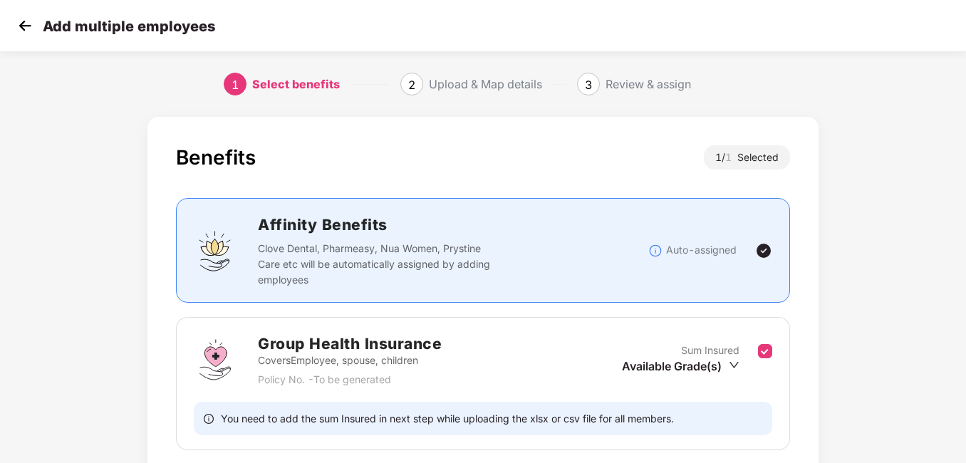
click at [619, 92] on div "Review & assign" at bounding box center [648, 84] width 85 height 23
click at [6, 11] on div "Add multiple employees" at bounding box center [483, 25] width 966 height 51
click at [19, 19] on img at bounding box center [24, 25] width 21 height 21
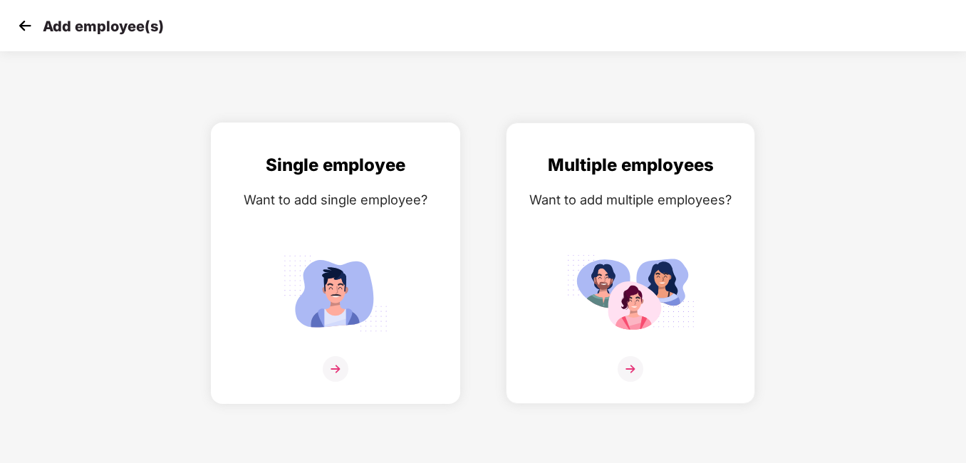
click at [385, 260] on img at bounding box center [335, 293] width 128 height 89
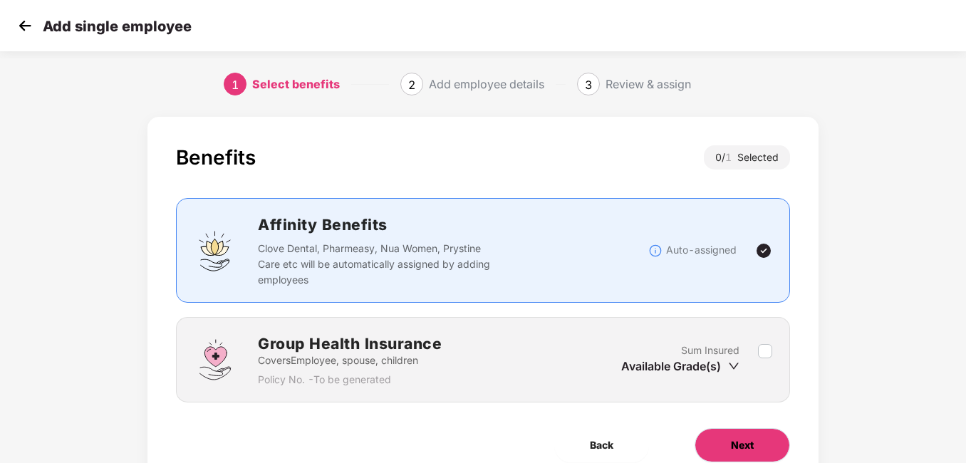
click at [736, 444] on span "Next" at bounding box center [742, 445] width 23 height 16
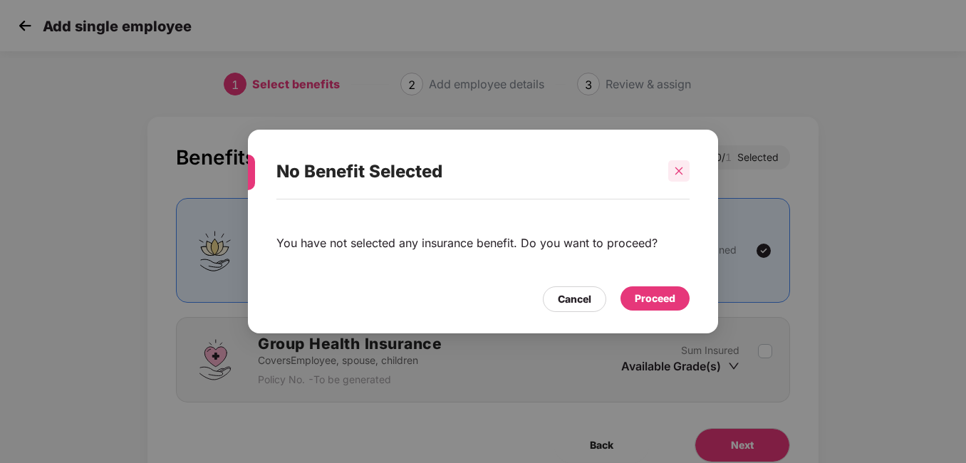
click at [679, 165] on div at bounding box center [678, 170] width 21 height 21
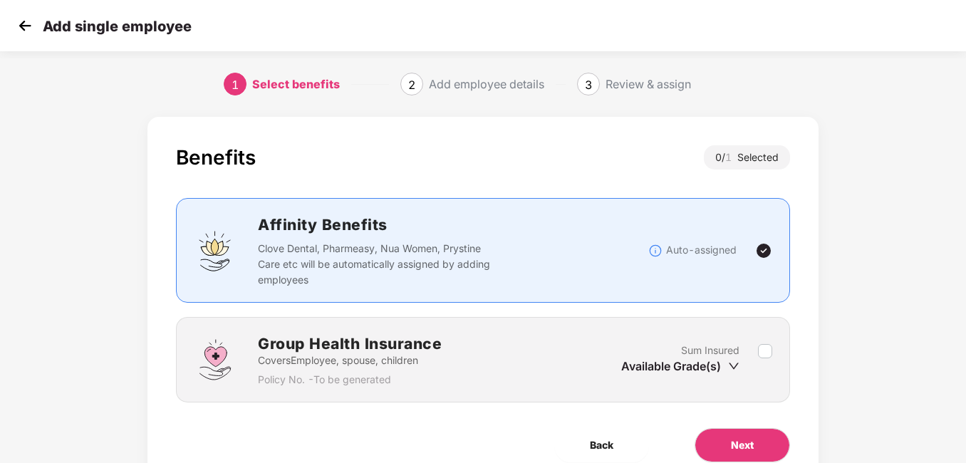
click at [440, 344] on h2 "Group Health Insurance" at bounding box center [350, 344] width 184 height 24
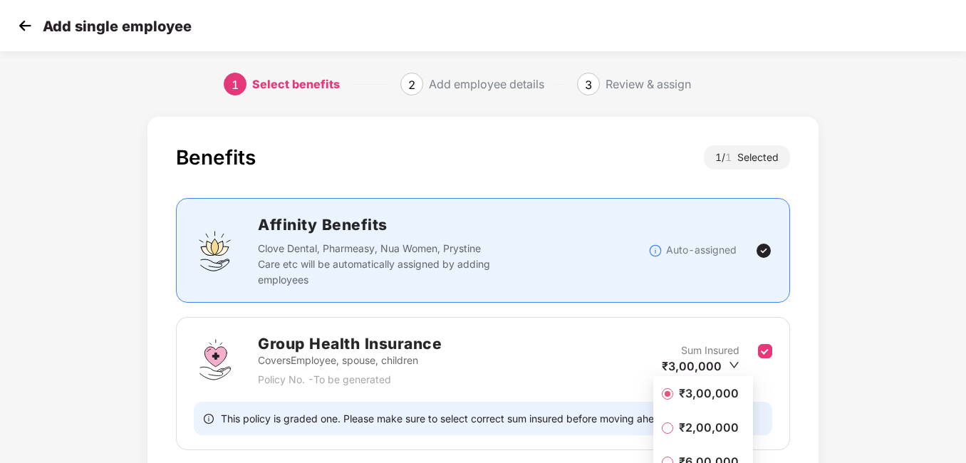
click at [687, 422] on span "₹2,00,000" at bounding box center [708, 428] width 71 height 16
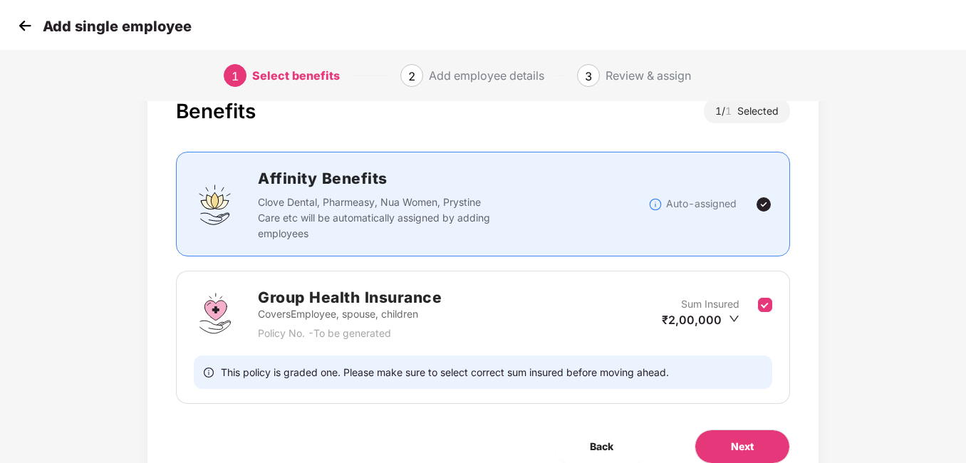
scroll to position [111, 0]
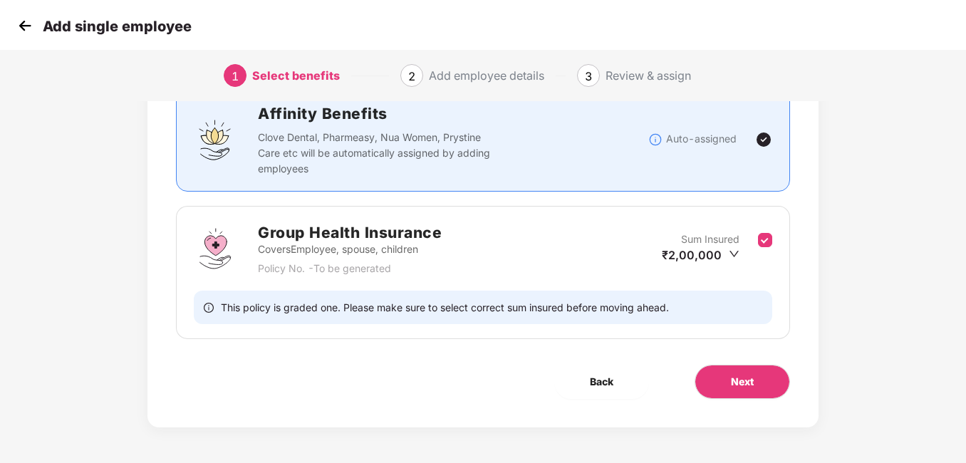
click at [695, 161] on div "Affinity Benefits Clove Dental, Pharmeasy, Nua Women, Prystine Care etc will be…" at bounding box center [483, 139] width 578 height 75
click at [727, 388] on button "Next" at bounding box center [742, 382] width 95 height 34
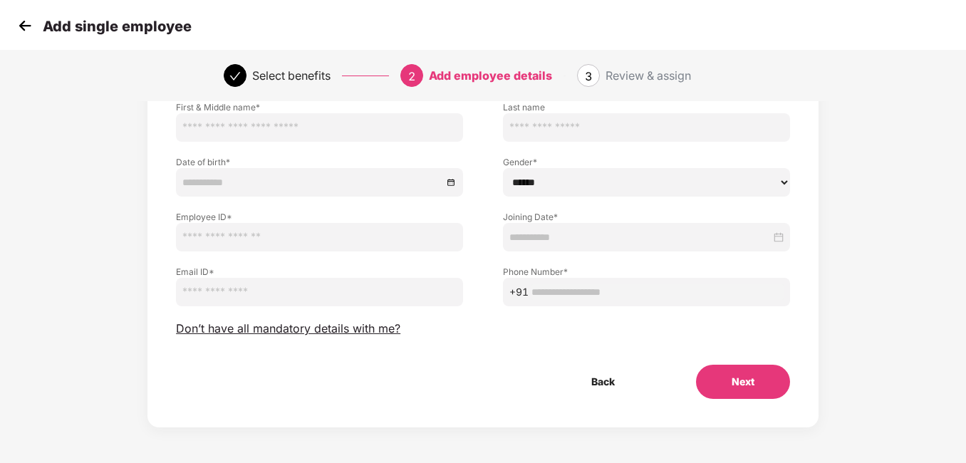
scroll to position [0, 0]
